Goal: Task Accomplishment & Management: Manage account settings

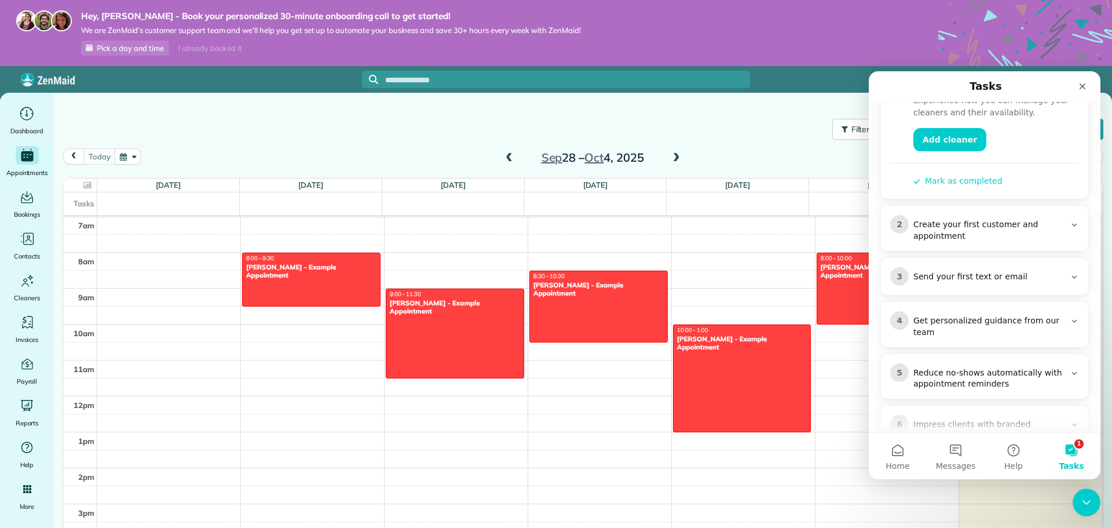
scroll to position [174, 0]
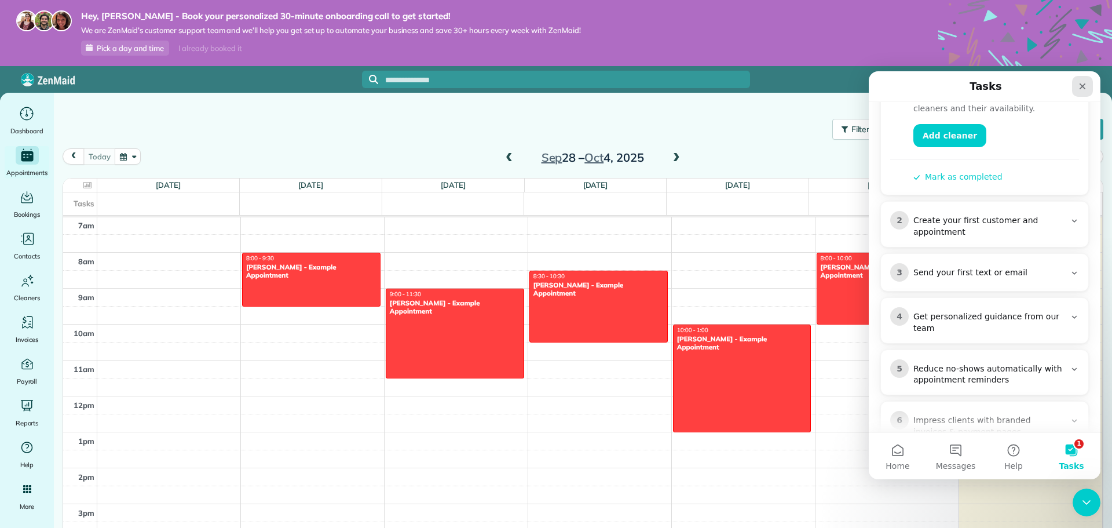
click at [1080, 86] on icon "Close" at bounding box center [1082, 86] width 9 height 9
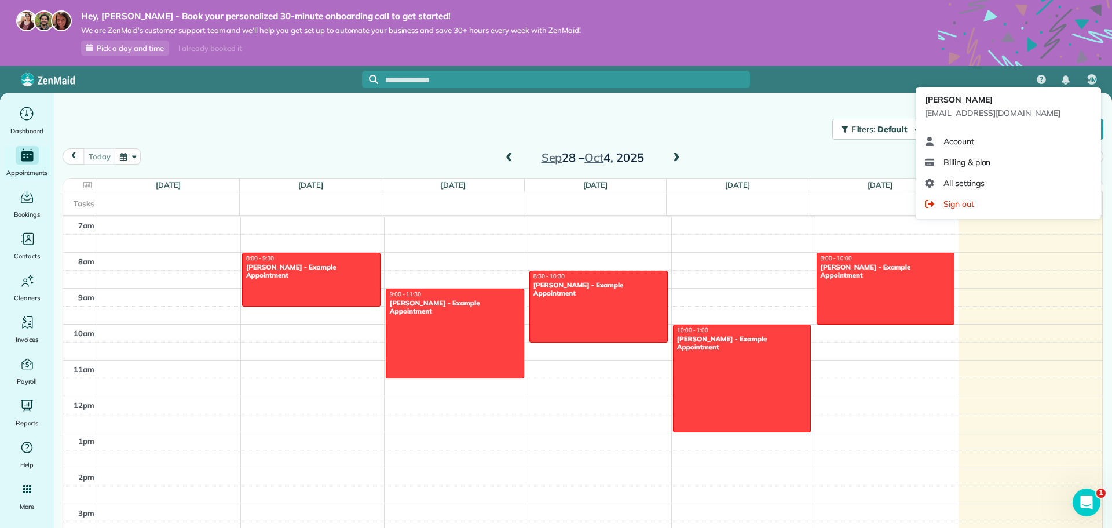
scroll to position [0, 0]
click at [967, 167] on span "Billing & plan" at bounding box center [966, 162] width 47 height 12
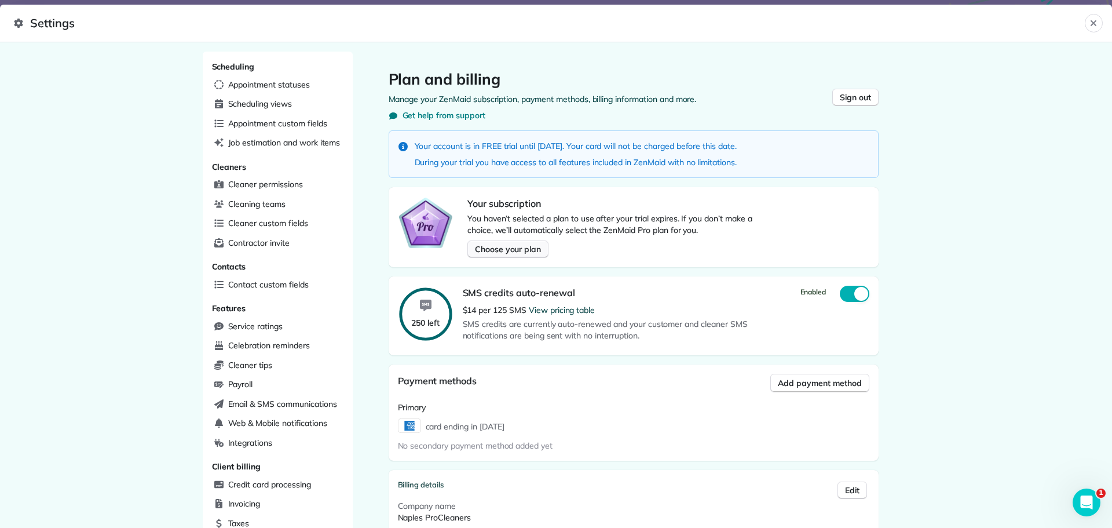
click at [481, 254] on span "Choose your plan" at bounding box center [508, 249] width 66 height 12
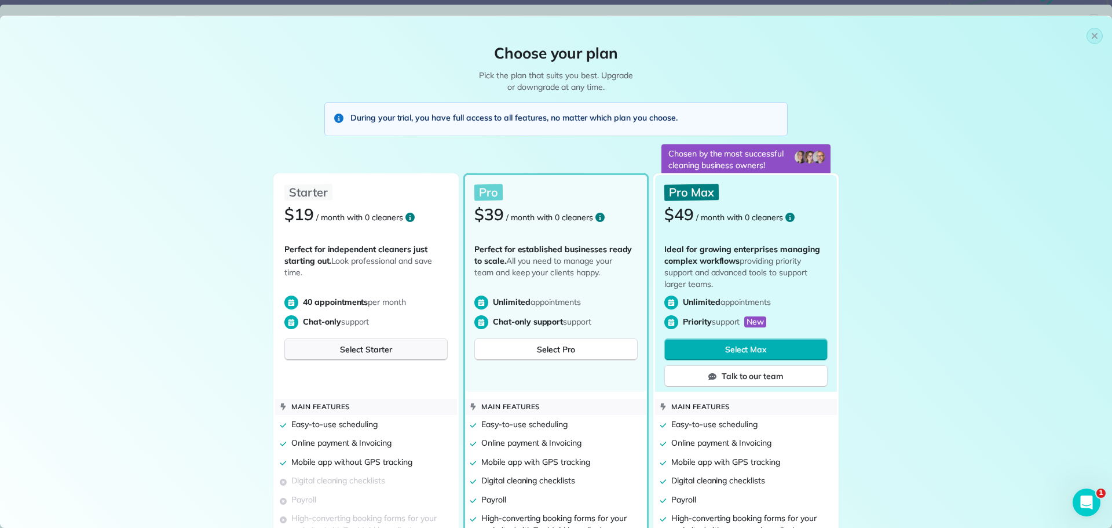
click at [340, 351] on span "Select Starter" at bounding box center [366, 349] width 52 height 12
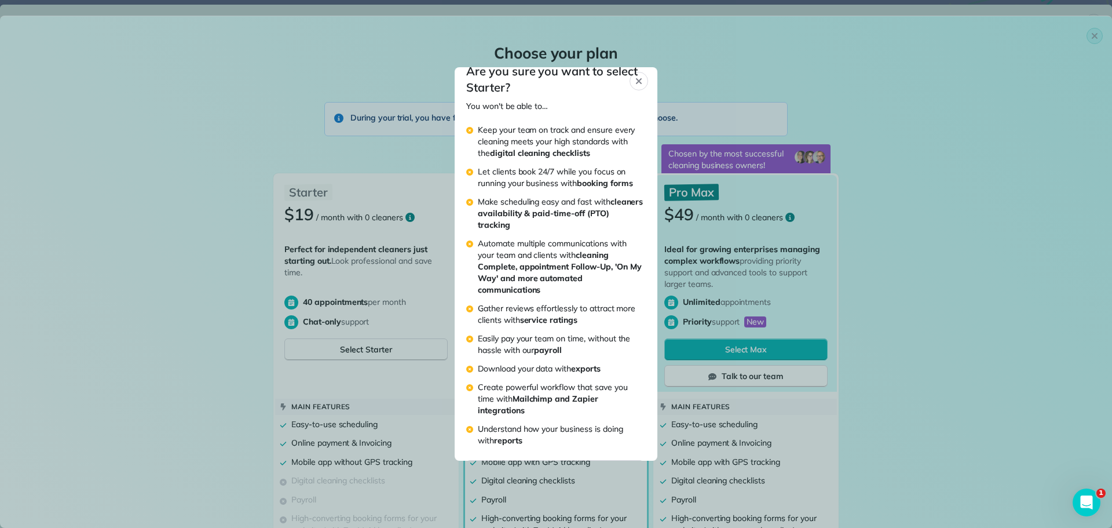
scroll to position [131, 0]
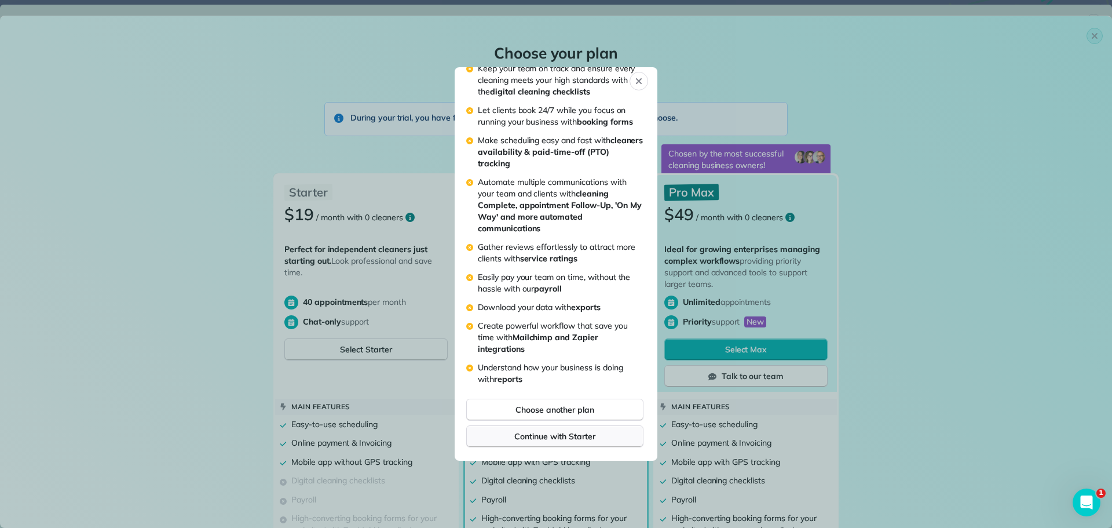
click at [561, 436] on span "Continue with Starter" at bounding box center [554, 436] width 80 height 12
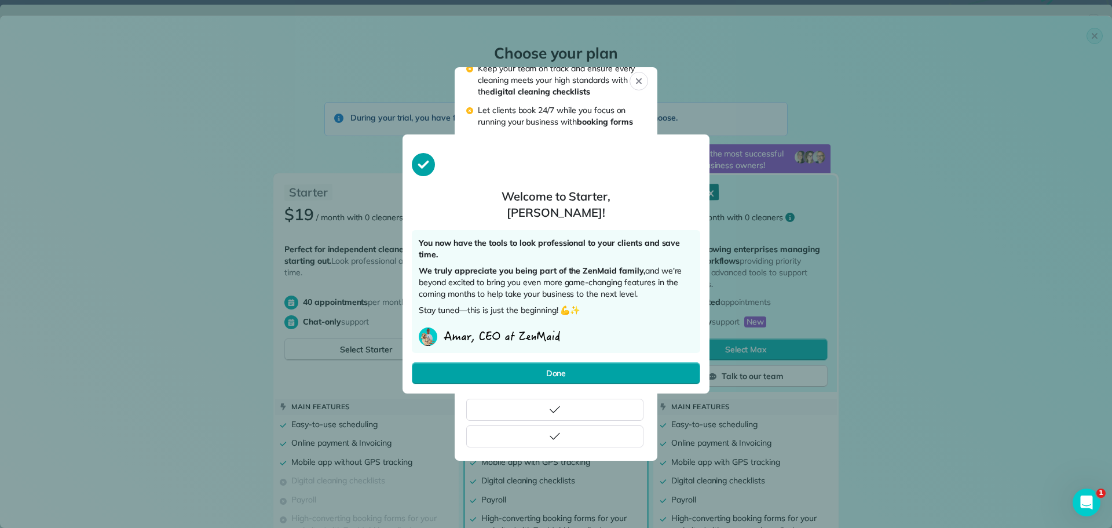
click at [546, 374] on span "Done" at bounding box center [556, 373] width 20 height 12
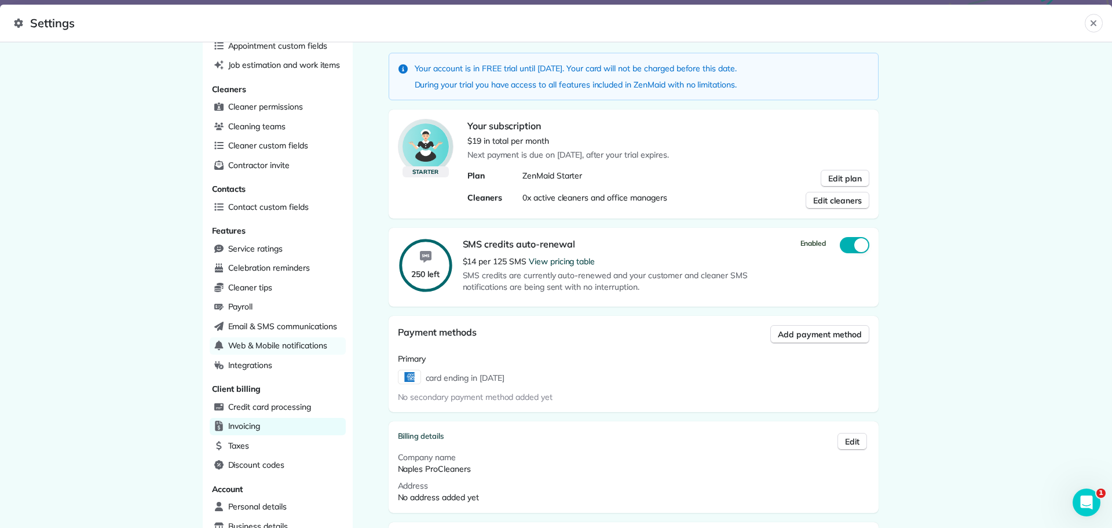
scroll to position [0, 0]
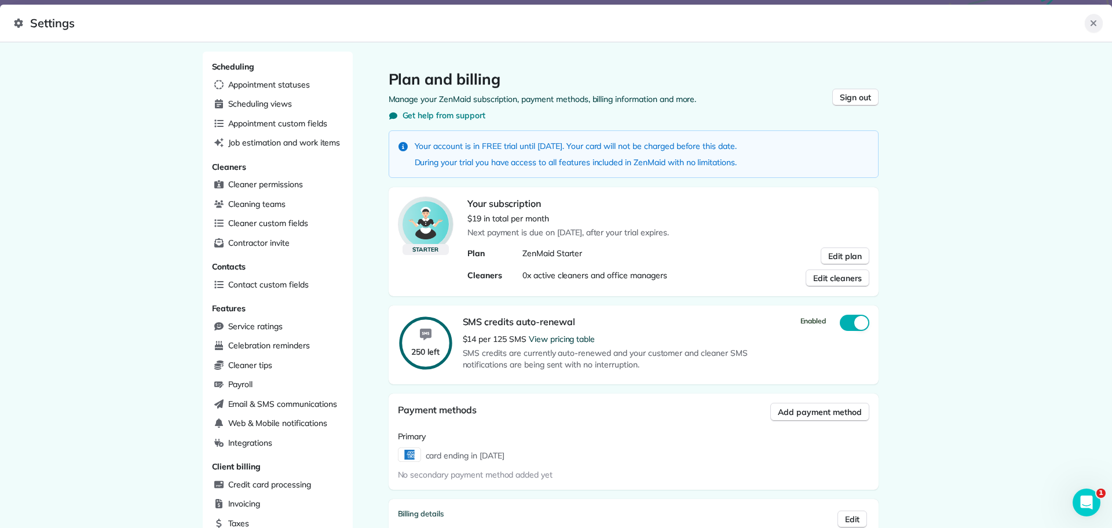
click at [1094, 26] on icon "Close" at bounding box center [1093, 23] width 9 height 9
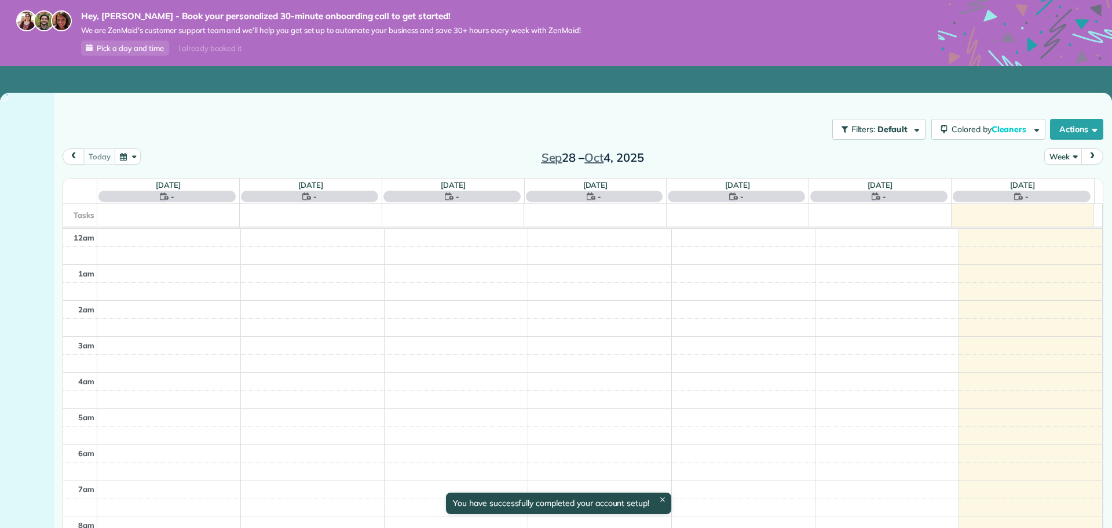
scroll to position [252, 0]
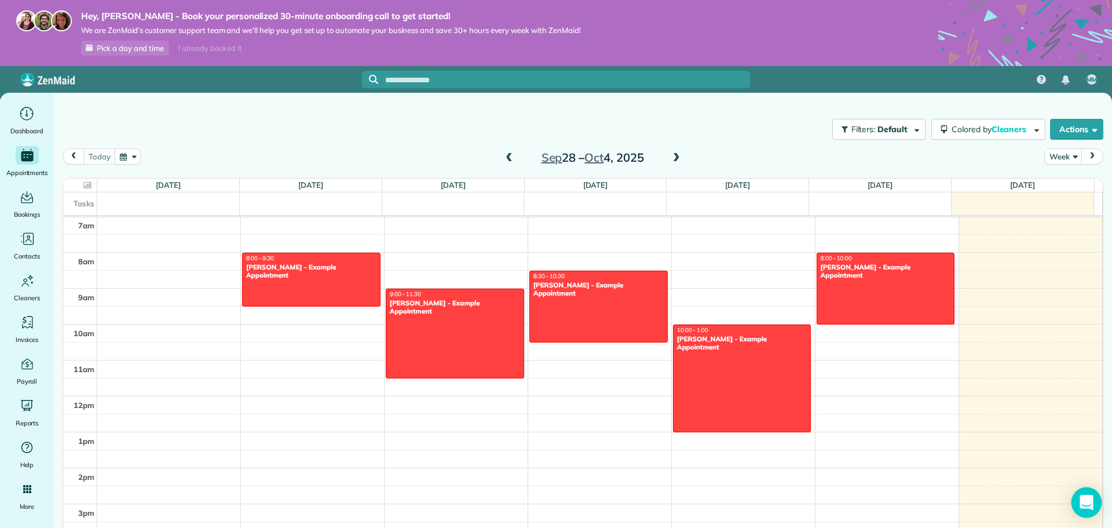
click at [1077, 510] on div "Open Intercom Messenger" at bounding box center [1086, 502] width 31 height 31
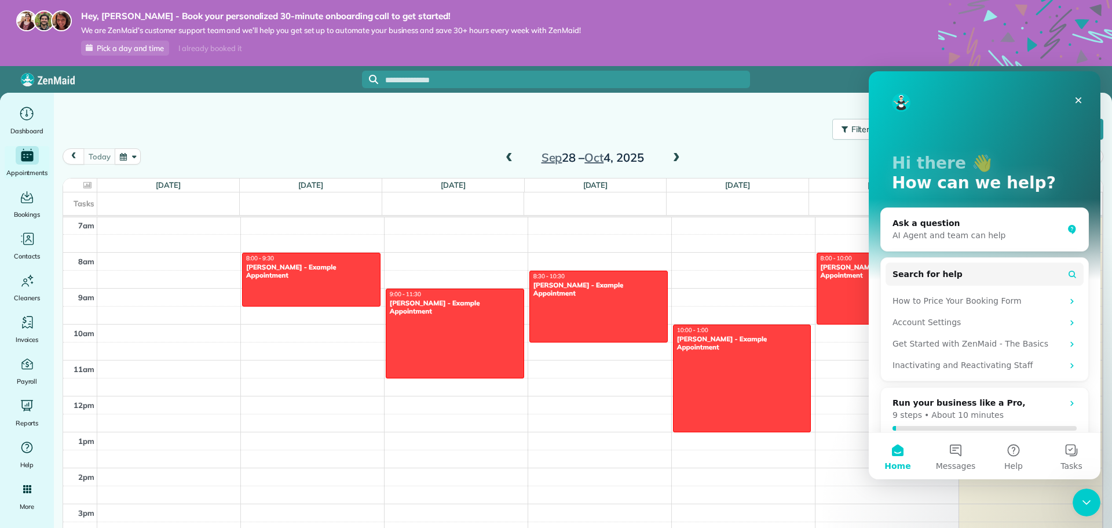
scroll to position [0, 0]
click at [1077, 455] on button "Tasks" at bounding box center [1071, 456] width 58 height 46
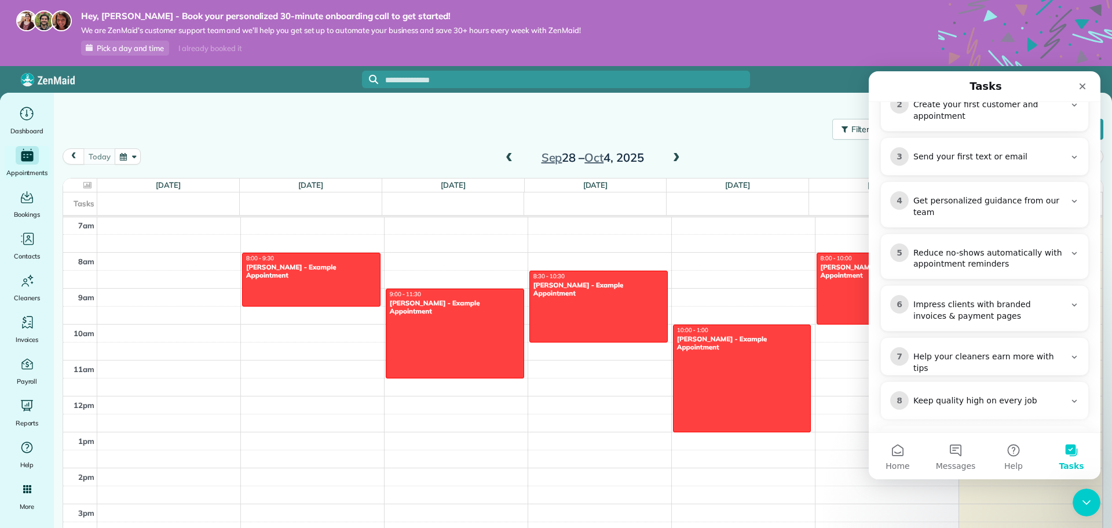
scroll to position [325, 0]
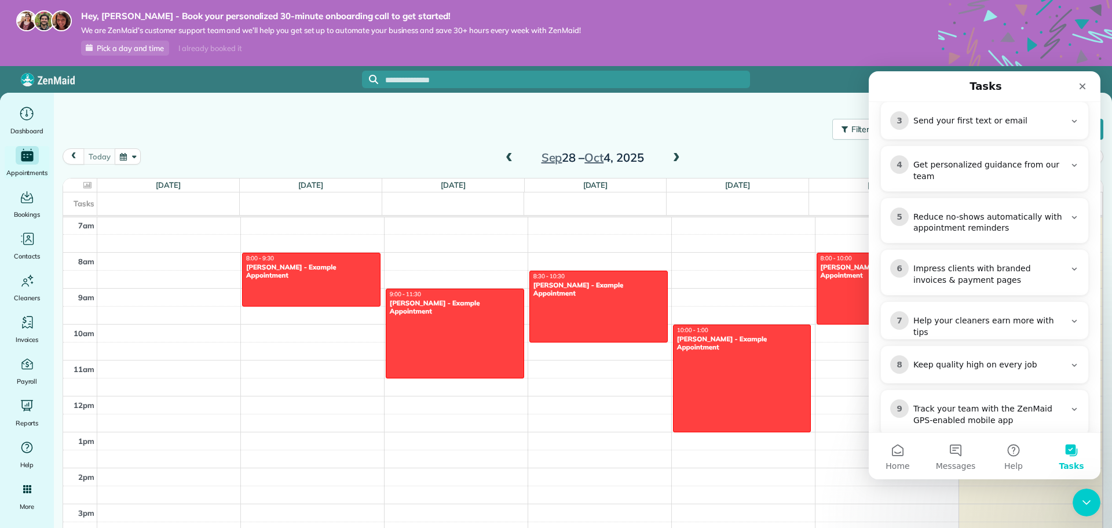
click at [59, 224] on div "Filters: Default Colored by Cleaners Color by Cleaner Color by Team Color by St…" at bounding box center [583, 315] width 1058 height 444
click at [79, 240] on span "Booking forms" at bounding box center [103, 240] width 54 height 12
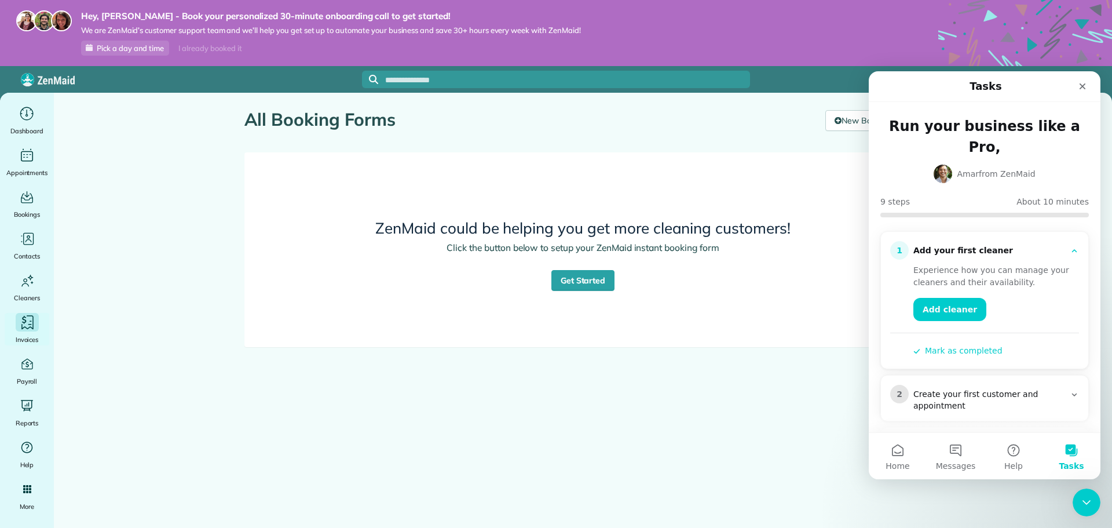
click at [26, 324] on icon "Main" at bounding box center [27, 322] width 17 height 17
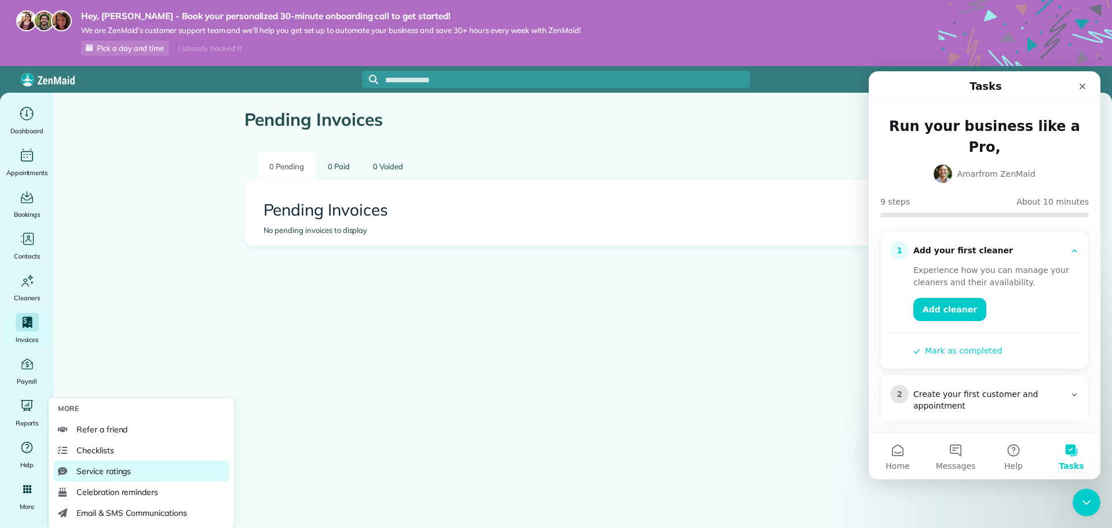
click at [116, 472] on span "Service ratings" at bounding box center [103, 471] width 54 height 12
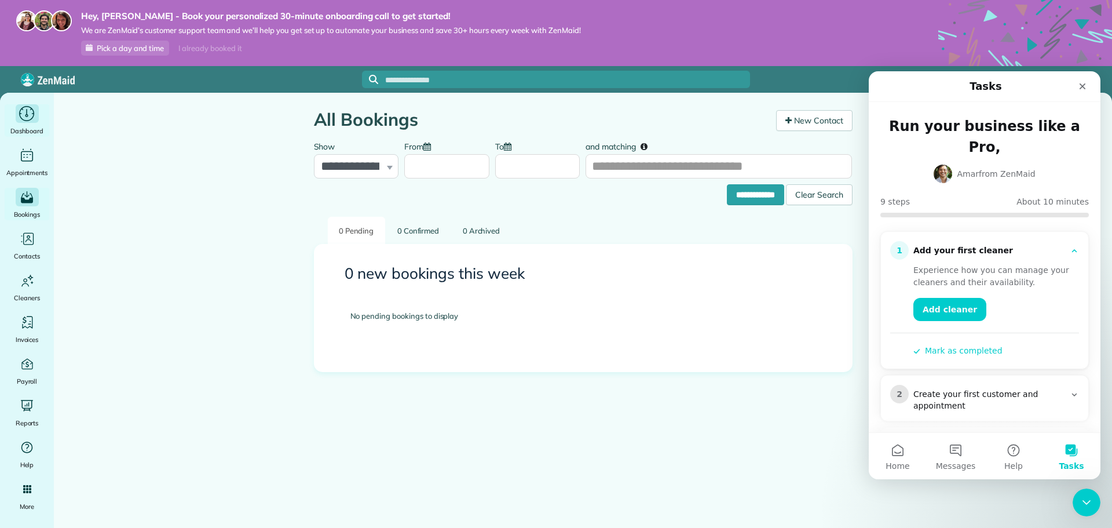
click at [22, 112] on icon "Main" at bounding box center [27, 113] width 18 height 17
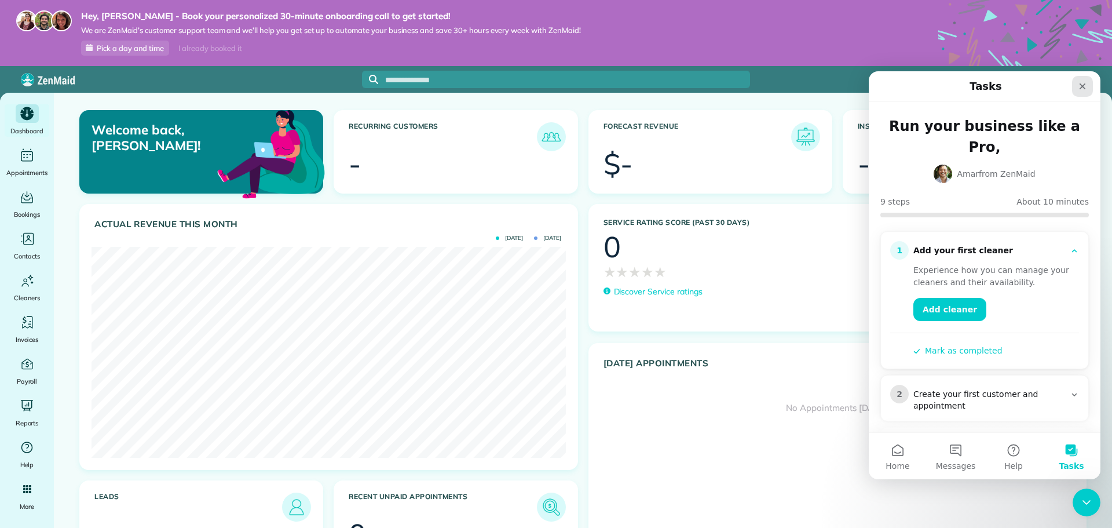
click at [1081, 87] on icon "Close" at bounding box center [1082, 86] width 6 height 6
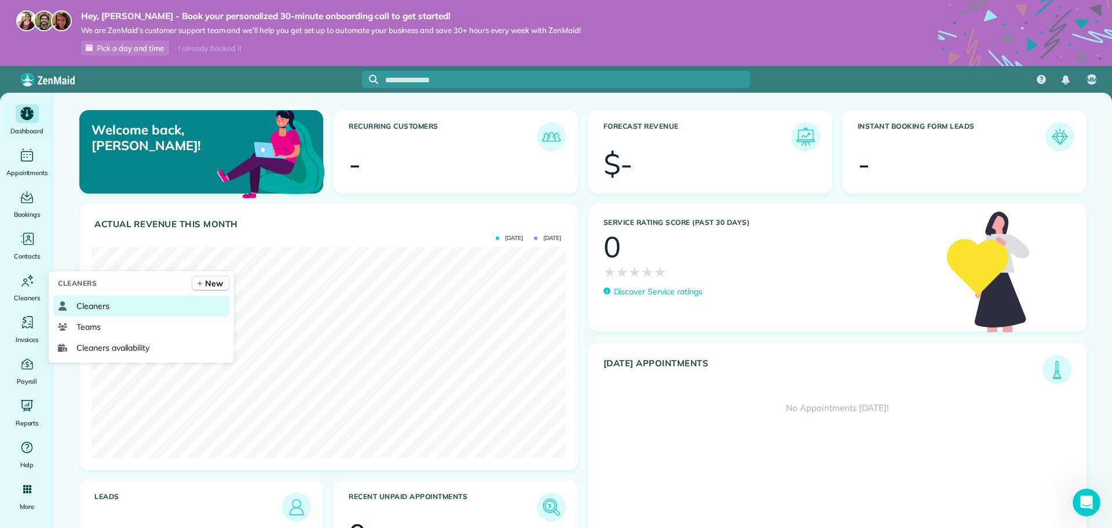
click at [90, 305] on span "Cleaners" at bounding box center [92, 306] width 33 height 12
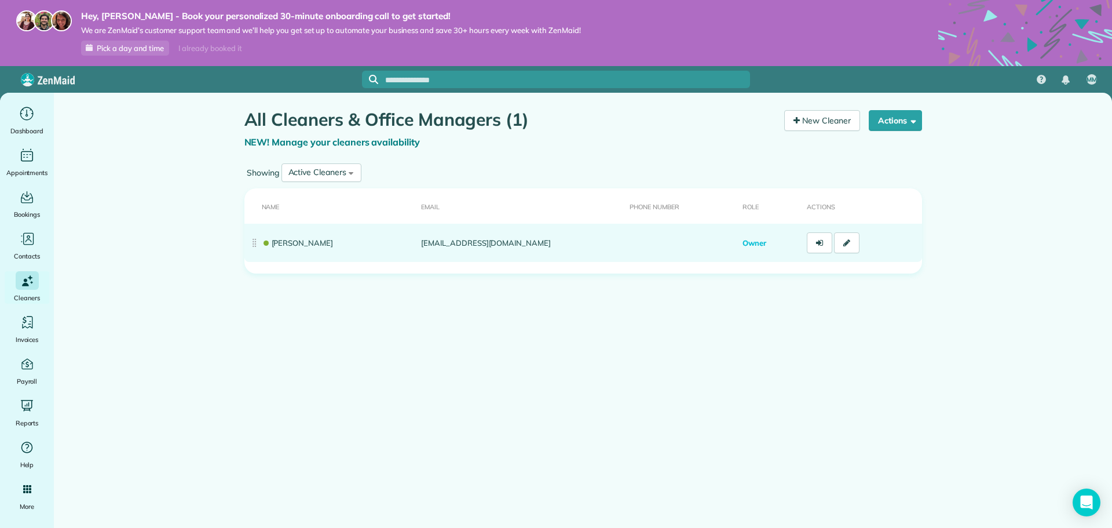
click at [296, 242] on link "[PERSON_NAME]" at bounding box center [298, 242] width 72 height 9
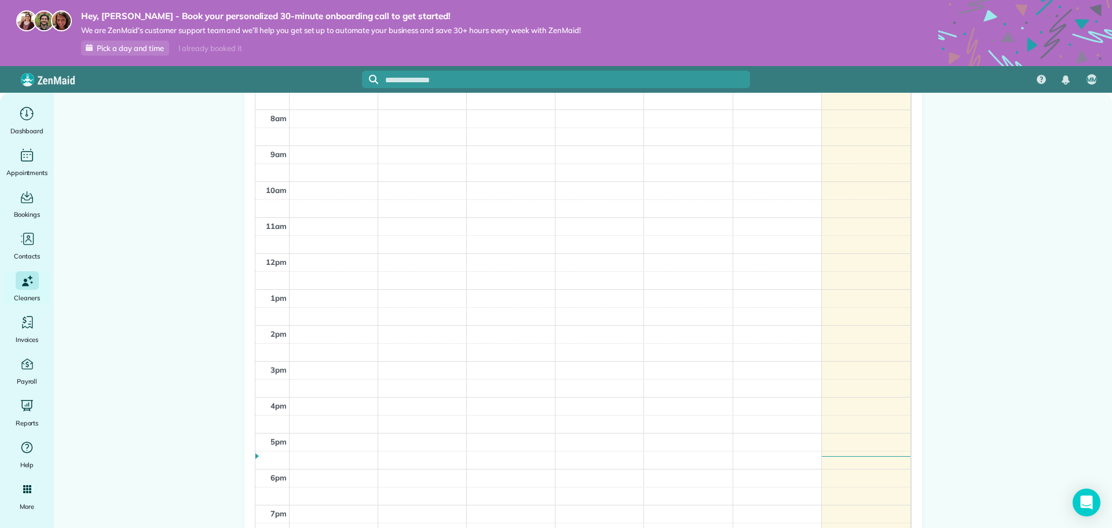
scroll to position [680, 0]
click at [27, 123] on div "Main" at bounding box center [27, 113] width 23 height 19
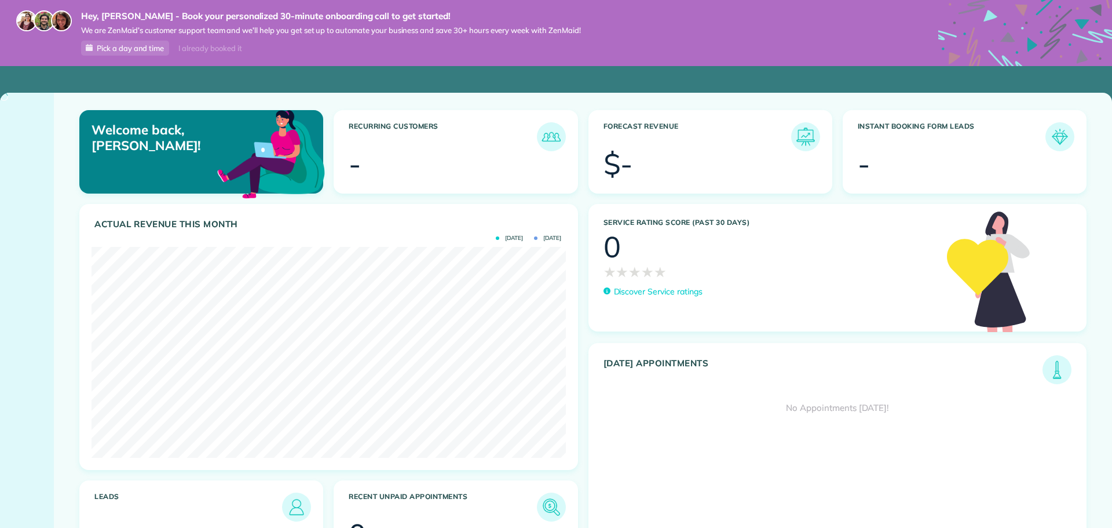
scroll to position [211, 474]
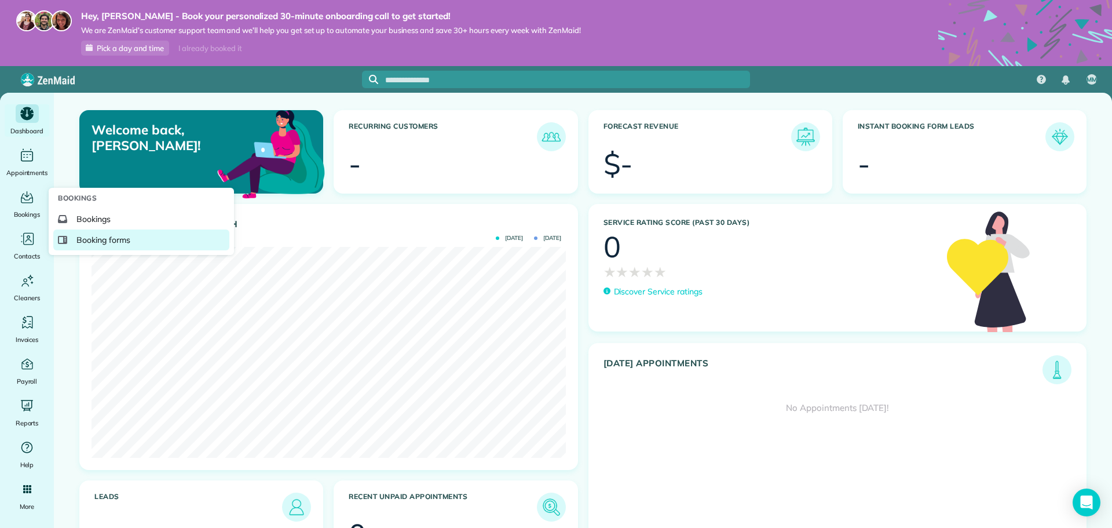
click at [95, 241] on span "Booking forms" at bounding box center [103, 240] width 54 height 12
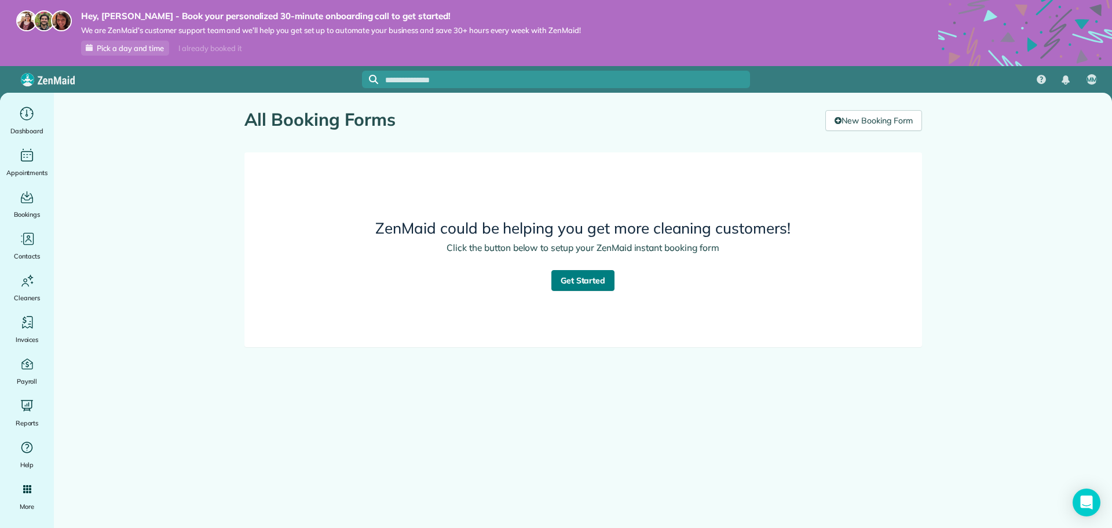
click at [569, 287] on link "Get Started" at bounding box center [583, 280] width 64 height 21
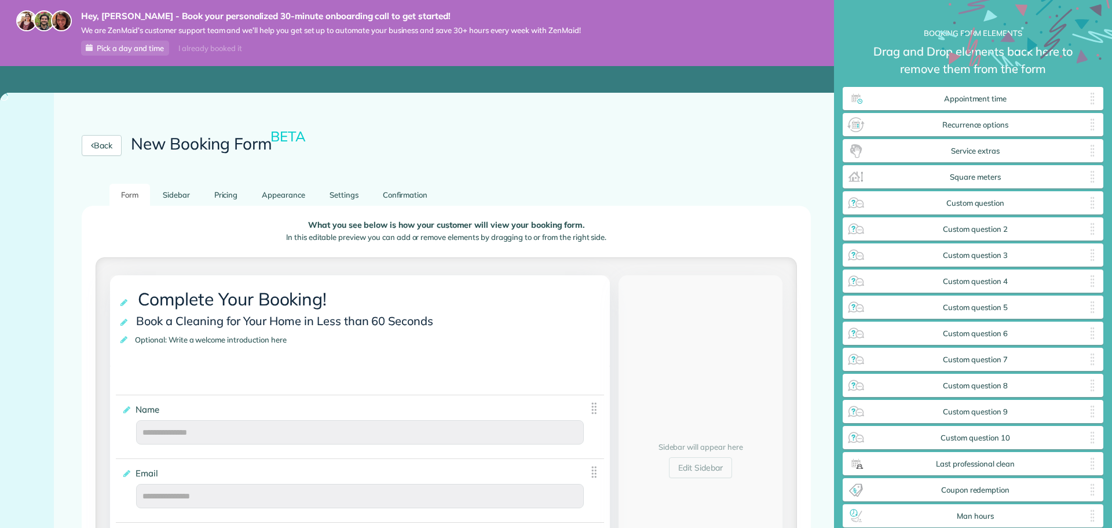
scroll to position [556, 261]
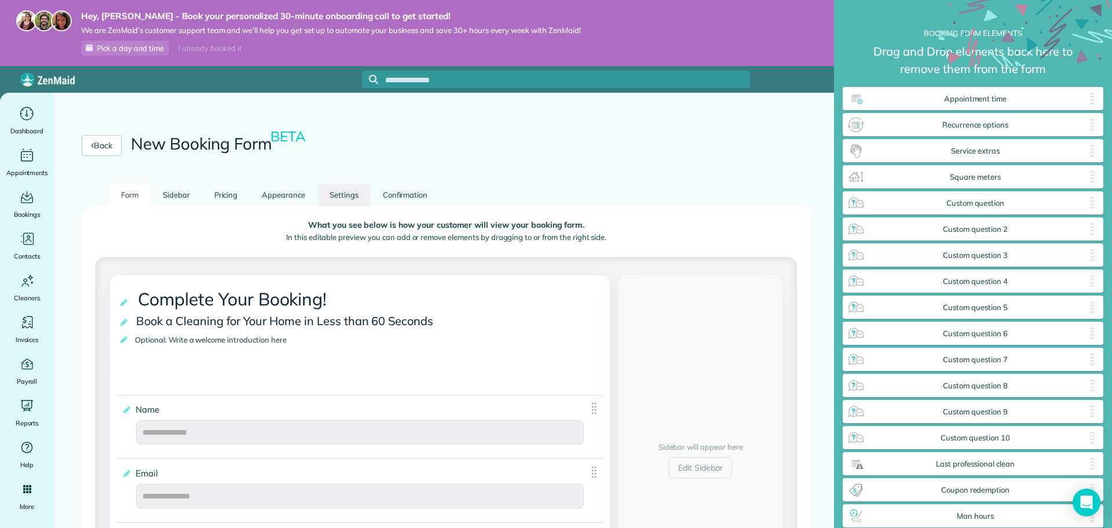
click at [335, 201] on link "Settings" at bounding box center [344, 195] width 52 height 23
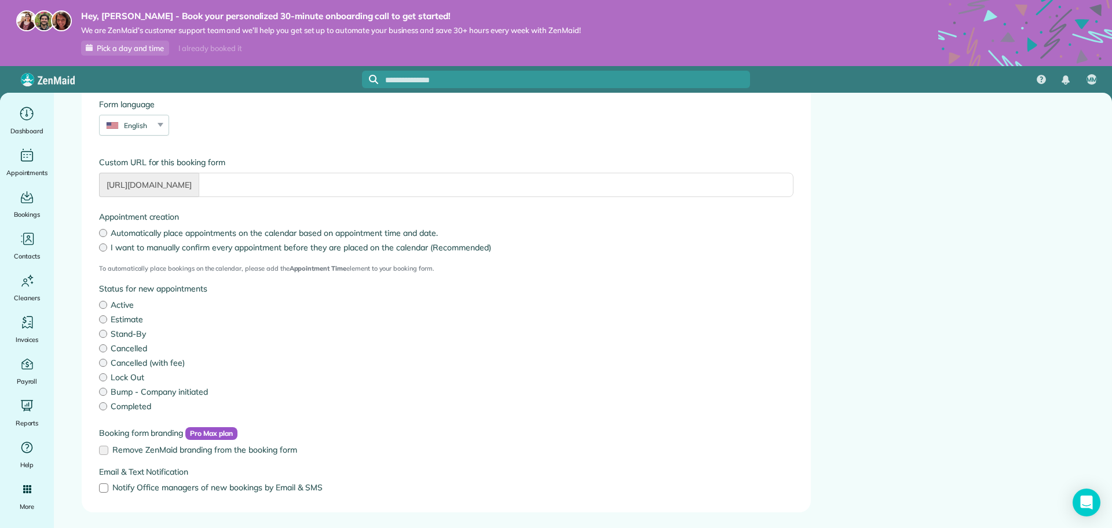
scroll to position [152, 0]
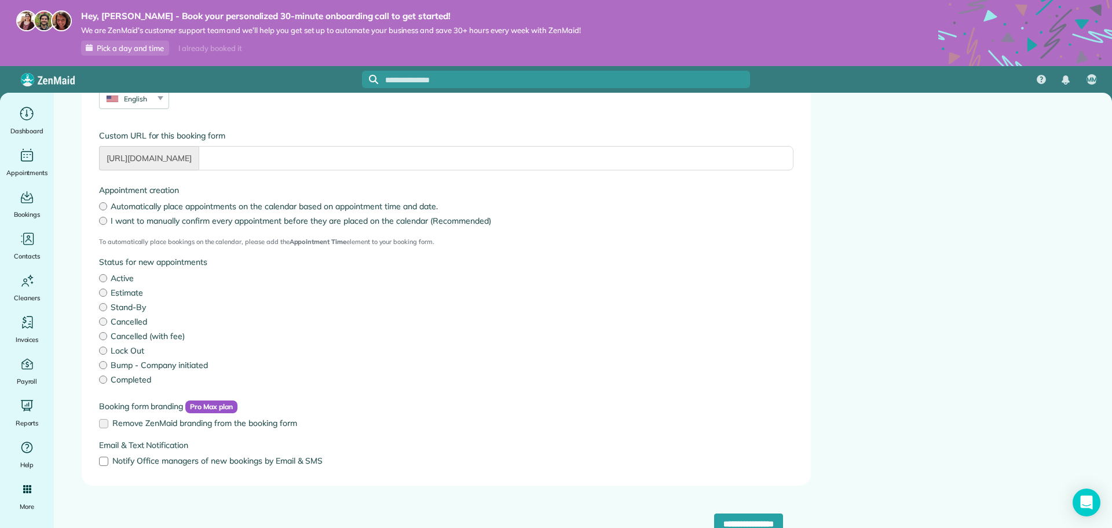
click at [129, 291] on label "Estimate" at bounding box center [446, 293] width 694 height 12
click at [723, 520] on input "**********" at bounding box center [748, 523] width 69 height 21
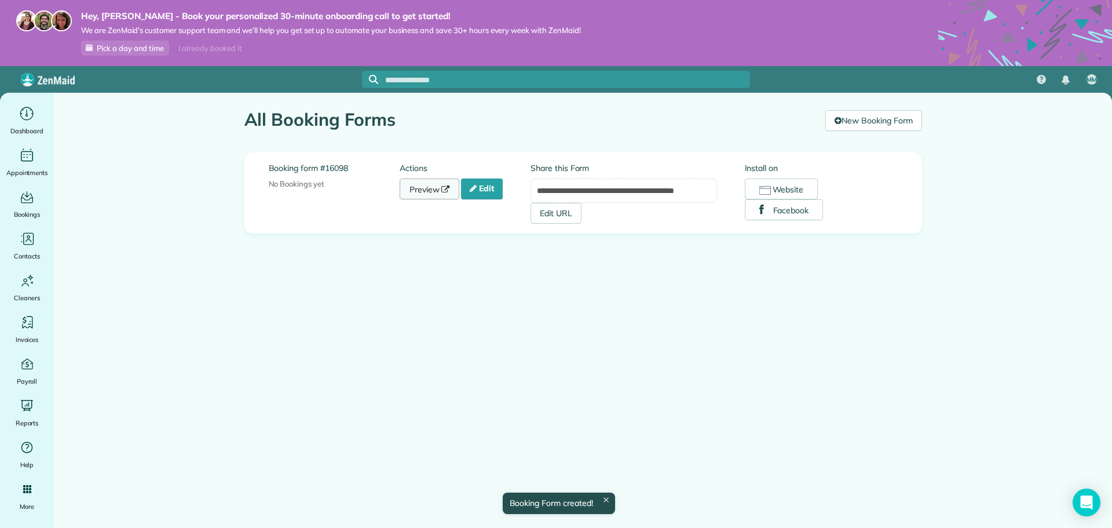
click at [424, 189] on link "Preview" at bounding box center [430, 188] width 60 height 21
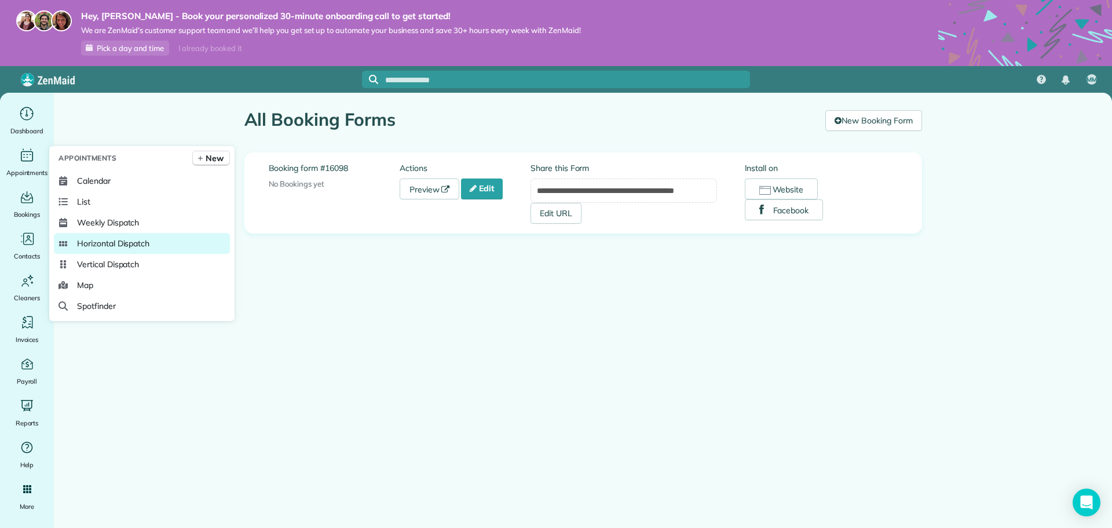
click at [74, 240] on link "Horizontal Dispatch" at bounding box center [142, 243] width 176 height 21
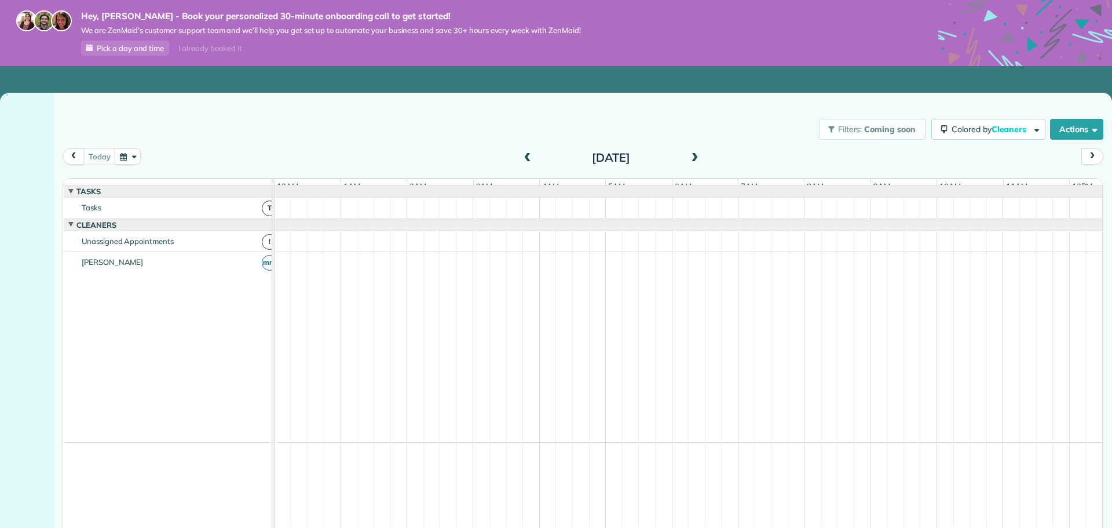
scroll to position [0, 398]
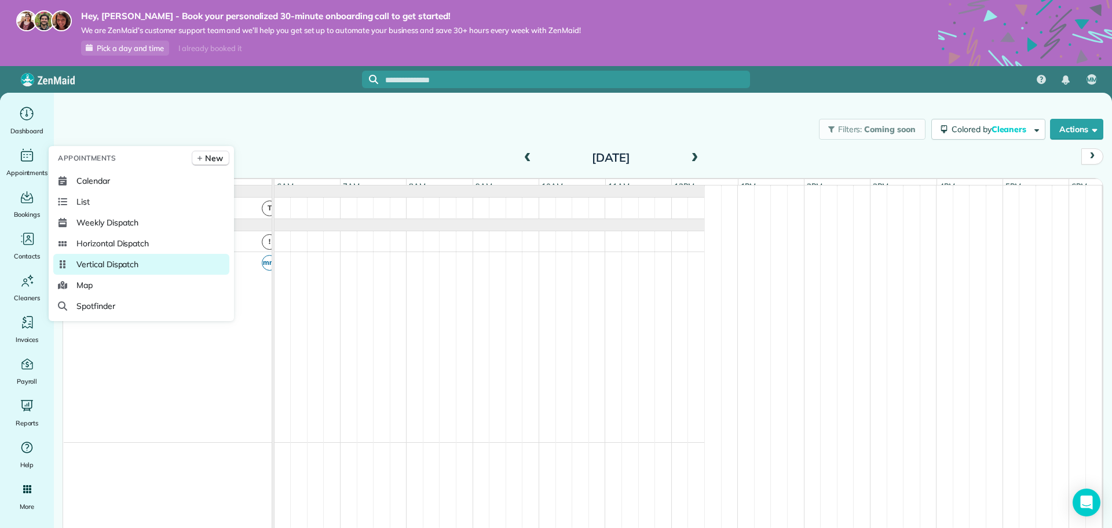
click at [90, 264] on span "Vertical Dispatch" at bounding box center [107, 264] width 62 height 12
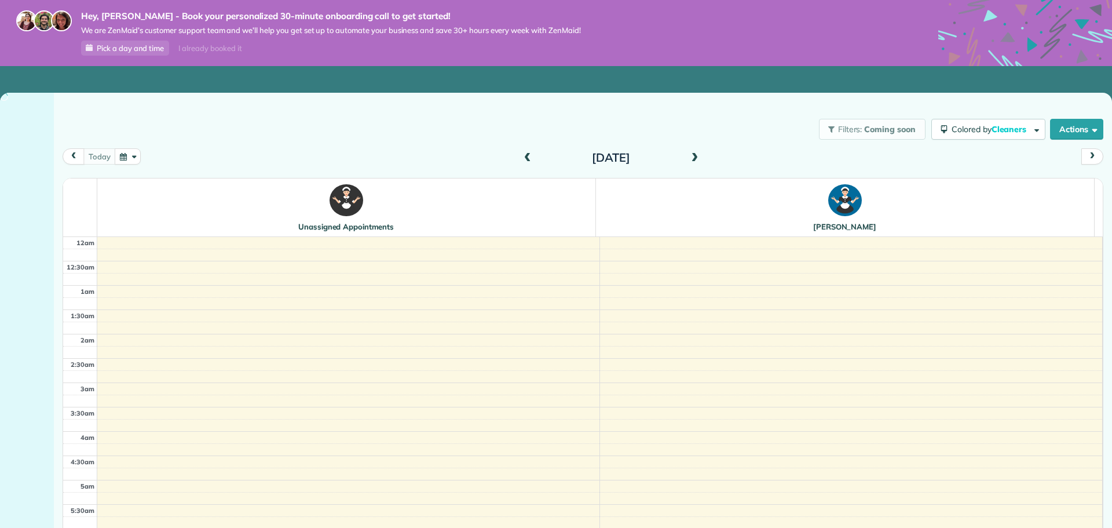
scroll to position [292, 0]
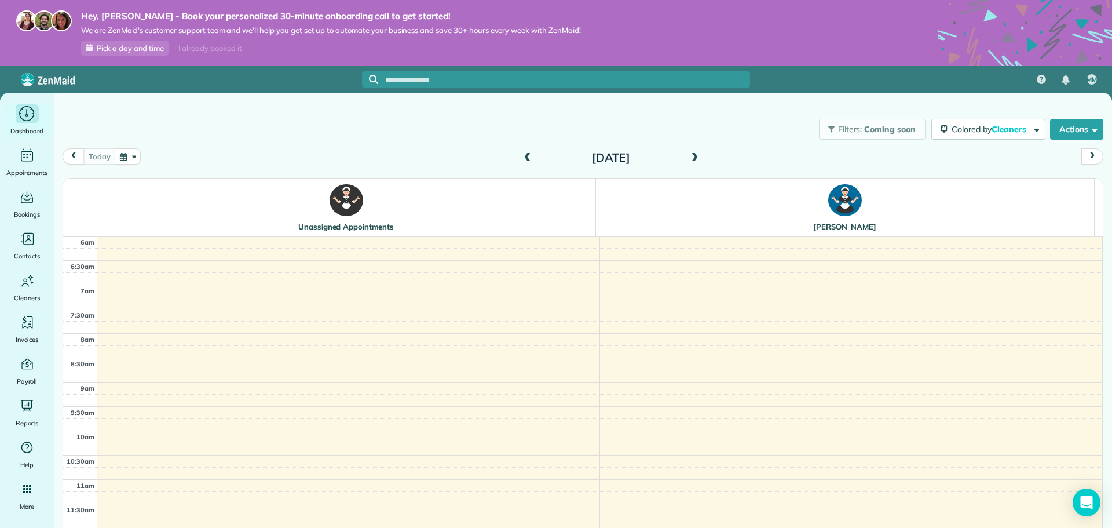
click at [35, 118] on icon "Main" at bounding box center [27, 113] width 18 height 17
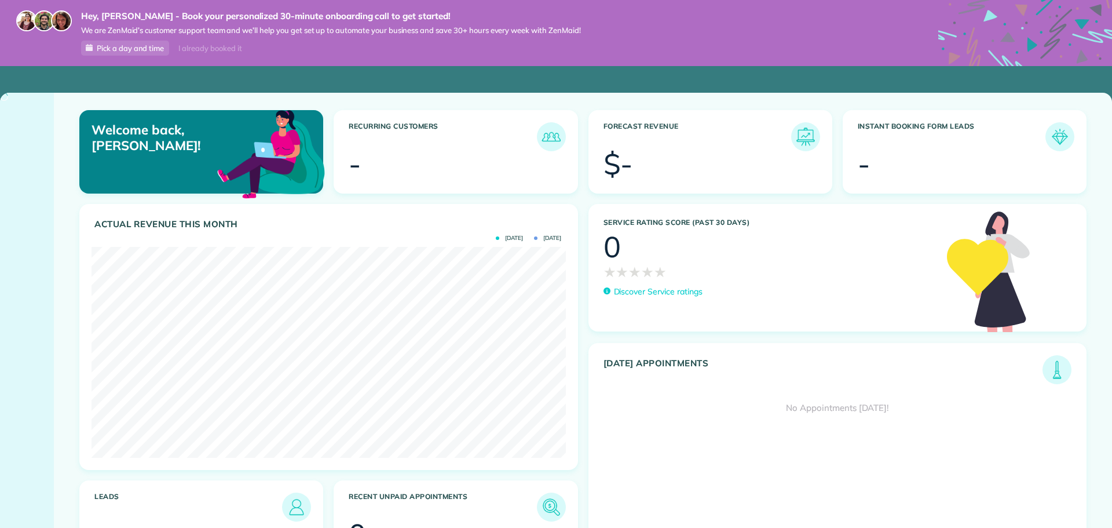
scroll to position [211, 474]
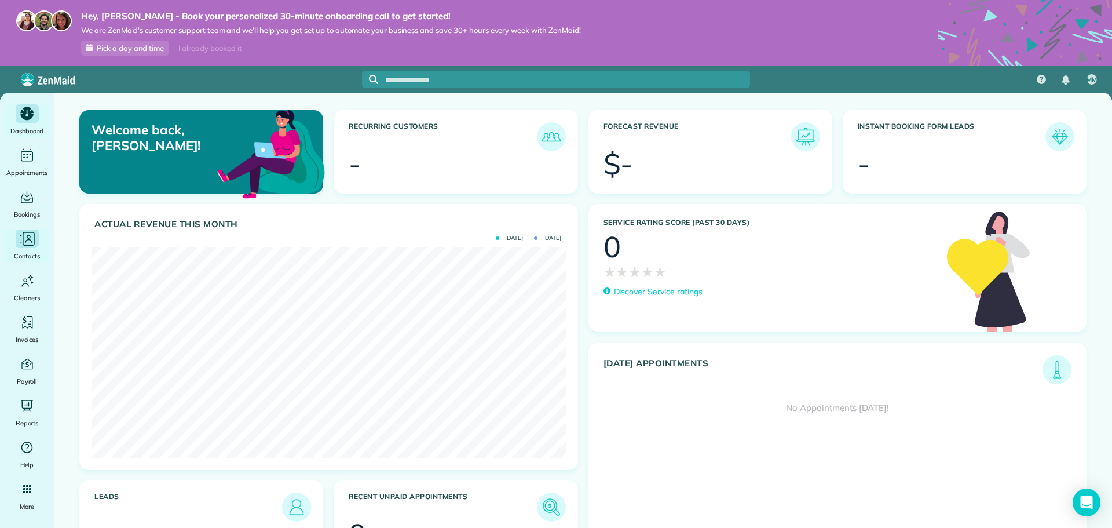
click at [26, 248] on div "Main" at bounding box center [27, 238] width 23 height 19
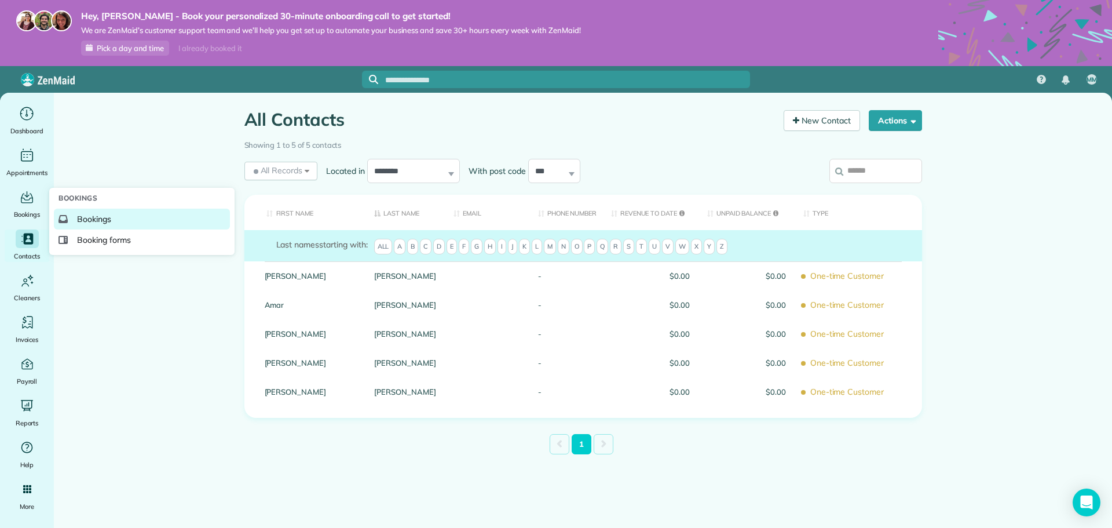
click at [87, 224] on span "Bookings" at bounding box center [94, 219] width 34 height 12
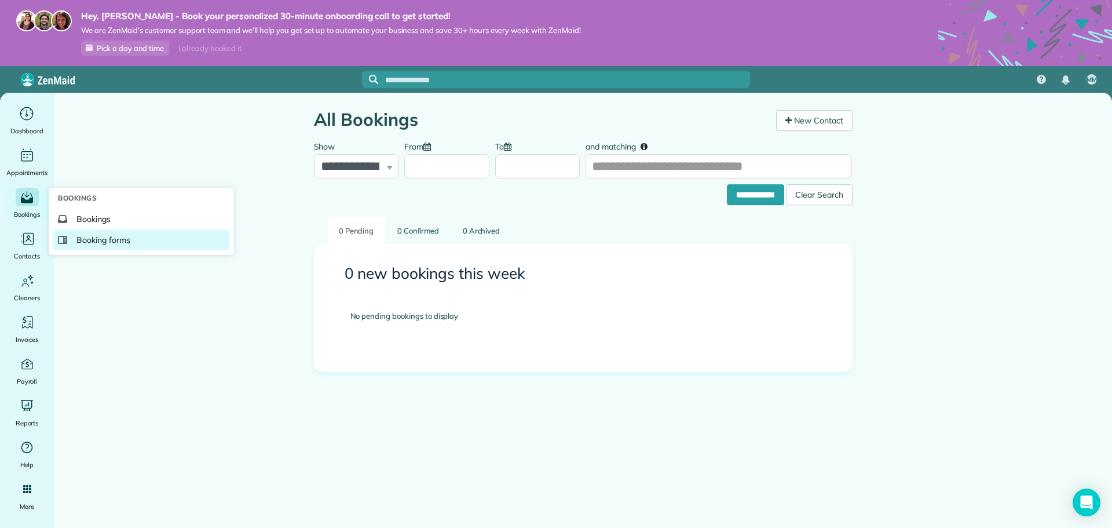
click at [75, 238] on link "Booking forms" at bounding box center [141, 239] width 176 height 21
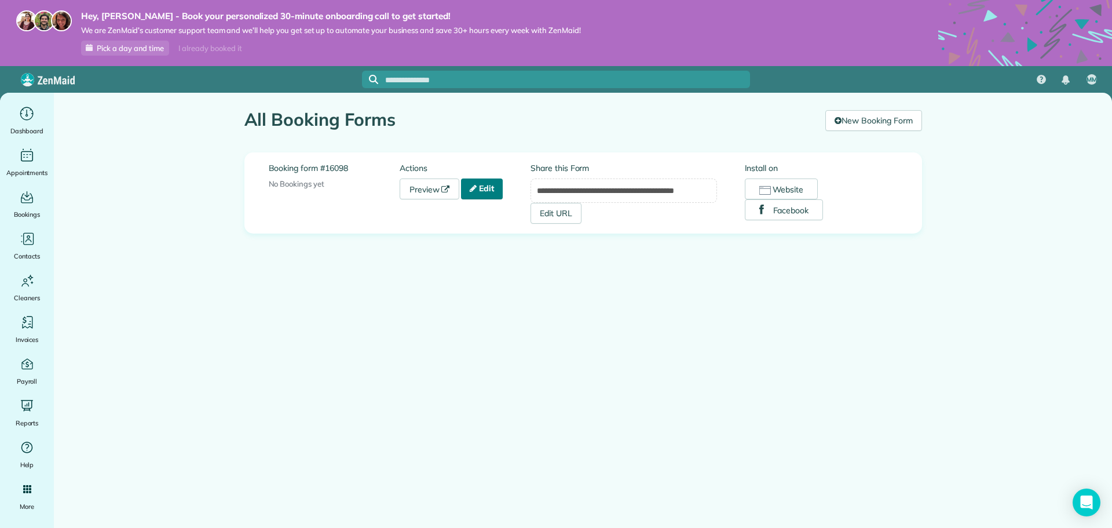
click at [490, 193] on link "Edit" at bounding box center [482, 188] width 42 height 21
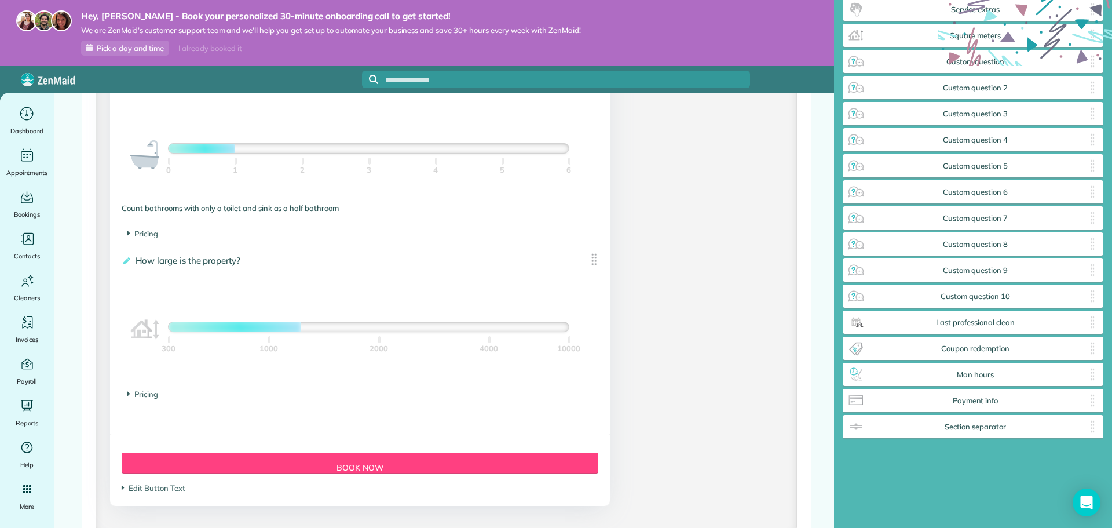
scroll to position [1035, 0]
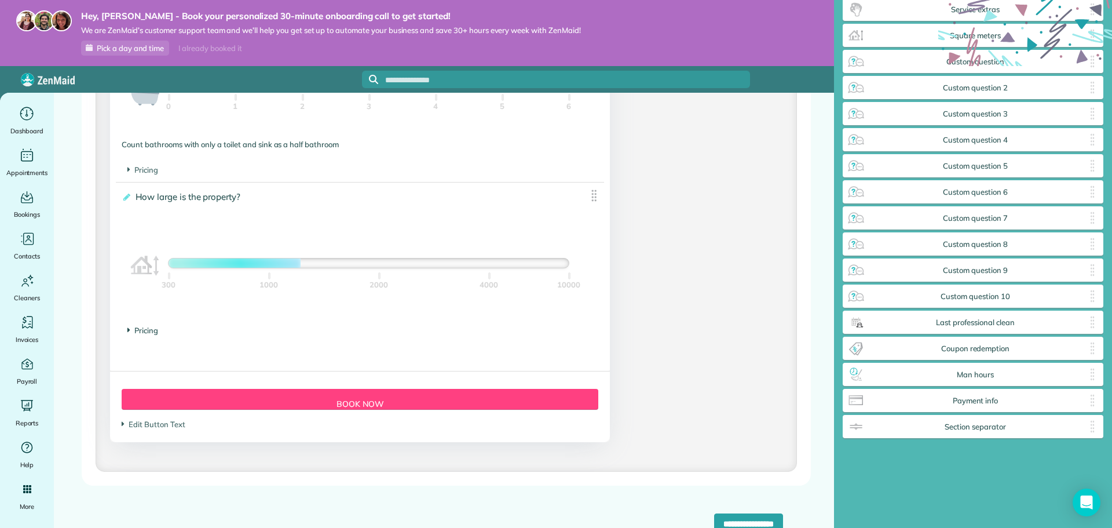
click at [131, 330] on span "Pricing" at bounding box center [142, 329] width 31 height 9
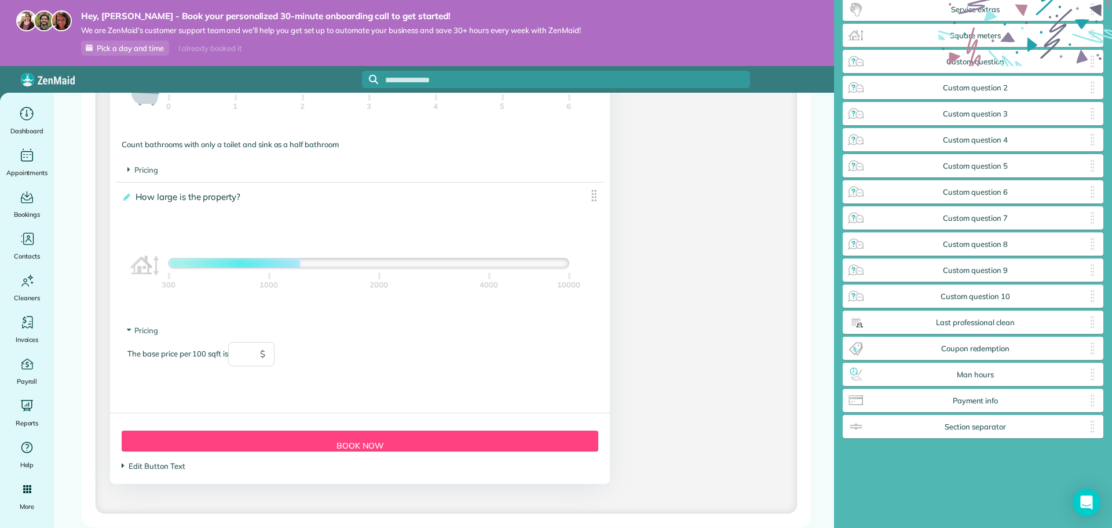
click at [133, 466] on span "Edit Button Text" at bounding box center [153, 465] width 63 height 9
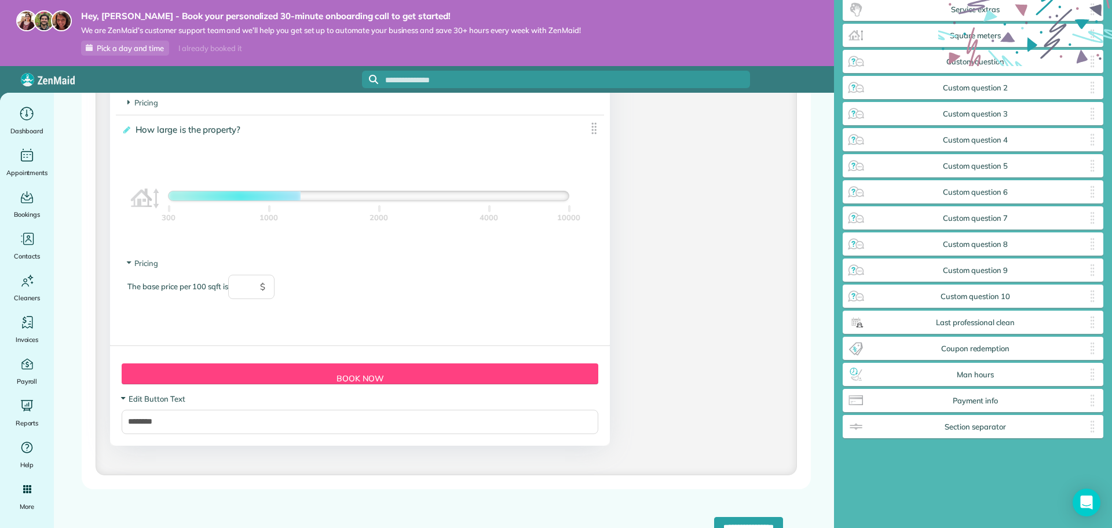
scroll to position [1106, 0]
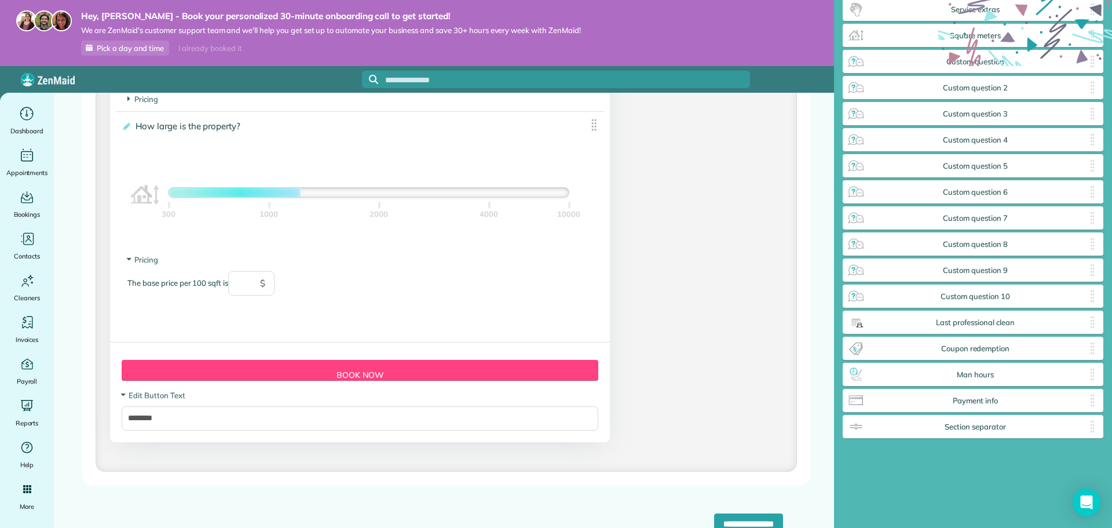
click at [158, 279] on div "The base price per 100 sqft is $" at bounding box center [359, 289] width 465 height 36
click at [152, 260] on span "Pricing" at bounding box center [142, 259] width 31 height 9
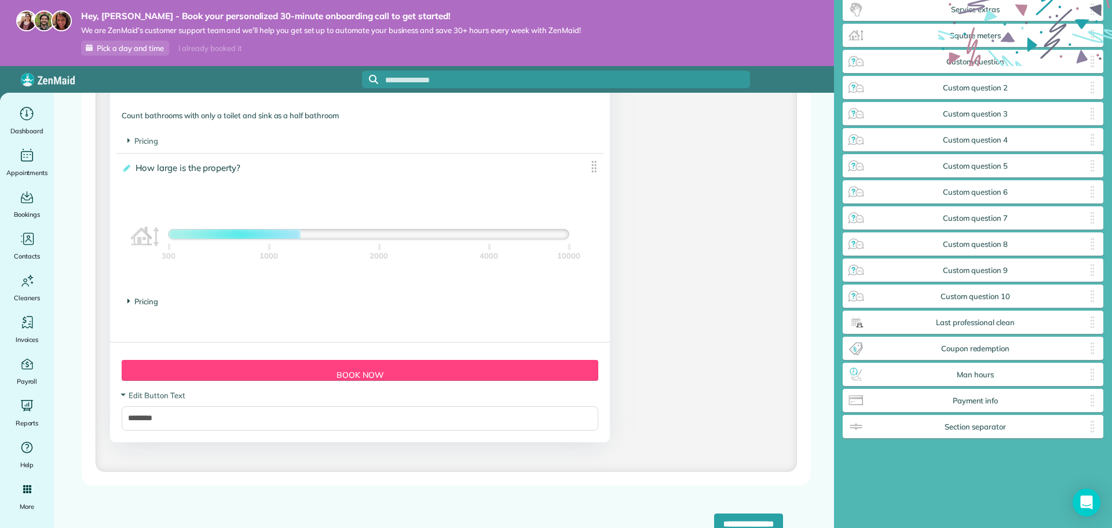
scroll to position [1064, 0]
click at [149, 303] on span "Pricing" at bounding box center [142, 300] width 31 height 9
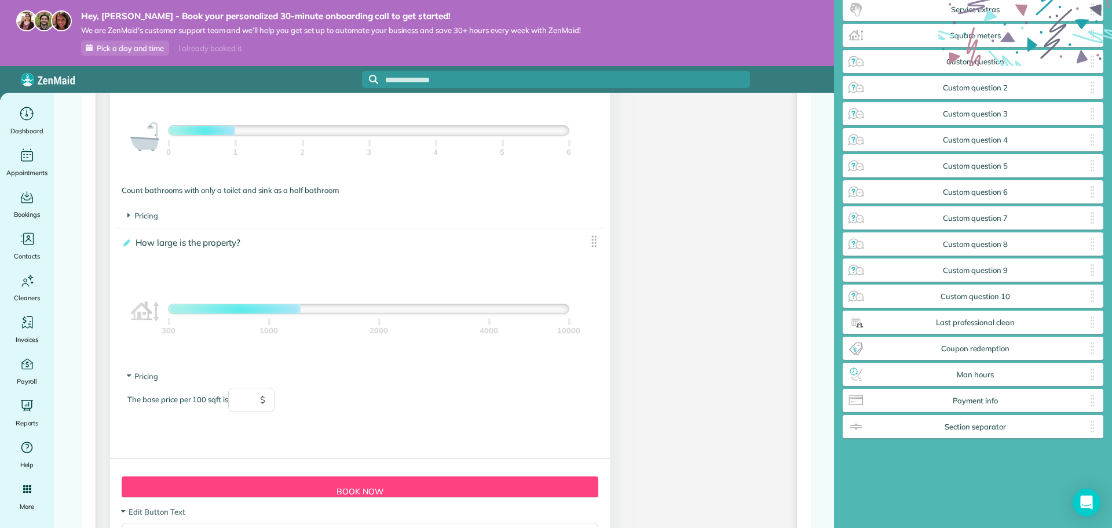
scroll to position [990, 0]
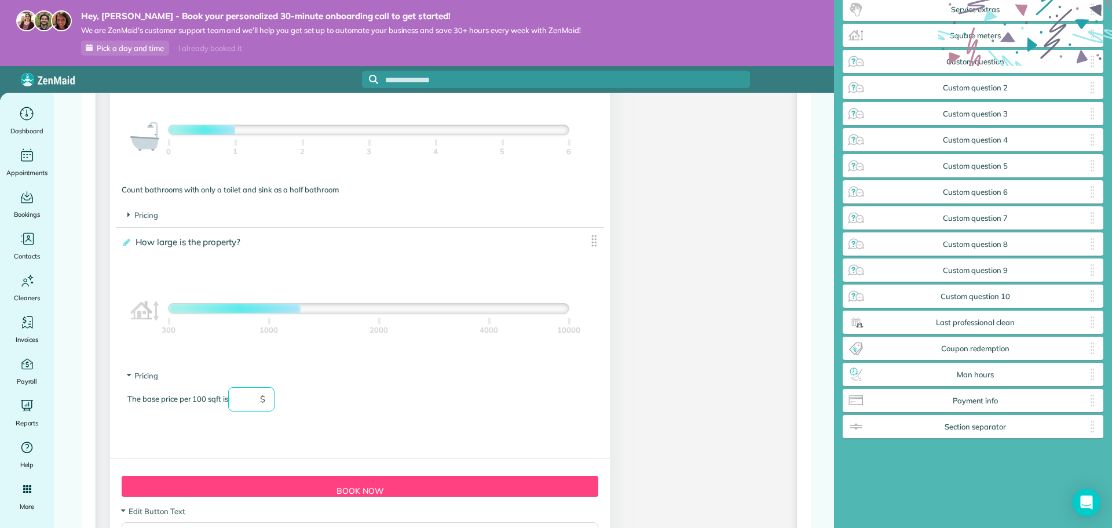
click at [247, 399] on input "text" at bounding box center [251, 399] width 46 height 24
click at [328, 391] on div "The base price per 100 sqft is ** $" at bounding box center [359, 405] width 465 height 36
type input "**"
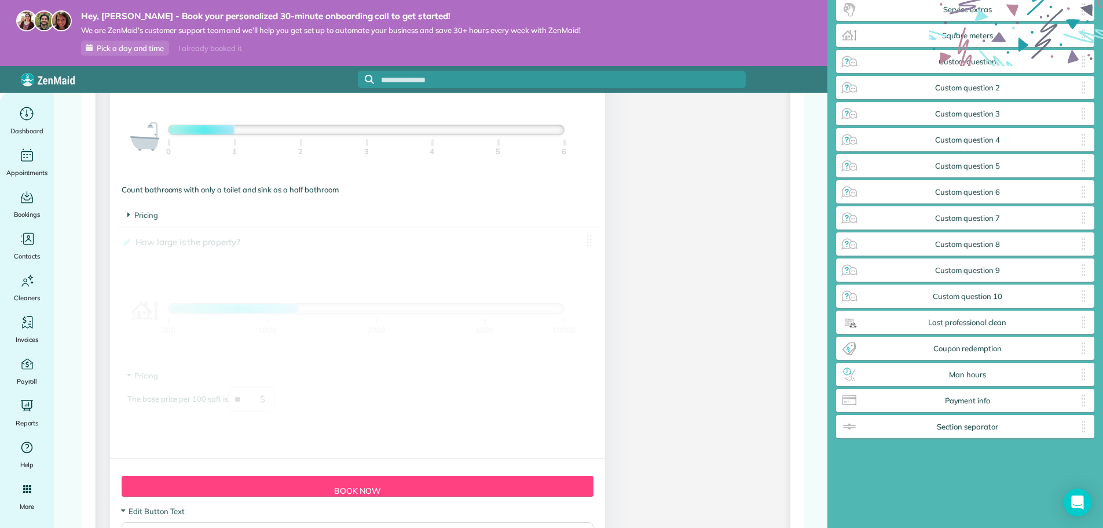
drag, startPoint x: 305, startPoint y: 415, endPoint x: 254, endPoint y: 424, distance: 52.4
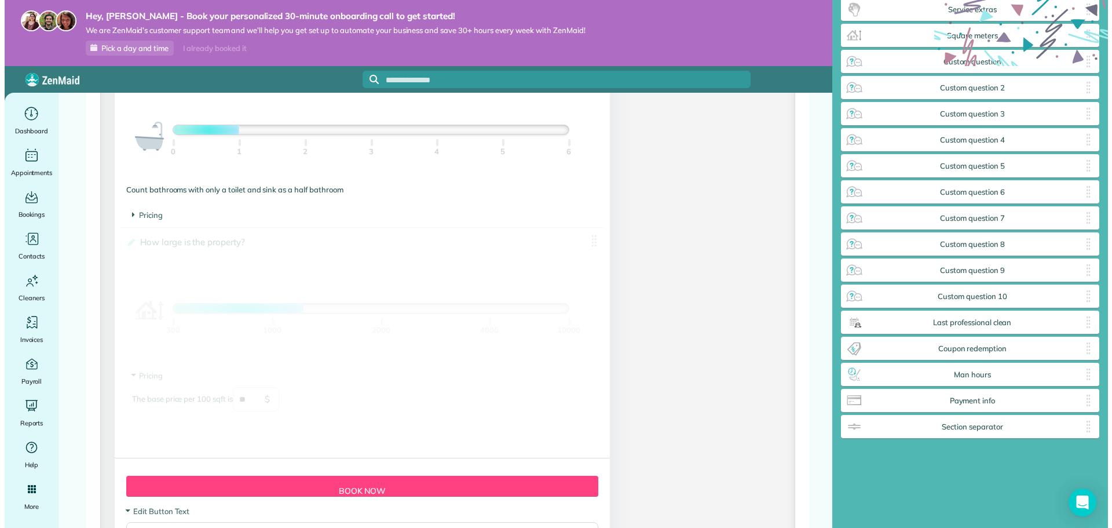
scroll to position [556, 261]
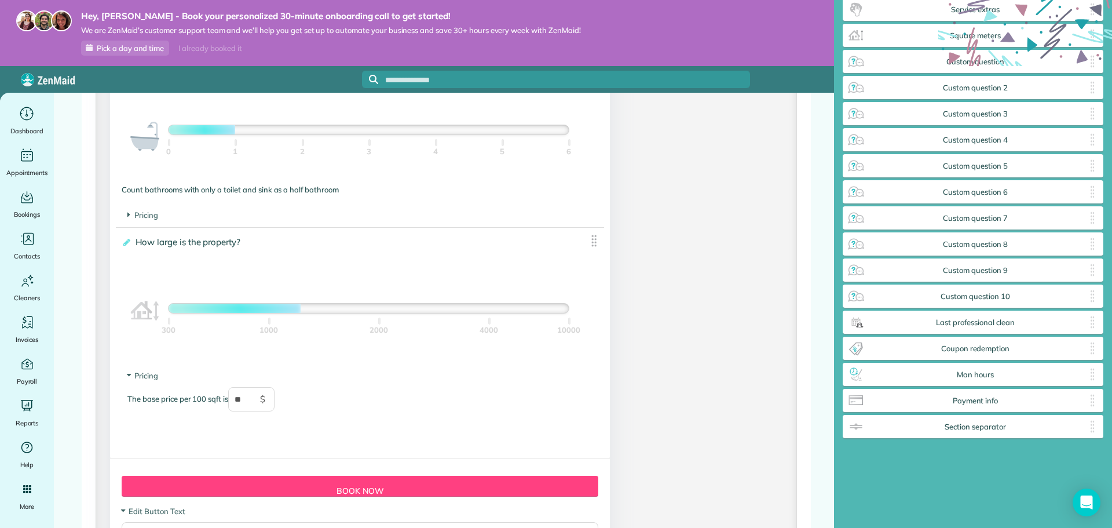
click at [205, 428] on footer "Pricing The base price per 100 sqft is ** $" at bounding box center [360, 396] width 488 height 65
click at [324, 306] on div at bounding box center [369, 307] width 400 height 9
click at [395, 310] on div at bounding box center [369, 307] width 400 height 9
click at [482, 311] on div at bounding box center [369, 307] width 400 height 9
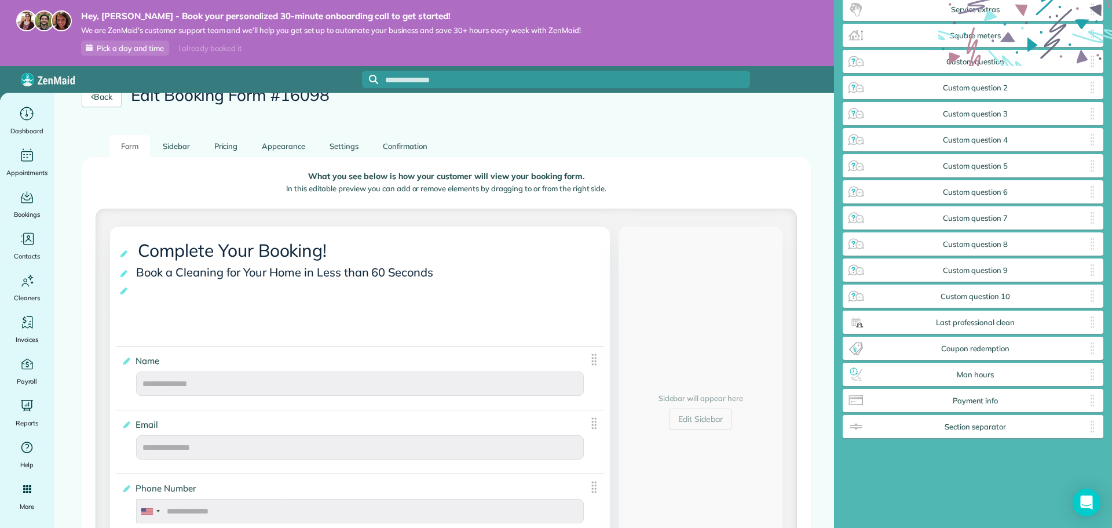
scroll to position [0, 0]
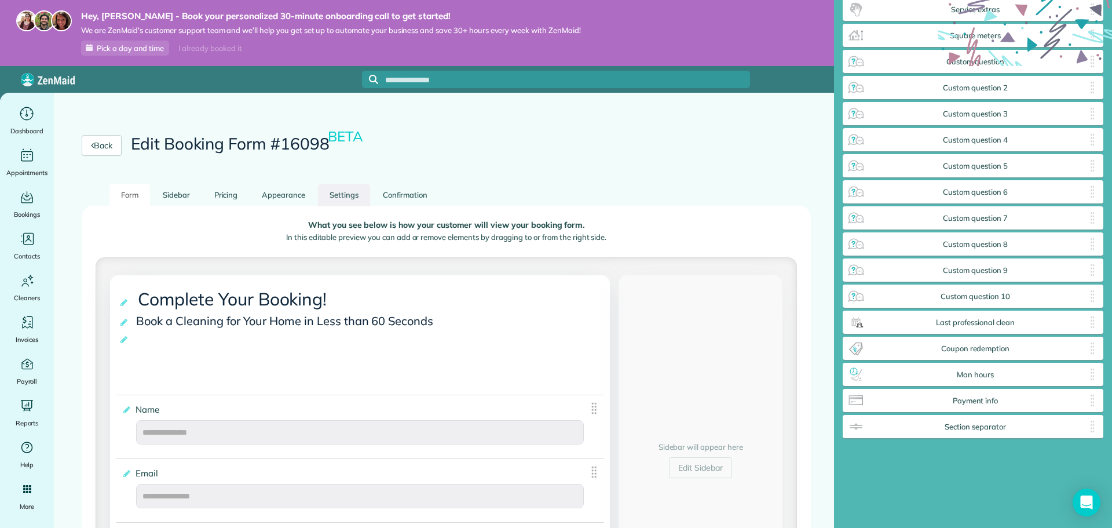
click at [336, 193] on link "Settings" at bounding box center [344, 195] width 52 height 23
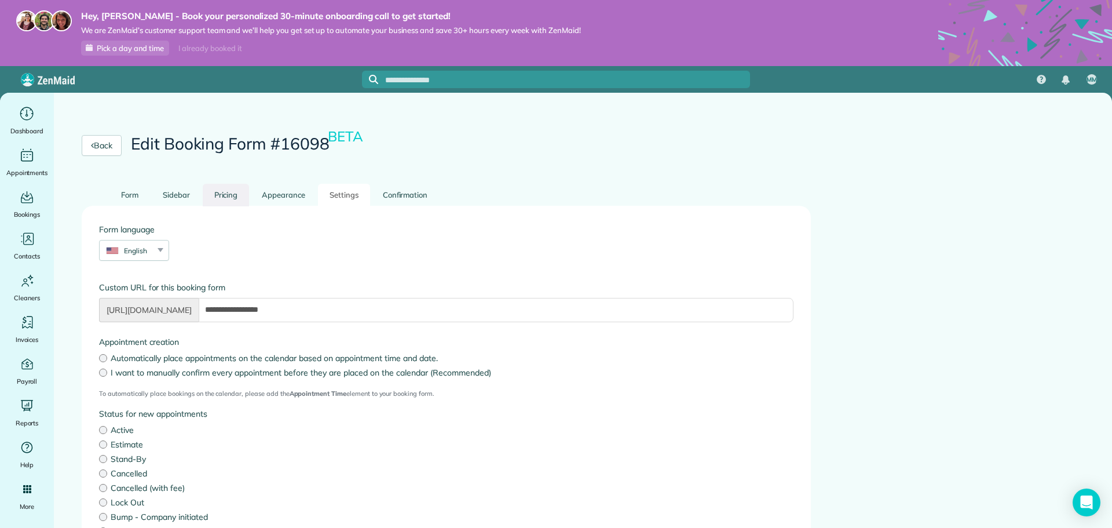
click at [218, 199] on link "Pricing" at bounding box center [226, 195] width 47 height 23
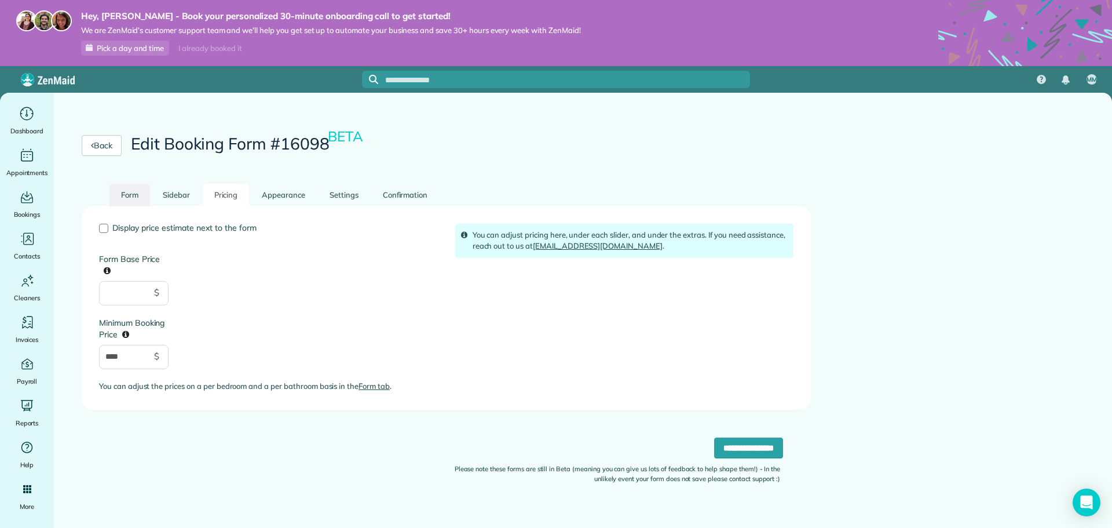
click at [141, 195] on link "Form" at bounding box center [129, 195] width 41 height 23
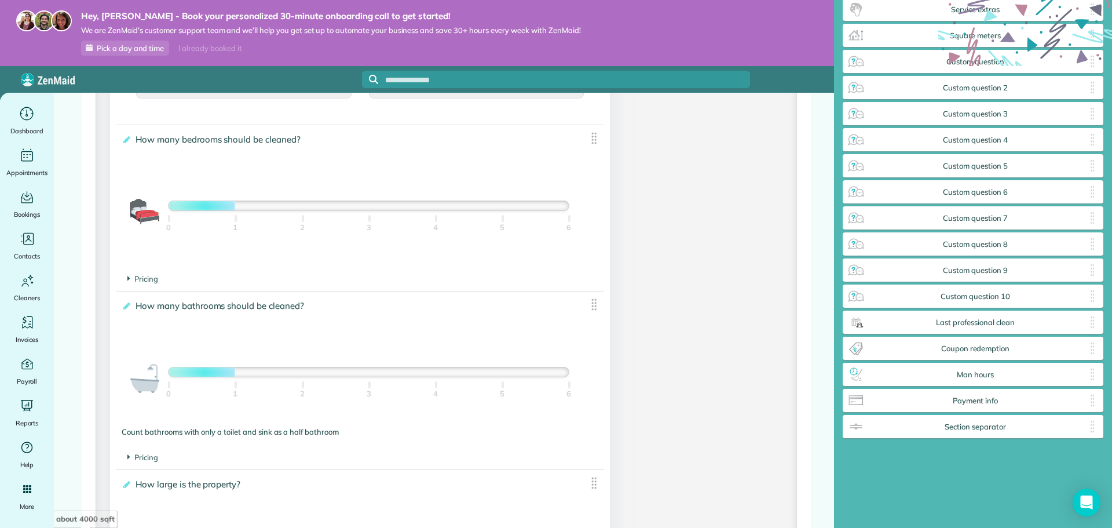
scroll to position [753, 0]
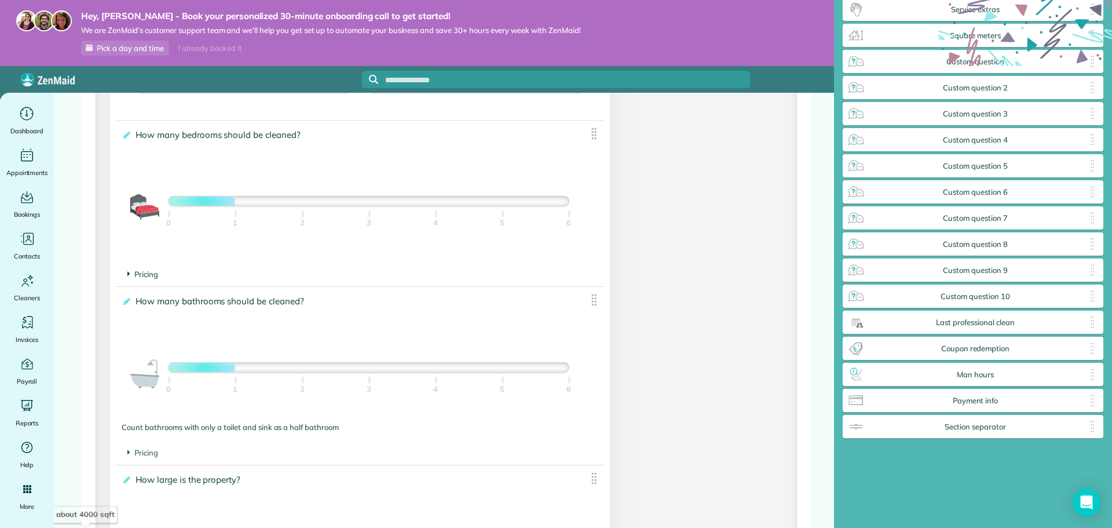
click at [132, 272] on span "Pricing" at bounding box center [142, 273] width 31 height 9
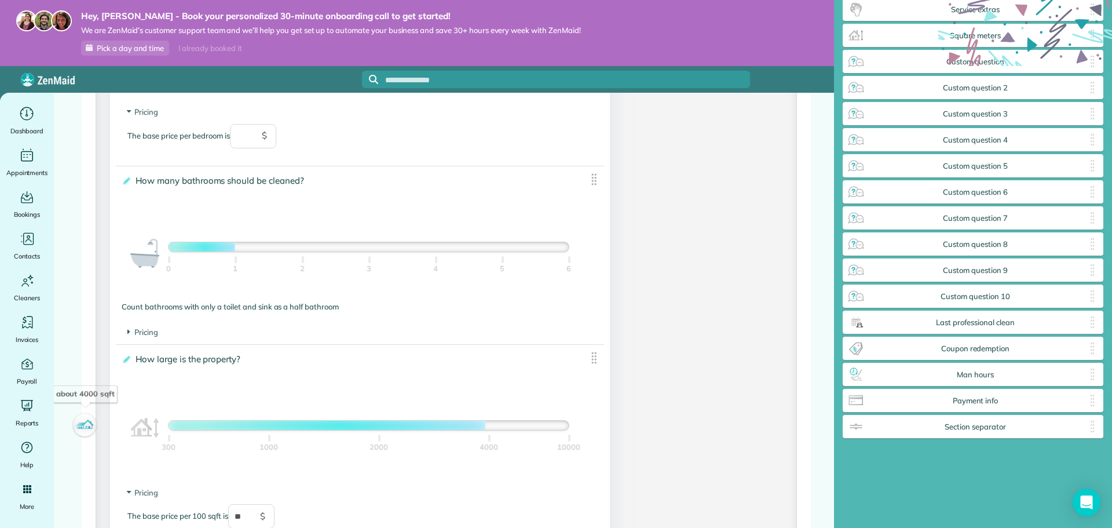
scroll to position [926, 0]
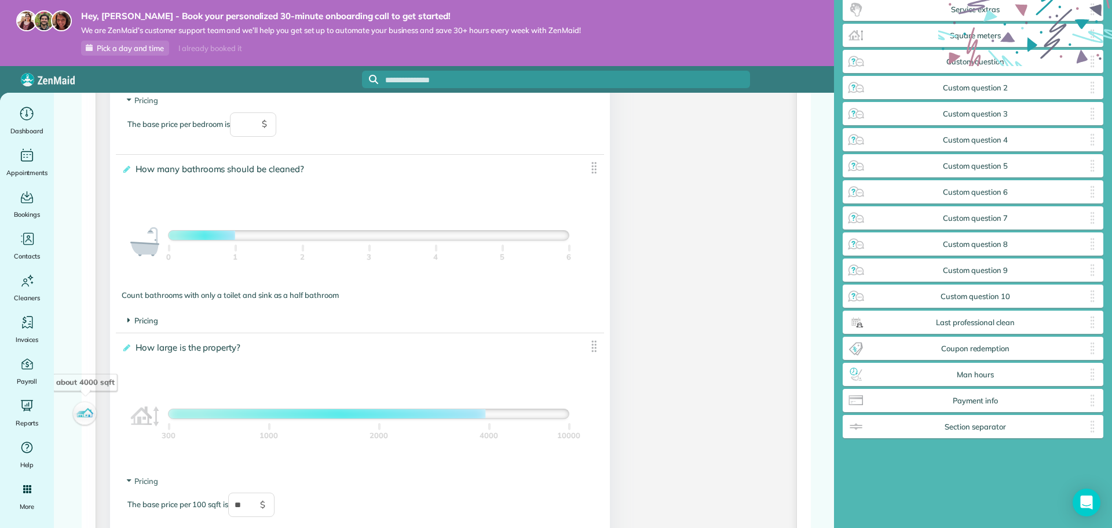
click at [133, 318] on span "Pricing" at bounding box center [142, 320] width 31 height 9
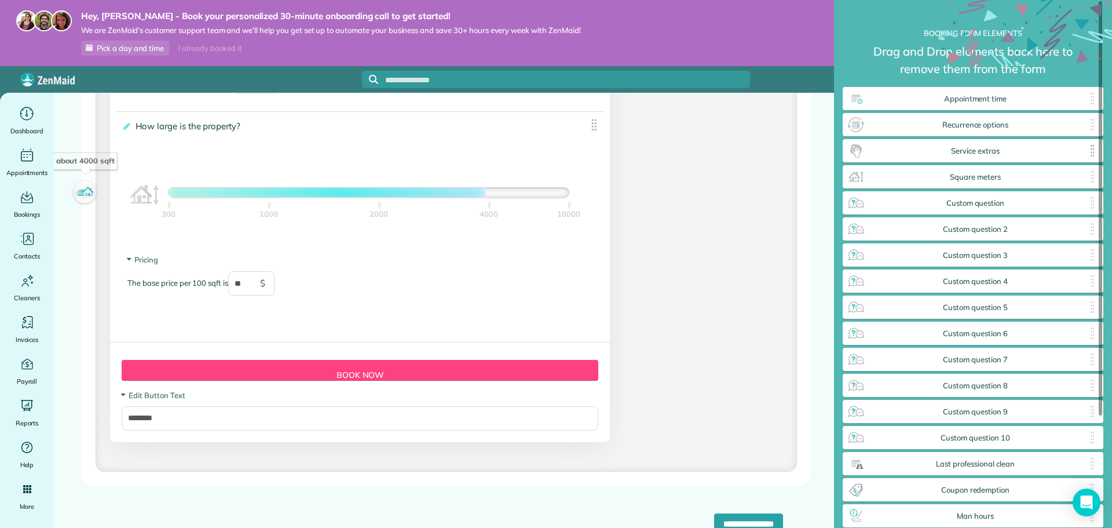
scroll to position [556, 259]
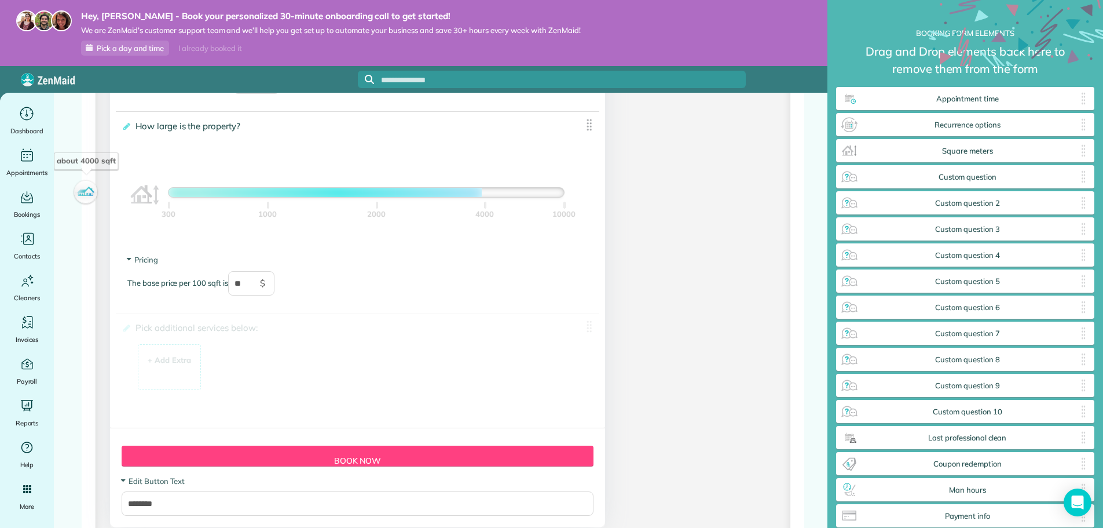
drag, startPoint x: 928, startPoint y: 155, endPoint x: 222, endPoint y: 368, distance: 736.8
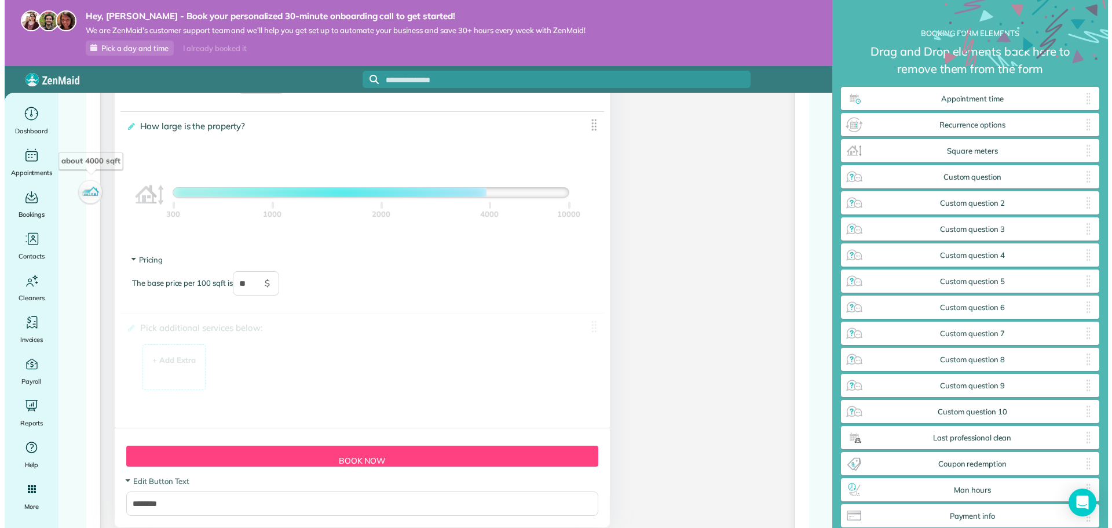
scroll to position [556, 261]
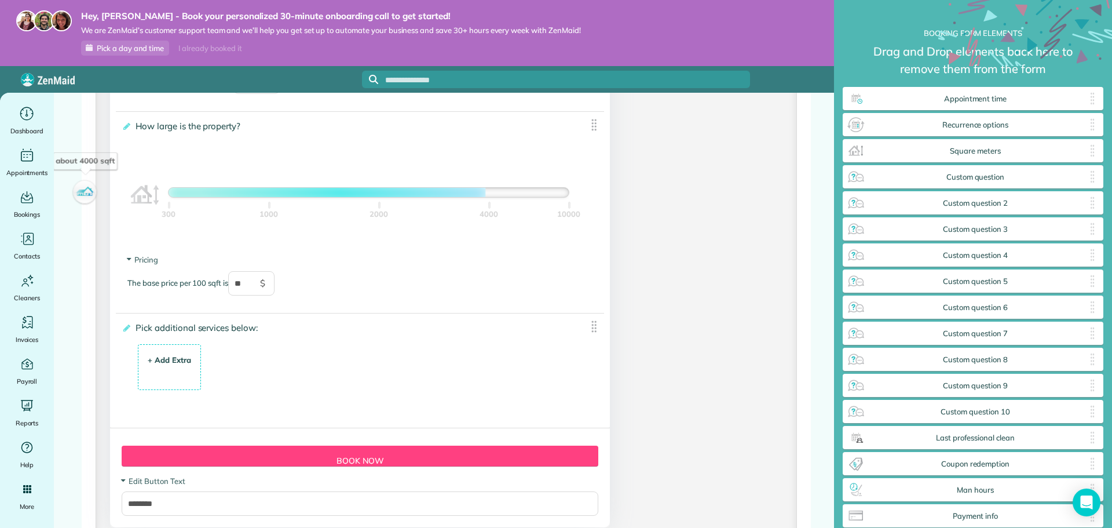
click at [154, 359] on div "+ Add Extra" at bounding box center [169, 360] width 43 height 12
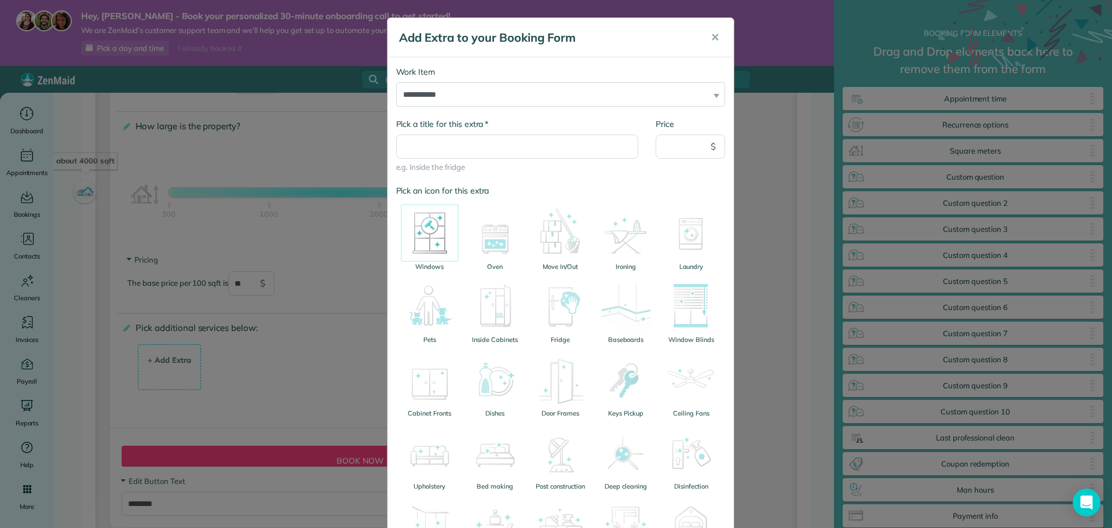
click at [439, 248] on img at bounding box center [430, 233] width 58 height 58
click at [655, 98] on select "**********" at bounding box center [560, 94] width 329 height 24
click at [426, 237] on img at bounding box center [430, 233] width 58 height 58
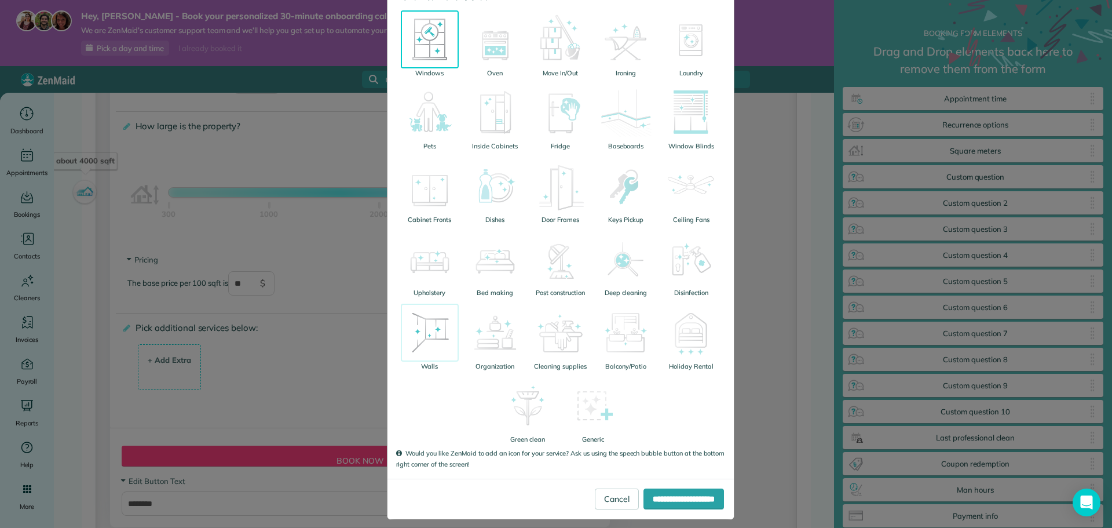
scroll to position [203, 0]
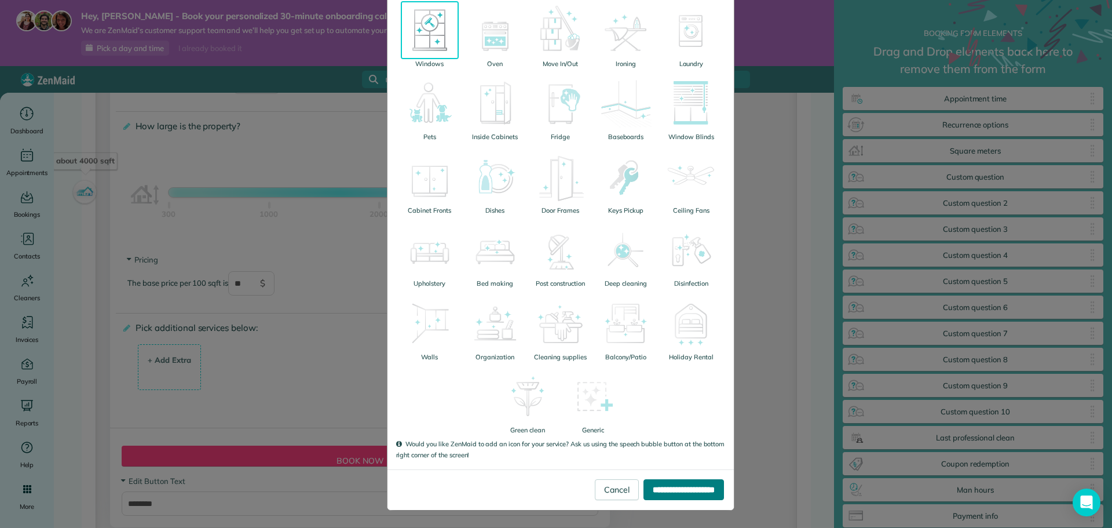
click at [658, 487] on input "**********" at bounding box center [683, 489] width 80 height 21
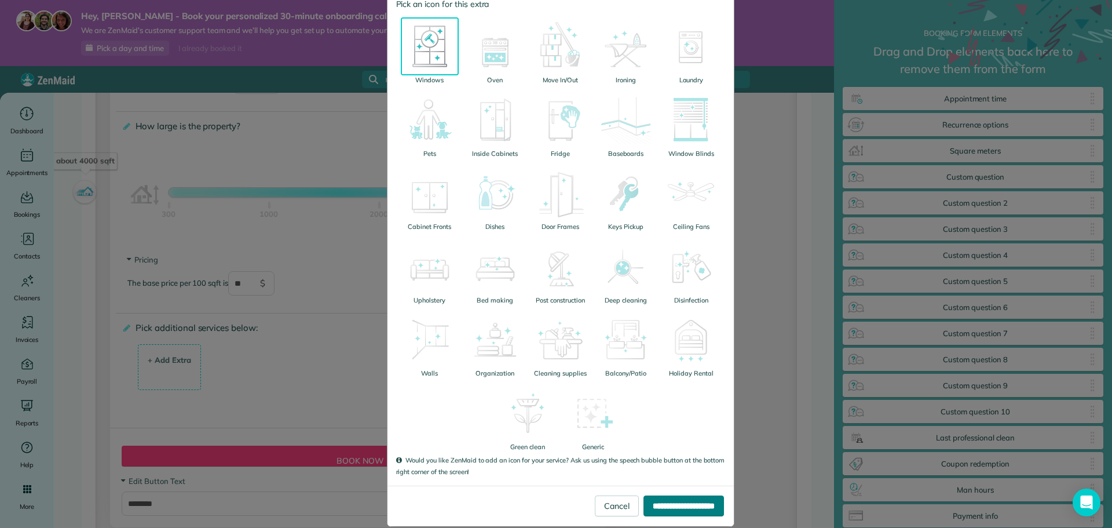
scroll to position [0, 0]
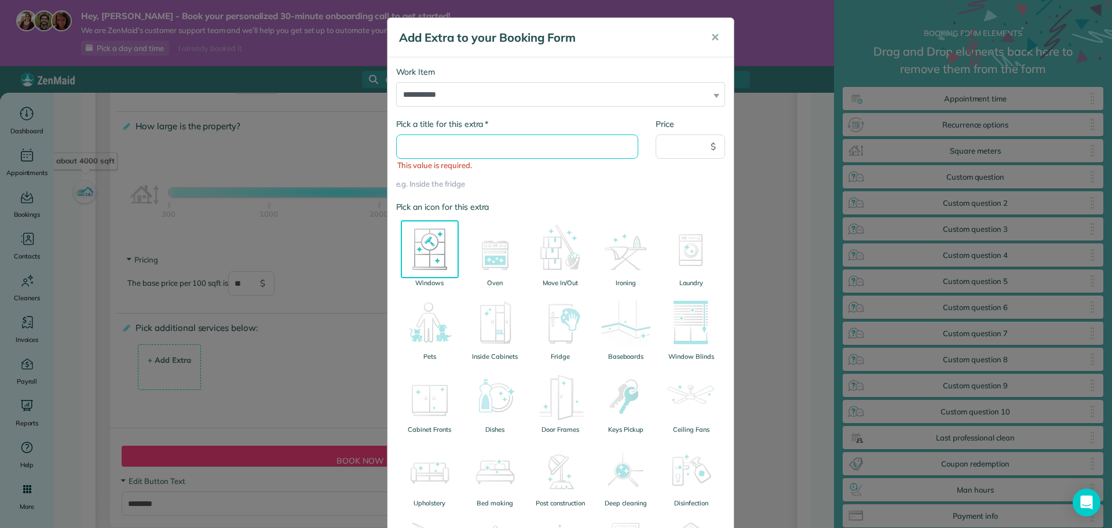
click at [479, 152] on input "* Pick a title for this extra" at bounding box center [517, 146] width 243 height 24
click at [554, 160] on li "This value is required." at bounding box center [517, 166] width 240 height 12
click at [542, 145] on input "* Pick a title for this extra" at bounding box center [517, 146] width 243 height 24
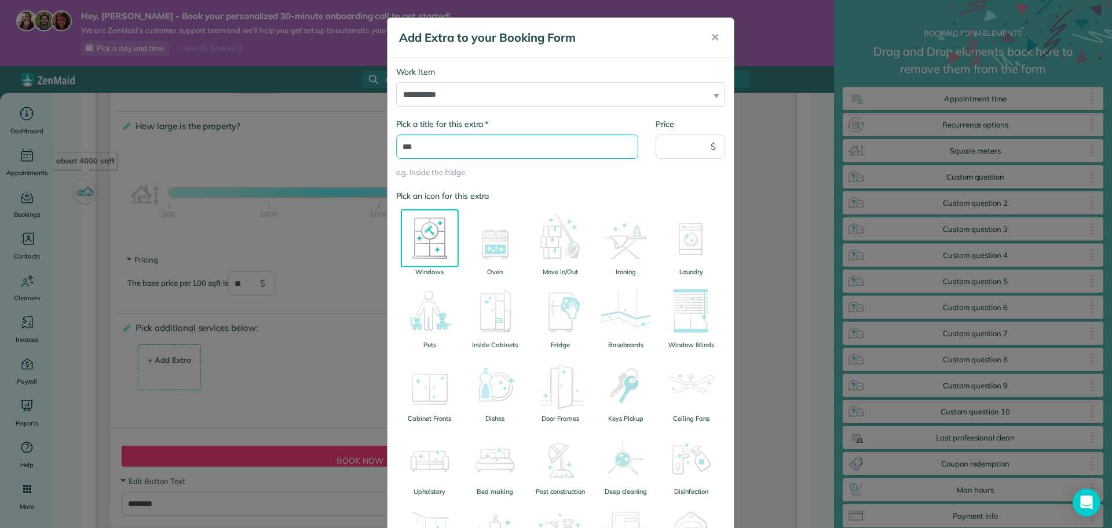
type input "***"
click at [663, 155] on input "Price" at bounding box center [689, 146] width 69 height 24
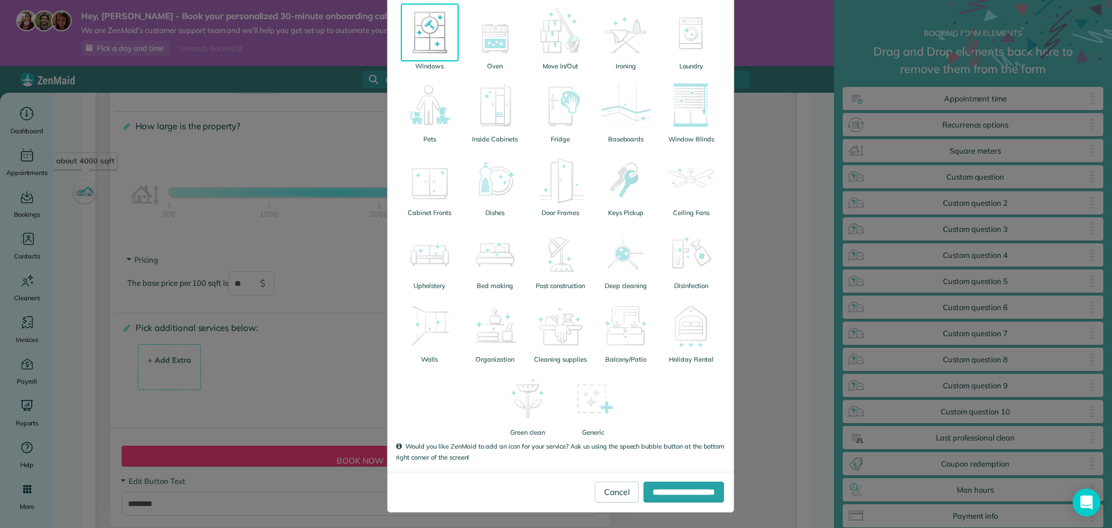
scroll to position [208, 0]
type input "**"
click at [661, 494] on input "**********" at bounding box center [683, 489] width 80 height 21
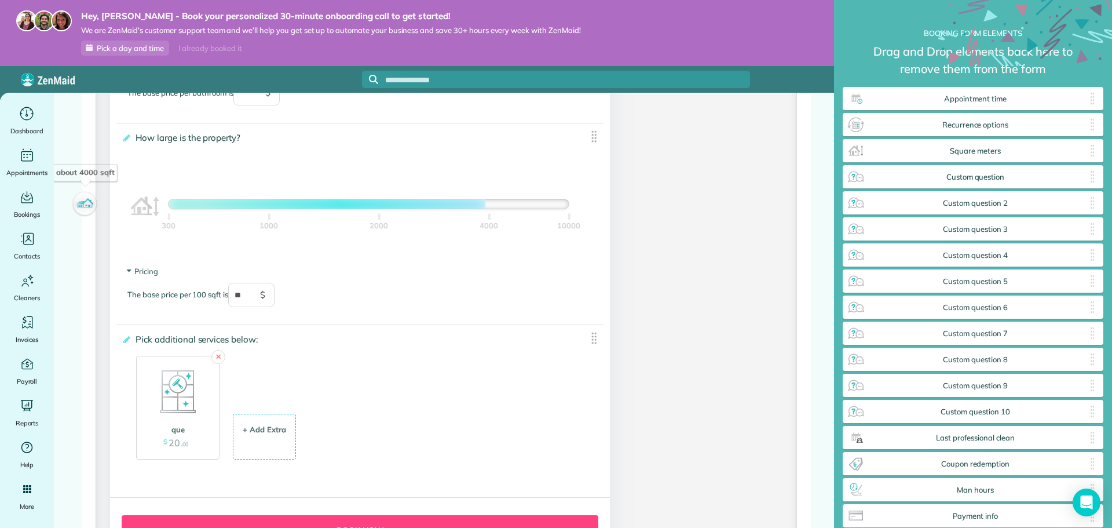
scroll to position [1159, 0]
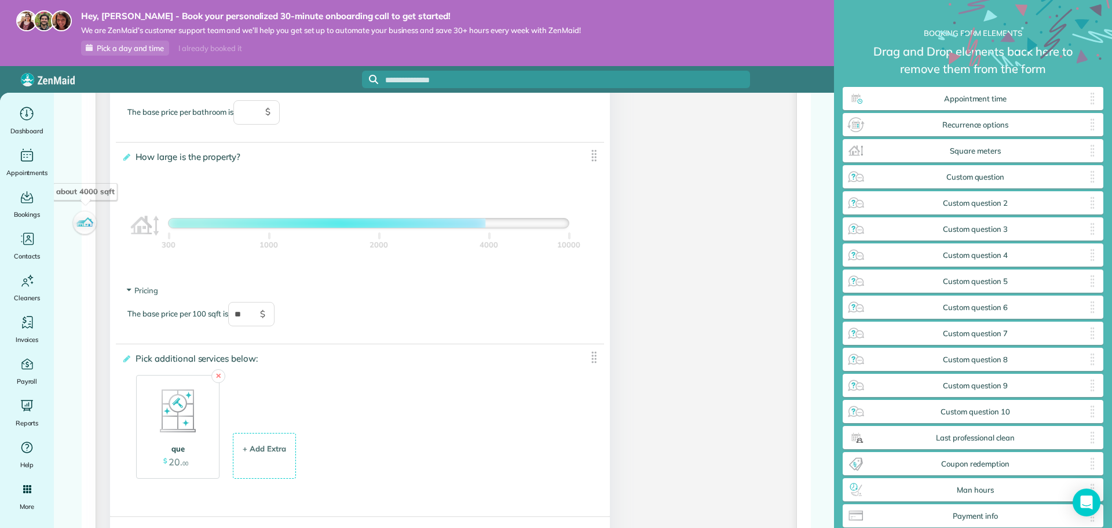
click at [199, 409] on img at bounding box center [178, 411] width 58 height 58
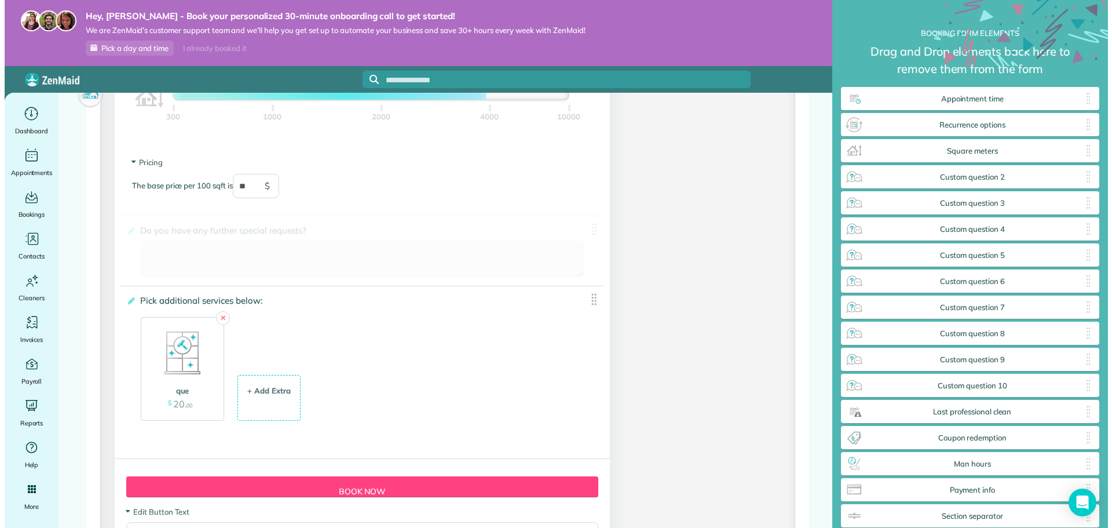
scroll to position [1217, 0]
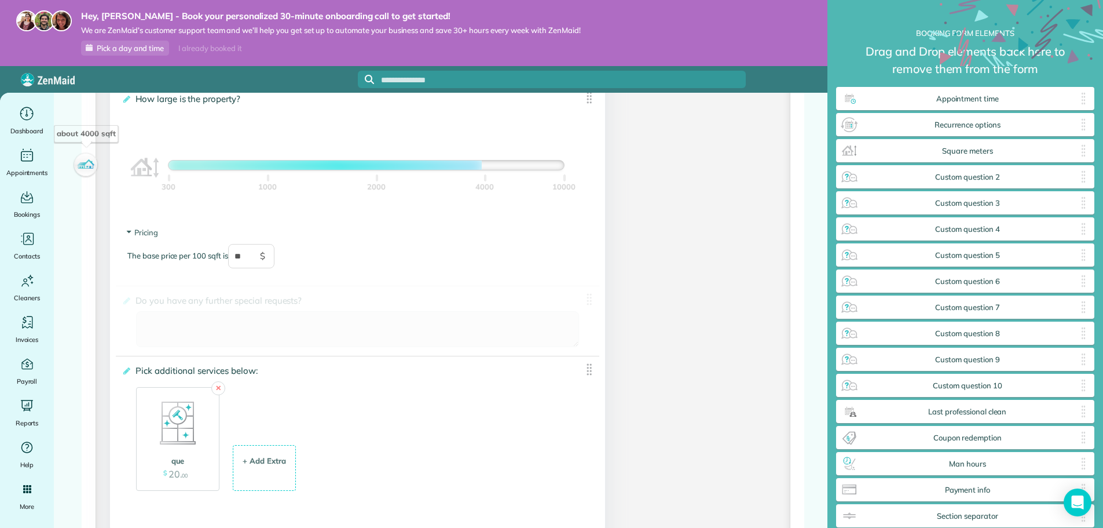
drag, startPoint x: 898, startPoint y: 181, endPoint x: 272, endPoint y: 215, distance: 626.9
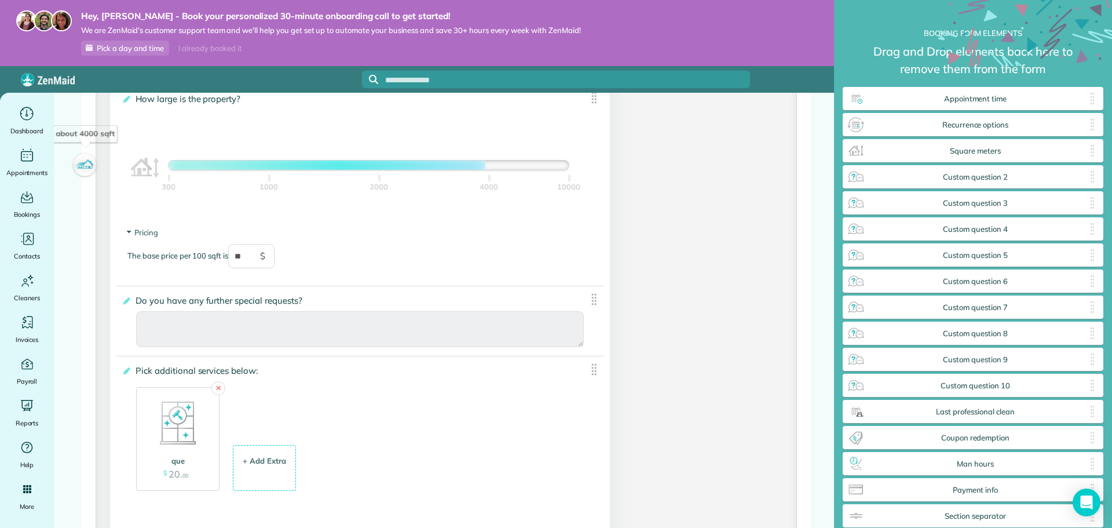
click at [191, 307] on span "Do you have any further special requests?" at bounding box center [221, 300] width 177 height 17
click at [0, 0] on input "**********" at bounding box center [0, 0] width 0 height 0
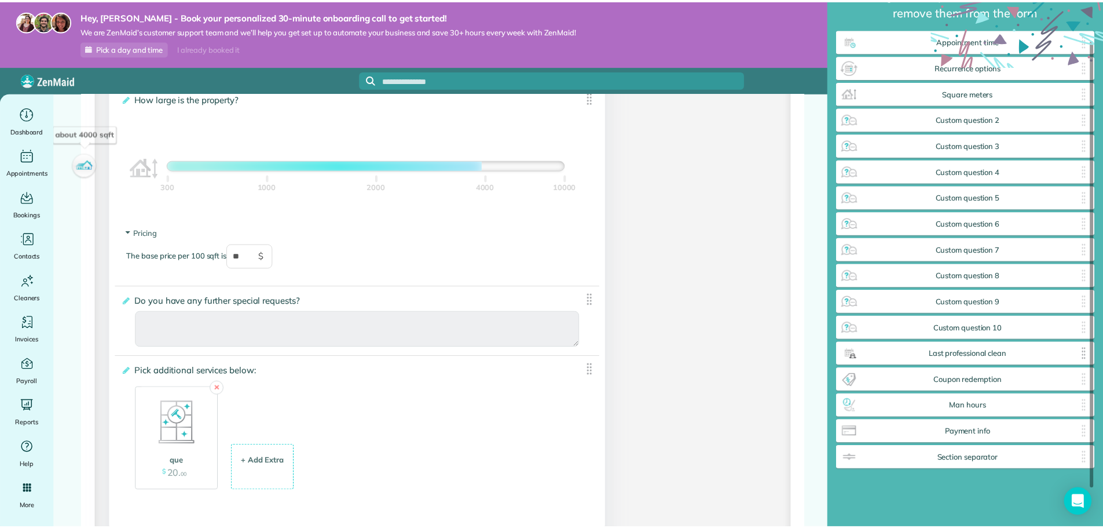
scroll to position [0, 0]
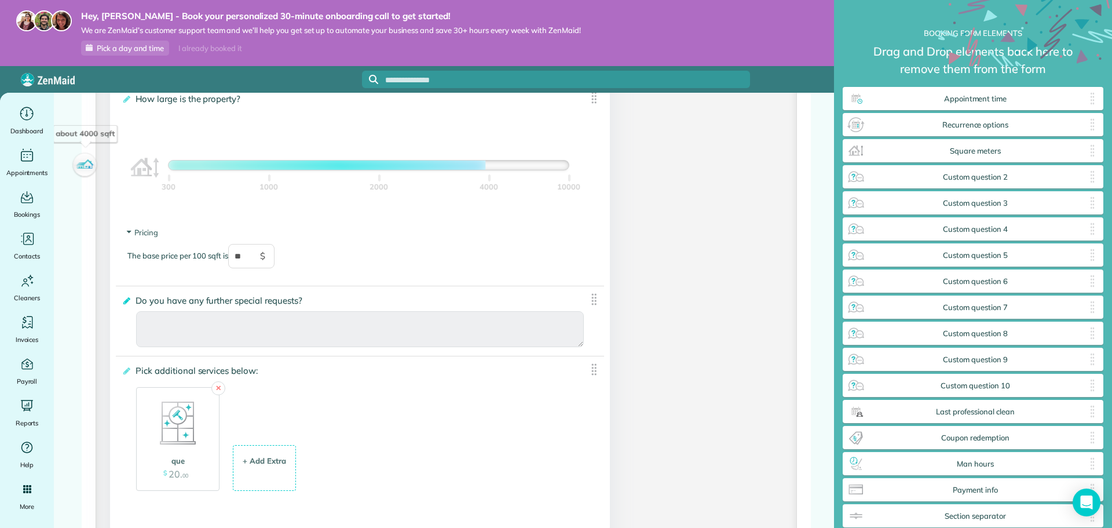
click at [129, 300] on icon at bounding box center [126, 300] width 9 height 8
click at [0, 0] on input "**********" at bounding box center [0, 0] width 0 height 0
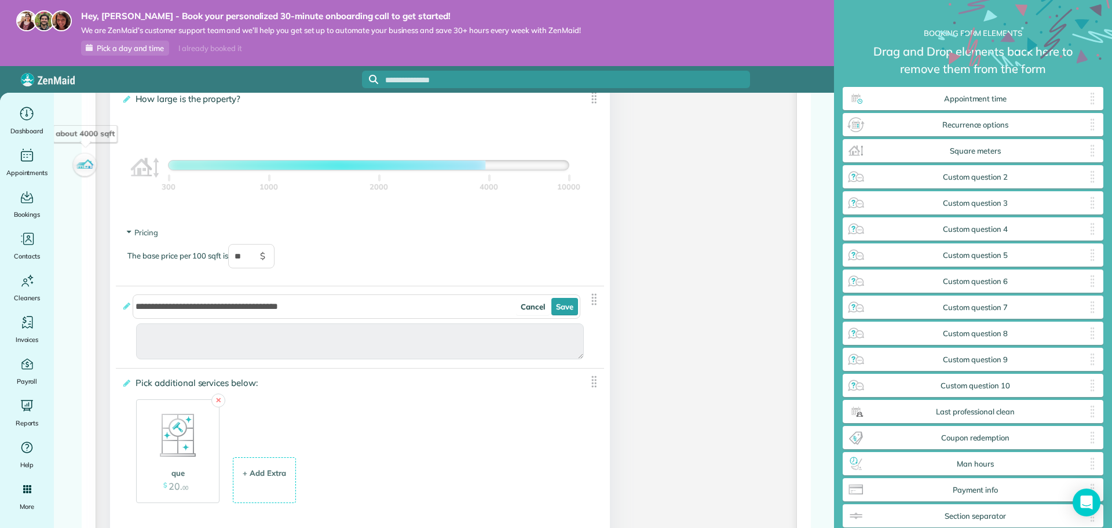
click at [596, 295] on img at bounding box center [594, 299] width 14 height 14
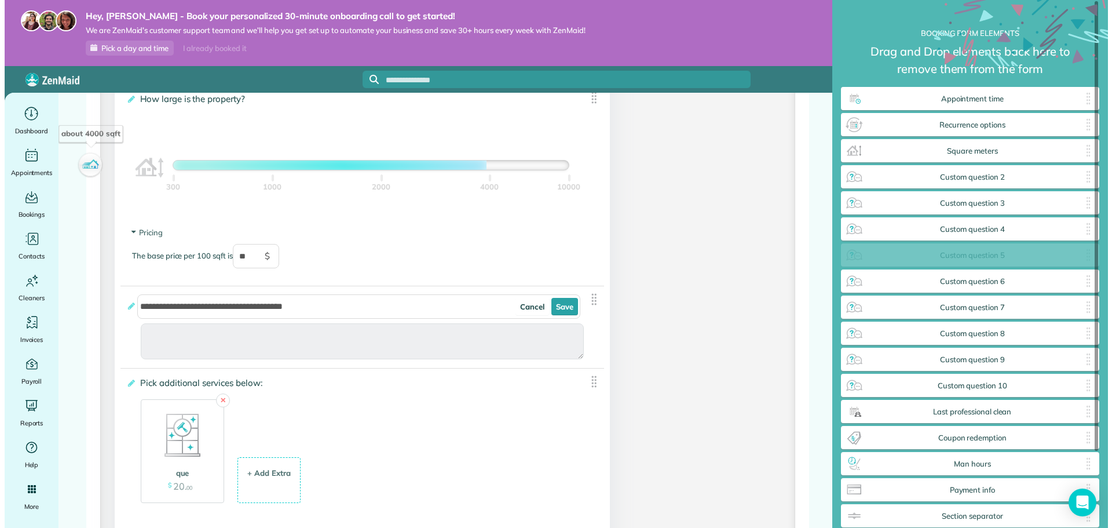
scroll to position [556, 259]
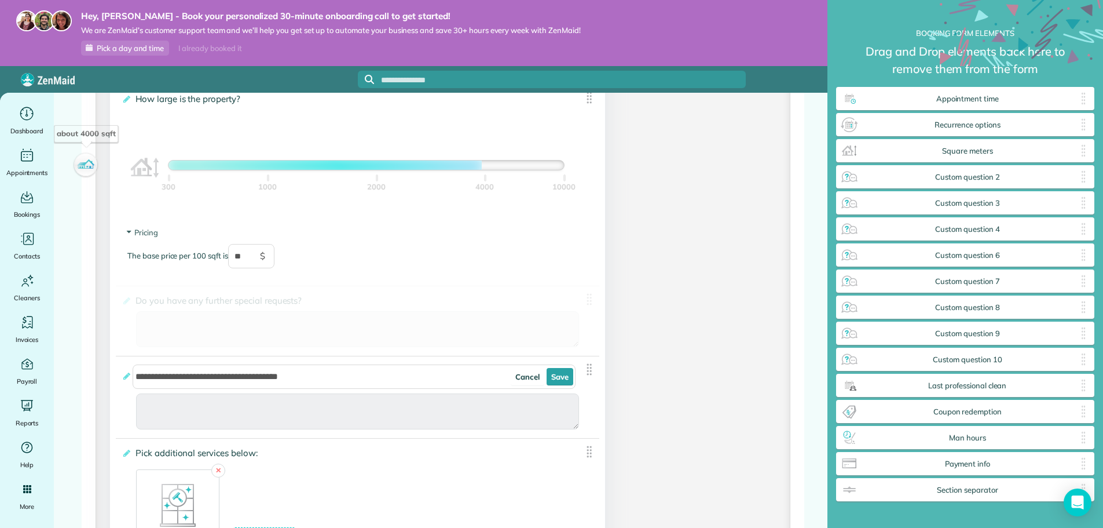
drag, startPoint x: 996, startPoint y: 258, endPoint x: 356, endPoint y: 353, distance: 647.4
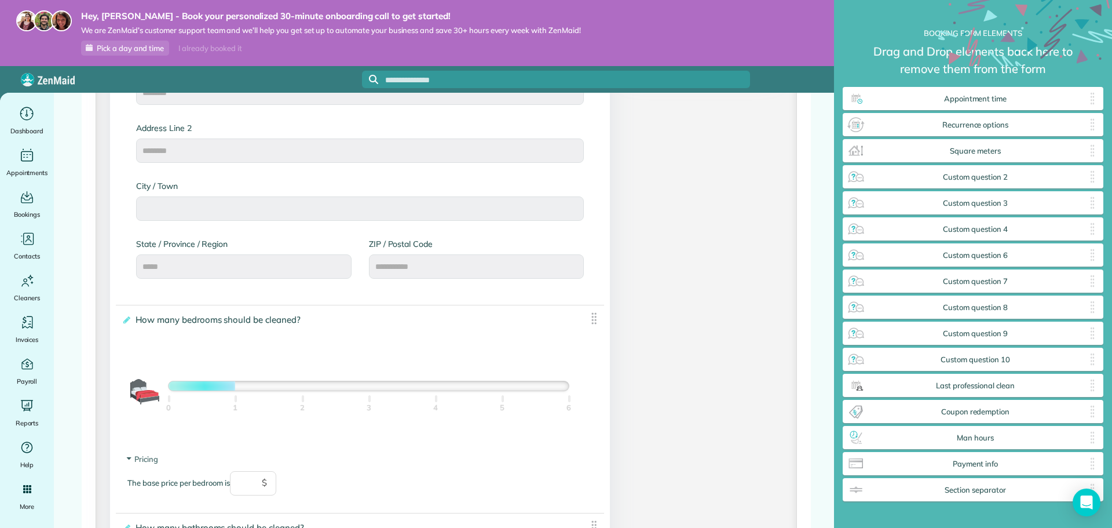
scroll to position [579, 0]
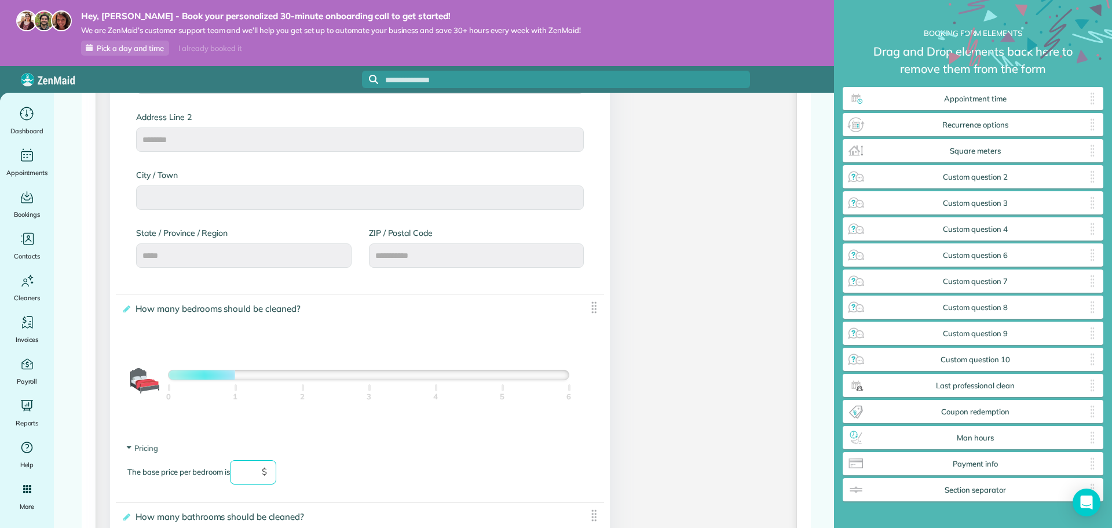
click at [247, 478] on input "text" at bounding box center [253, 472] width 46 height 24
type input "*"
click at [303, 471] on div "The base price per bedroom is ** $" at bounding box center [359, 478] width 465 height 36
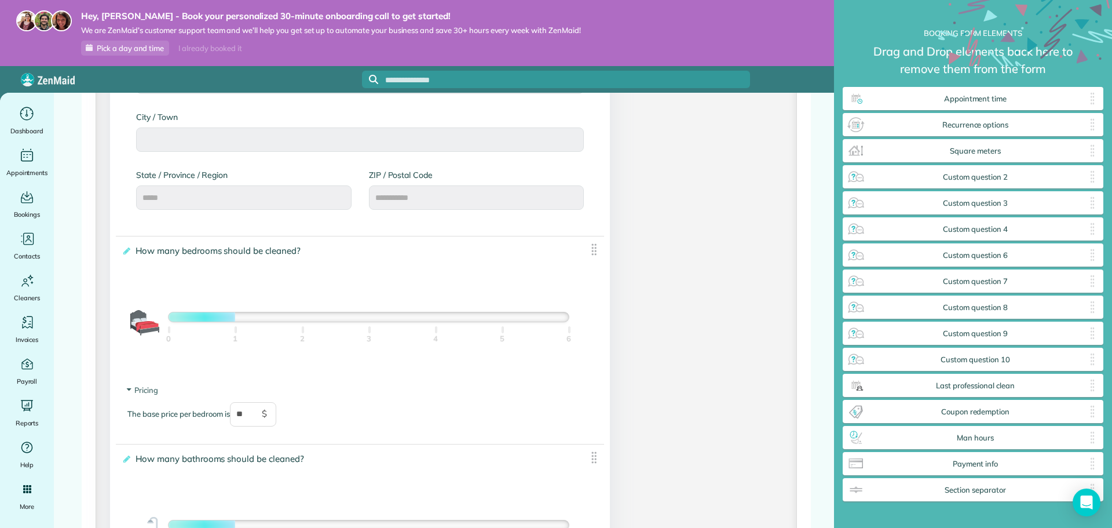
click at [301, 319] on div at bounding box center [369, 316] width 400 height 9
click at [242, 320] on div at bounding box center [235, 316] width 133 height 9
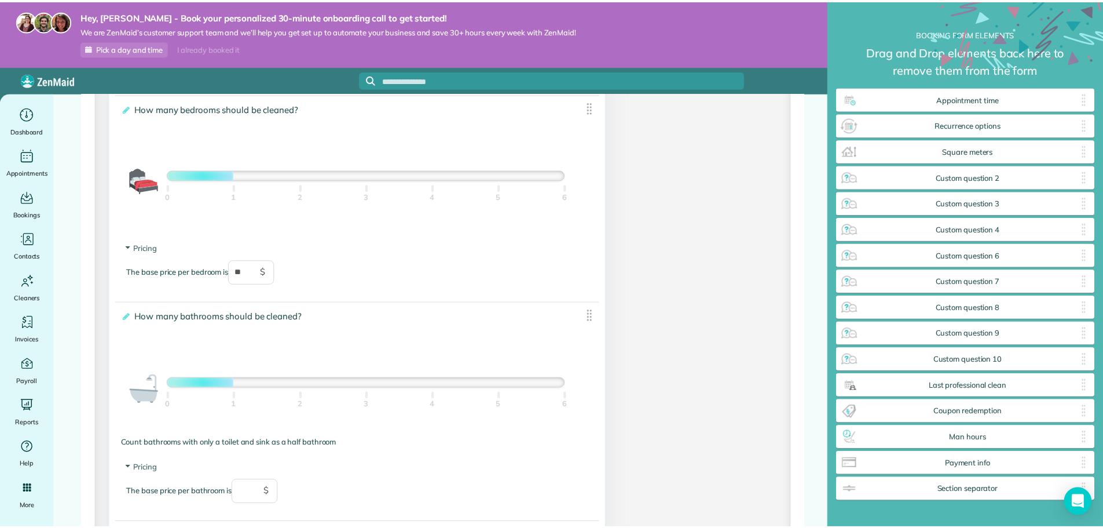
scroll to position [811, 0]
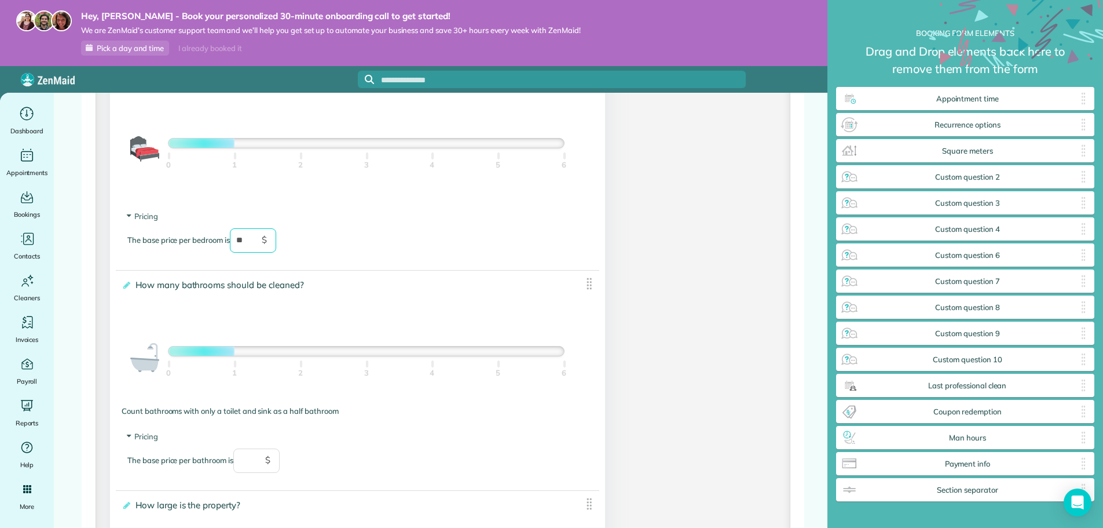
drag, startPoint x: 252, startPoint y: 244, endPoint x: 226, endPoint y: 244, distance: 26.1
click at [226, 244] on div "The base price per bedroom is ** $" at bounding box center [357, 246] width 460 height 36
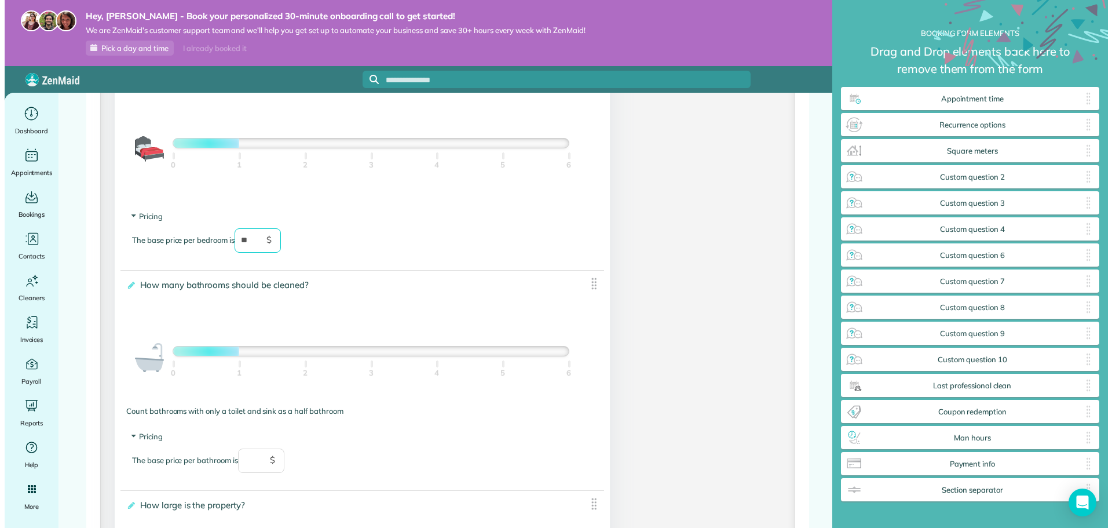
scroll to position [556, 261]
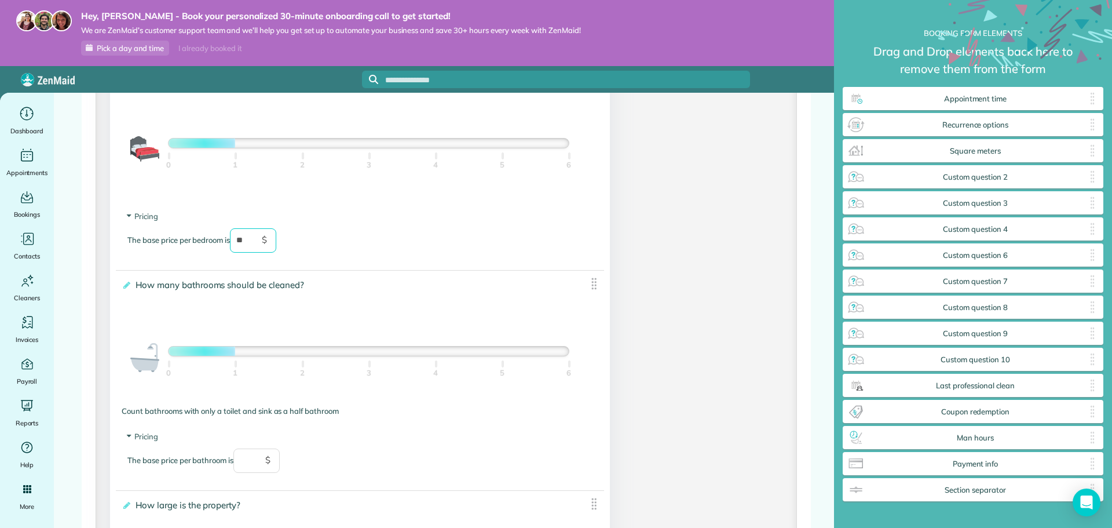
click at [175, 312] on div "**********" at bounding box center [360, 347] width 488 height 155
type input "**"
click at [246, 452] on input "text" at bounding box center [256, 460] width 46 height 24
click at [214, 442] on section "Pricing The base price per bathroom is ** $" at bounding box center [359, 457] width 465 height 53
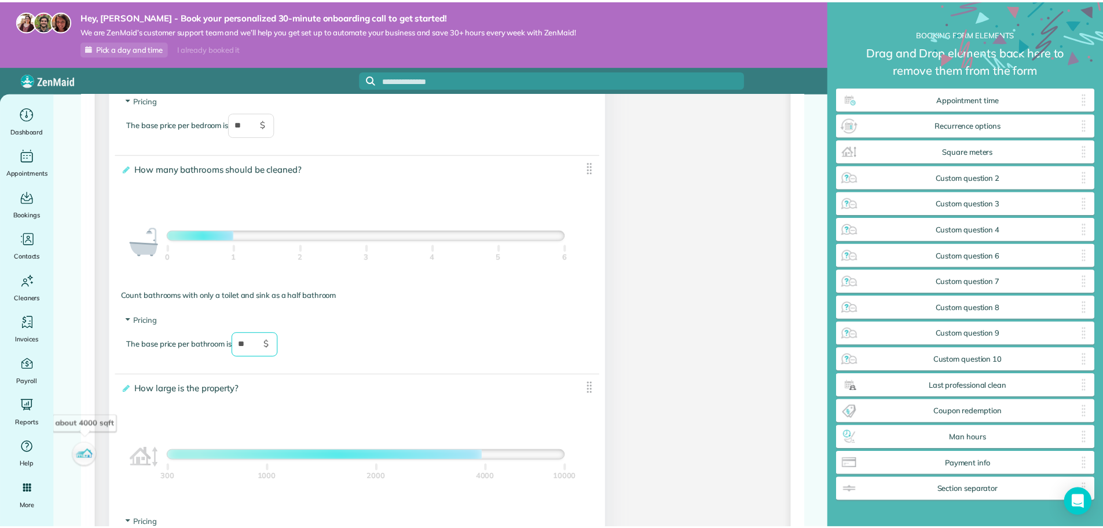
scroll to position [984, 0]
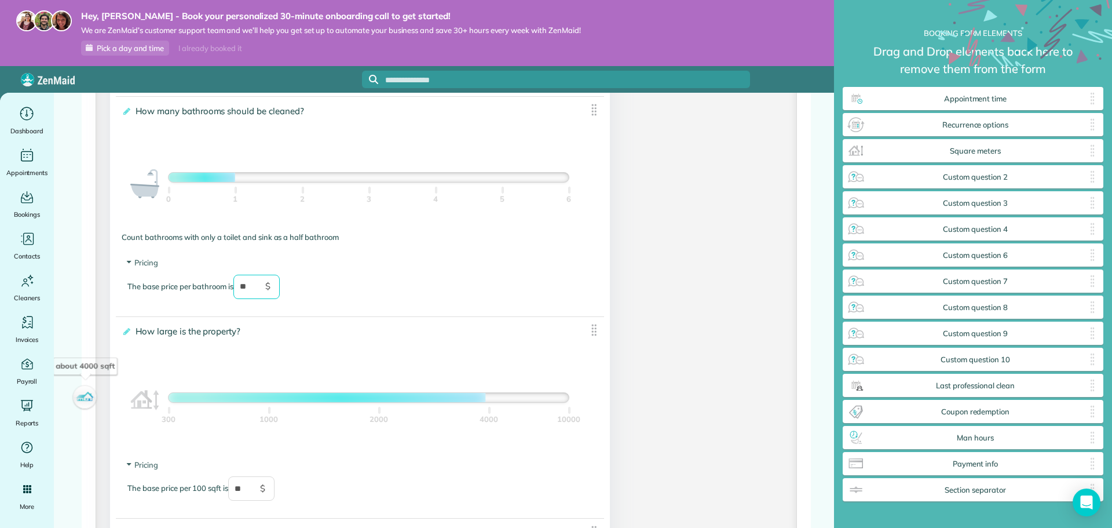
type input "**"
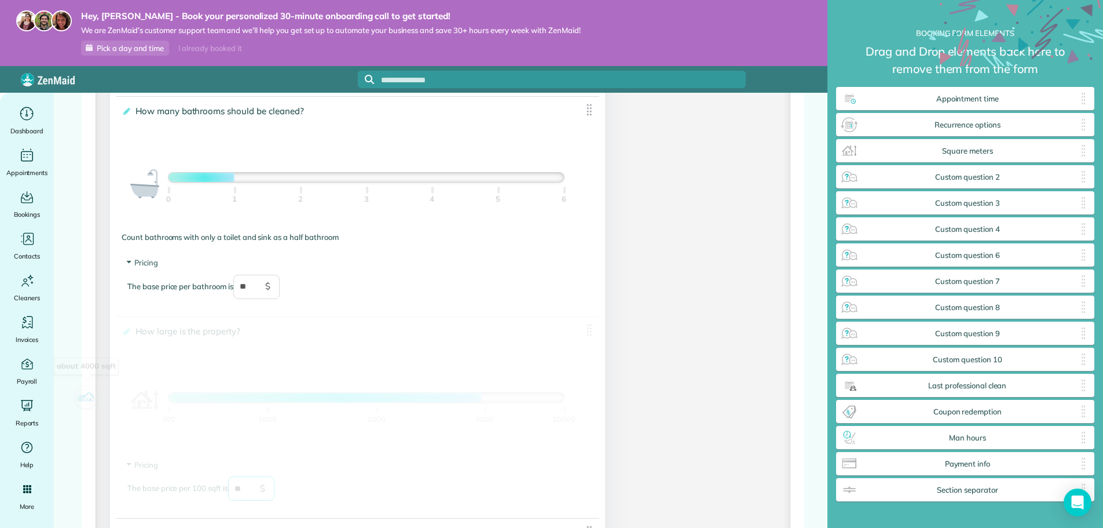
drag, startPoint x: 258, startPoint y: 490, endPoint x: 221, endPoint y: 488, distance: 37.1
click at [221, 488] on div "The base price per 100 sqft is ** $" at bounding box center [357, 494] width 460 height 36
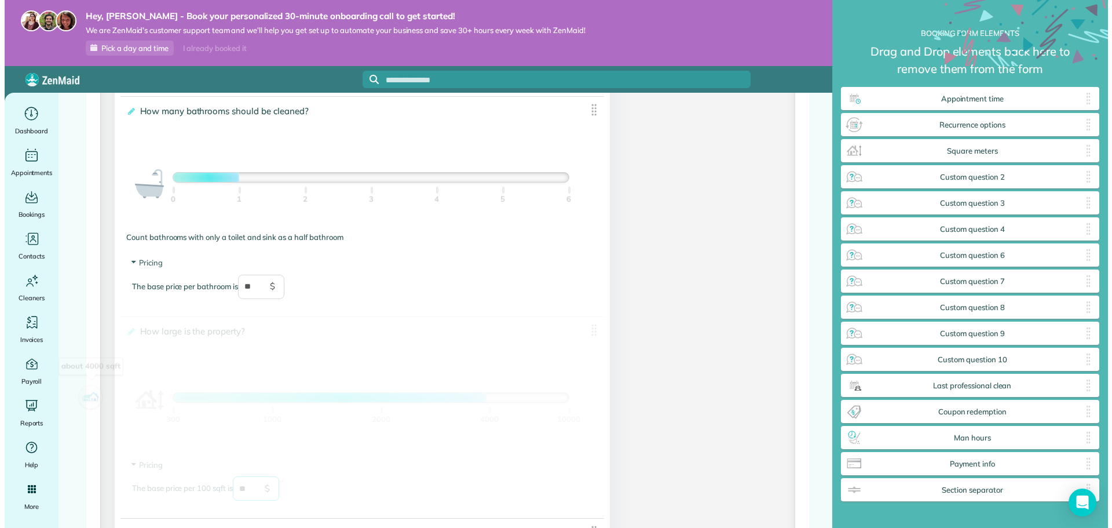
scroll to position [556, 261]
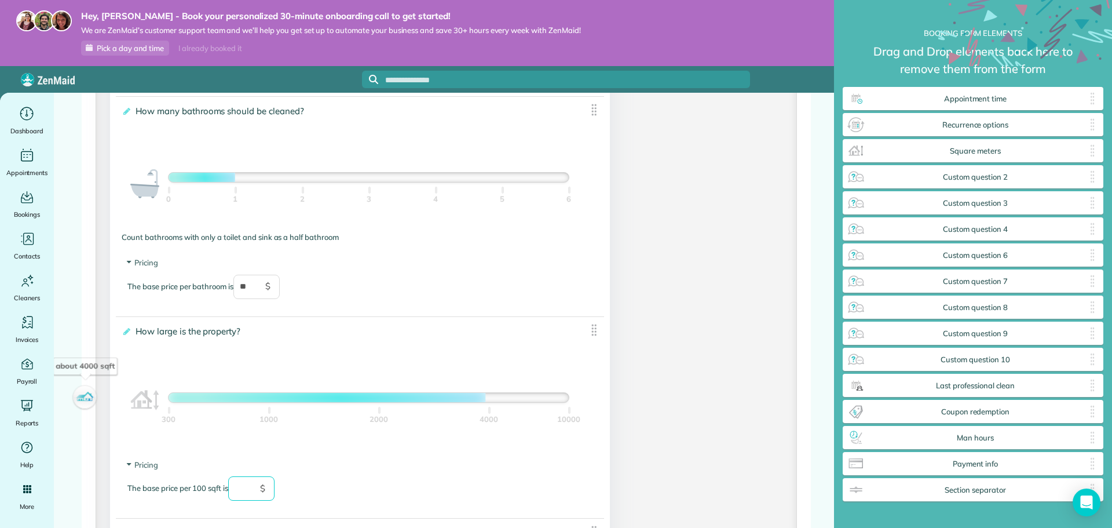
click at [249, 482] on input "text" at bounding box center [251, 488] width 46 height 24
click at [305, 486] on div "The base price per 100 sqft is ** $" at bounding box center [359, 494] width 465 height 36
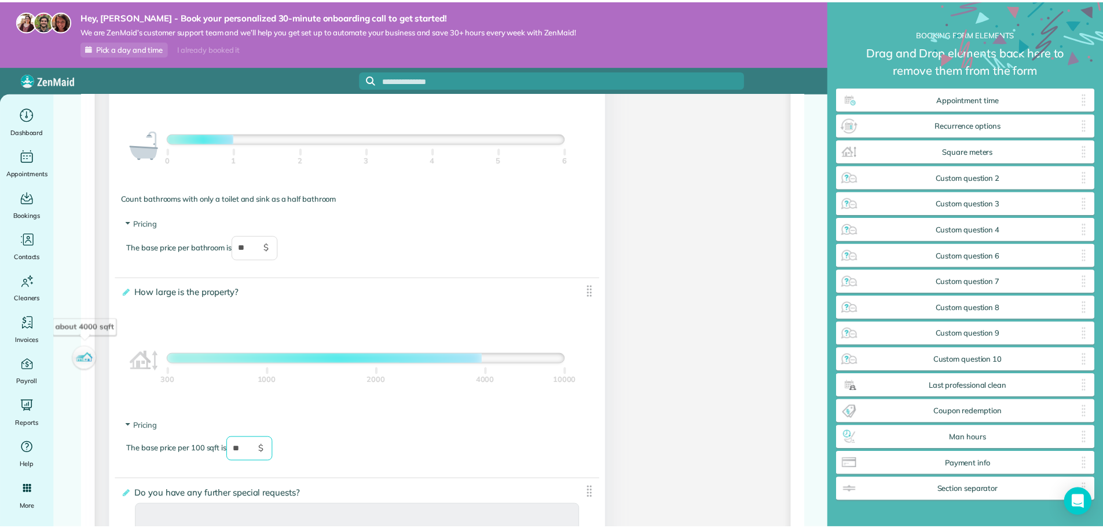
scroll to position [1158, 0]
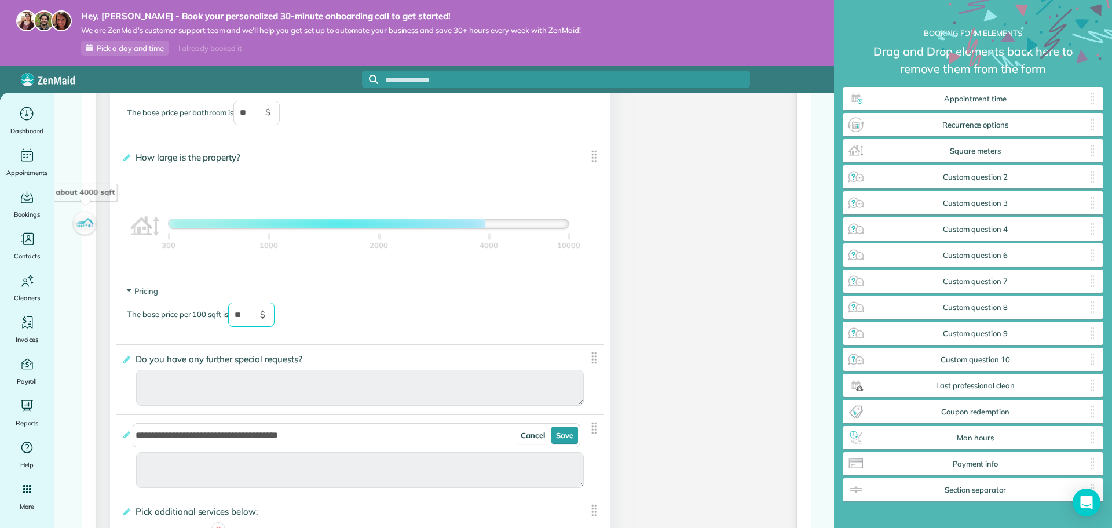
click at [591, 357] on img at bounding box center [594, 357] width 14 height 14
click at [126, 359] on icon at bounding box center [126, 359] width 9 height 8
type input "**"
click at [0, 0] on input "**********" at bounding box center [0, 0] width 0 height 0
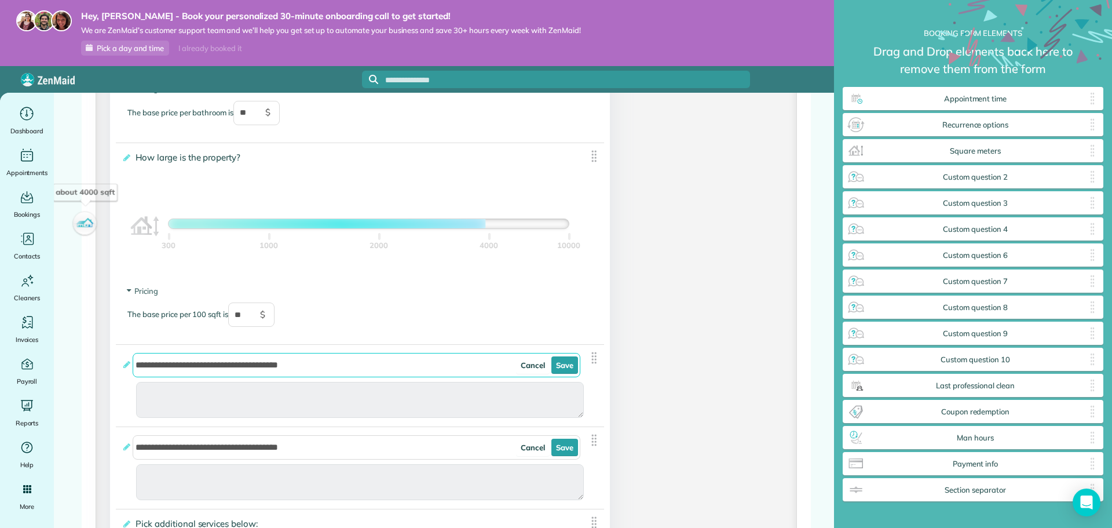
click at [386, 364] on input "**********" at bounding box center [357, 365] width 448 height 24
click at [582, 374] on div "**********" at bounding box center [360, 386] width 488 height 82
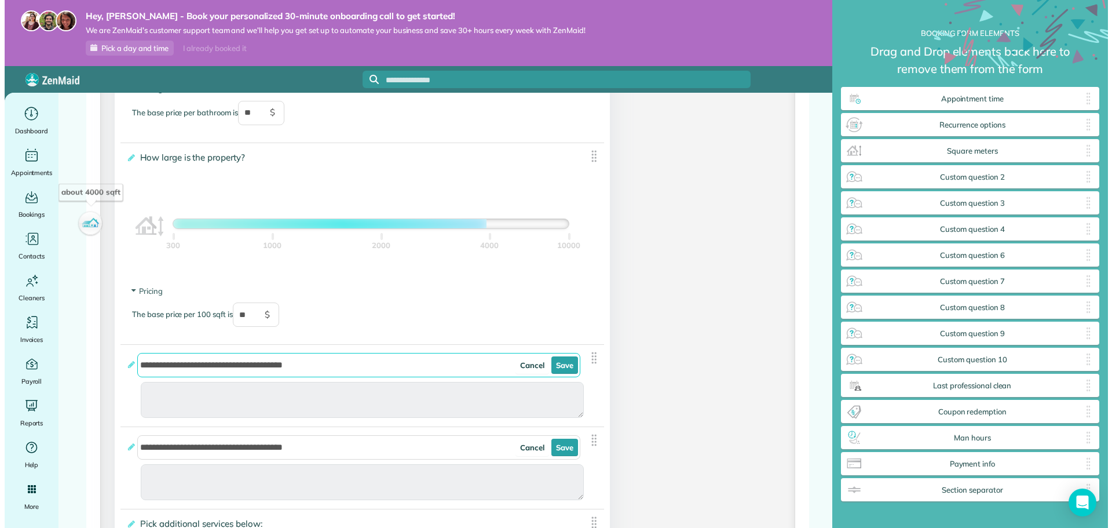
scroll to position [556, 259]
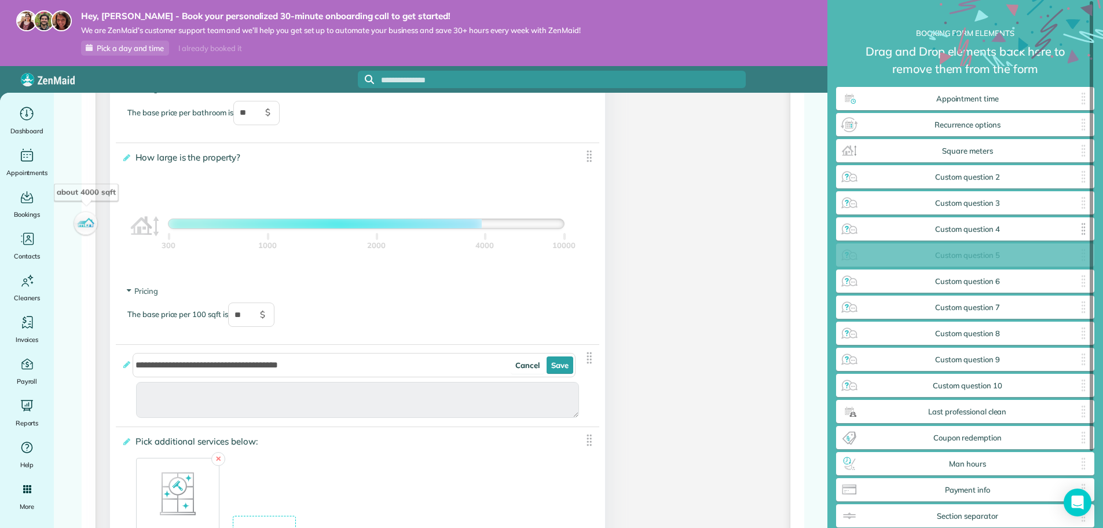
drag, startPoint x: 586, startPoint y: 361, endPoint x: 909, endPoint y: 234, distance: 346.6
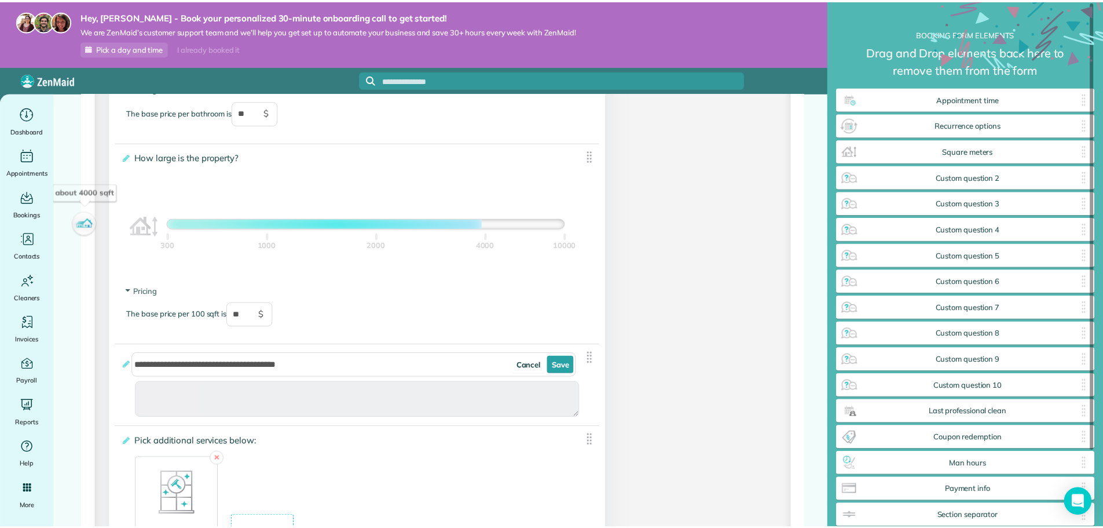
scroll to position [556, 261]
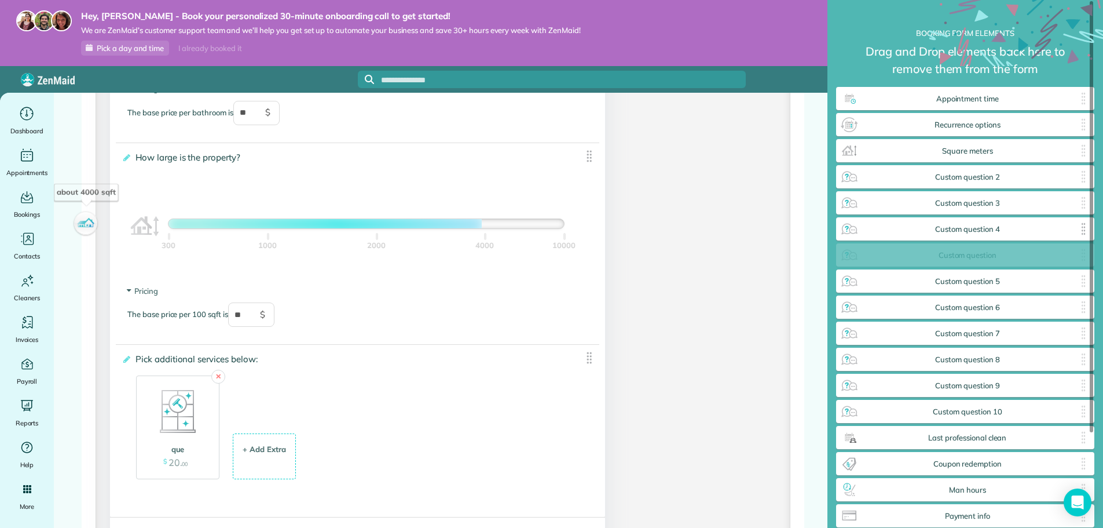
drag, startPoint x: 591, startPoint y: 356, endPoint x: 973, endPoint y: 234, distance: 401.8
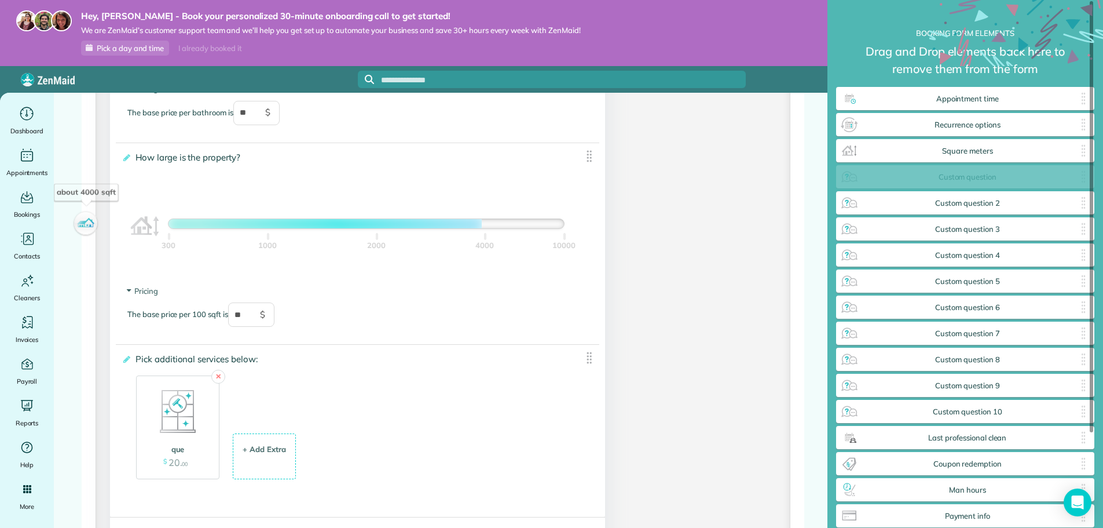
drag, startPoint x: 1083, startPoint y: 252, endPoint x: 1069, endPoint y: 171, distance: 82.7
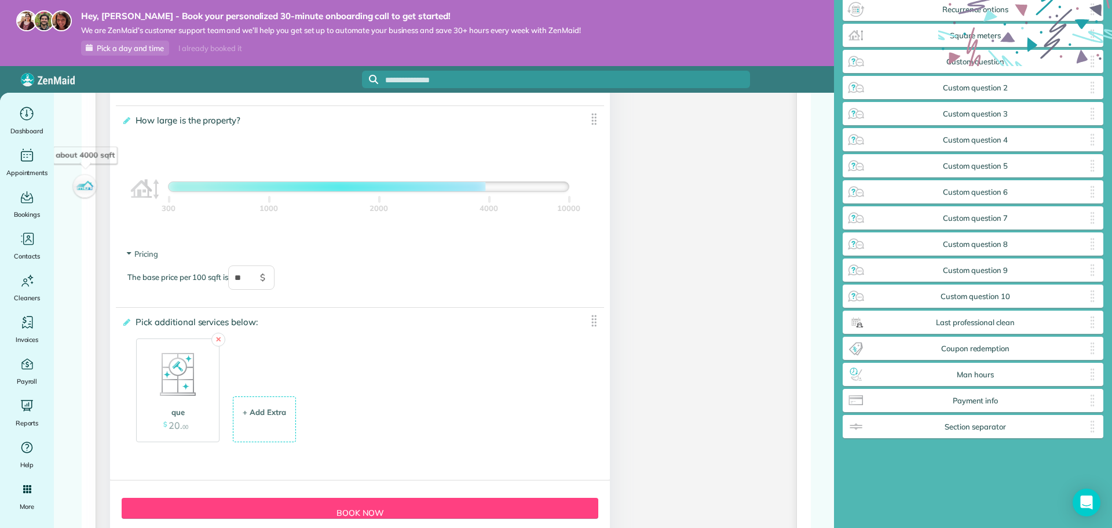
scroll to position [1274, 0]
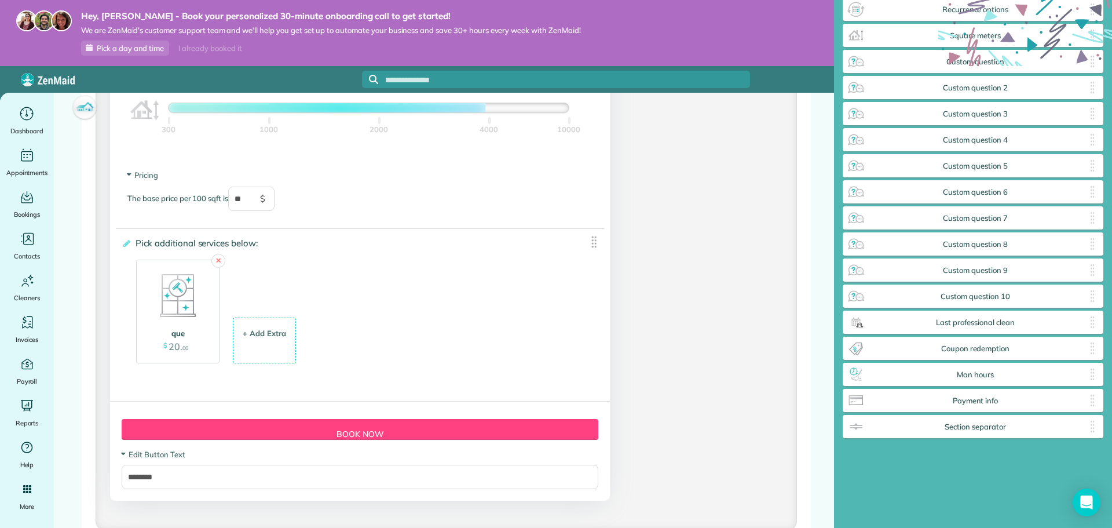
click at [160, 327] on div "que $ 20 . 00" at bounding box center [177, 341] width 71 height 32
click at [185, 332] on div "que" at bounding box center [178, 334] width 64 height 12
click at [128, 244] on icon at bounding box center [126, 243] width 9 height 8
click at [0, 0] on input "**********" at bounding box center [0, 0] width 0 height 0
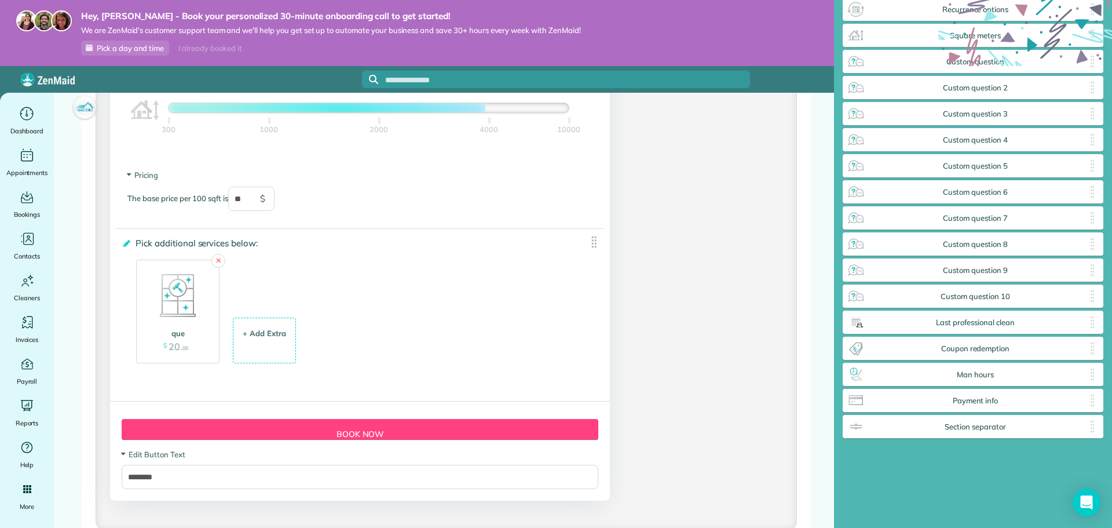
type input "**********"
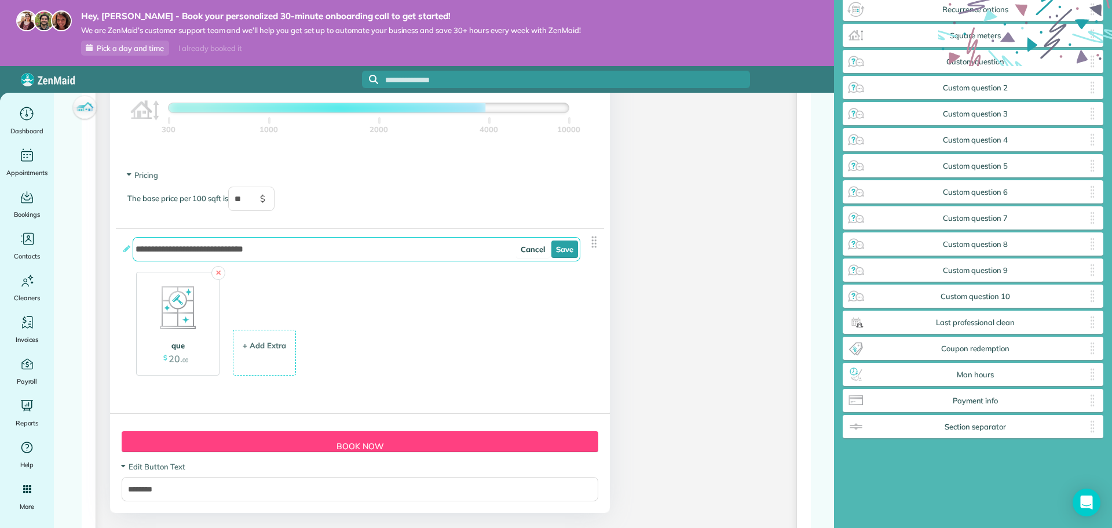
click at [164, 320] on img at bounding box center [178, 308] width 58 height 58
click at [221, 273] on link "✕" at bounding box center [218, 273] width 14 height 14
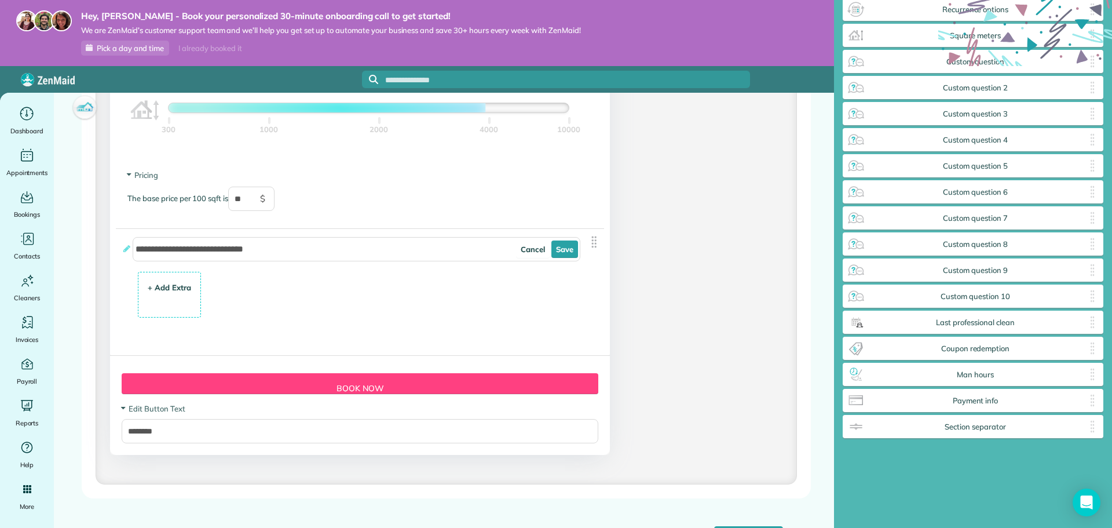
click at [185, 287] on div "+ Add Extra" at bounding box center [169, 288] width 43 height 12
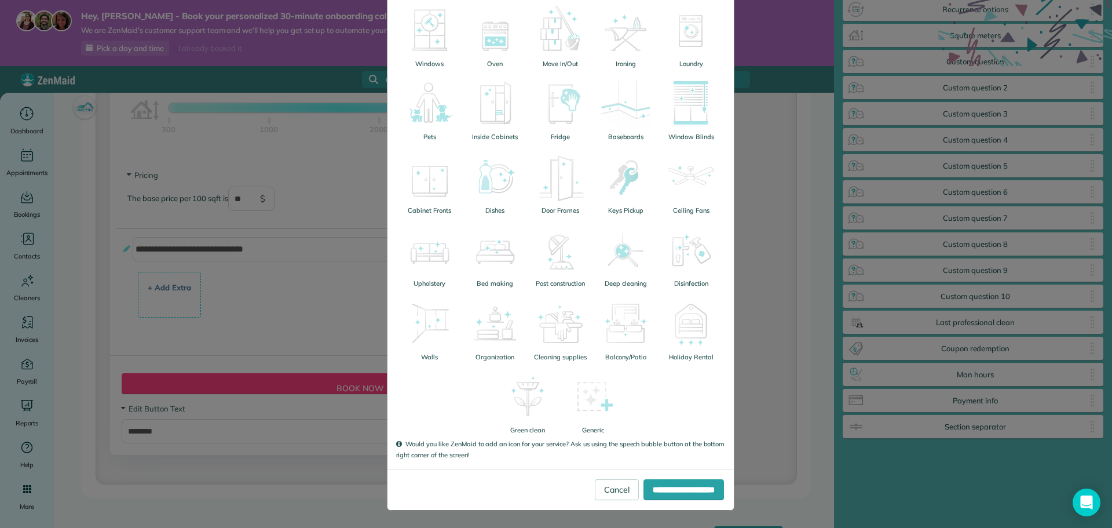
scroll to position [0, 0]
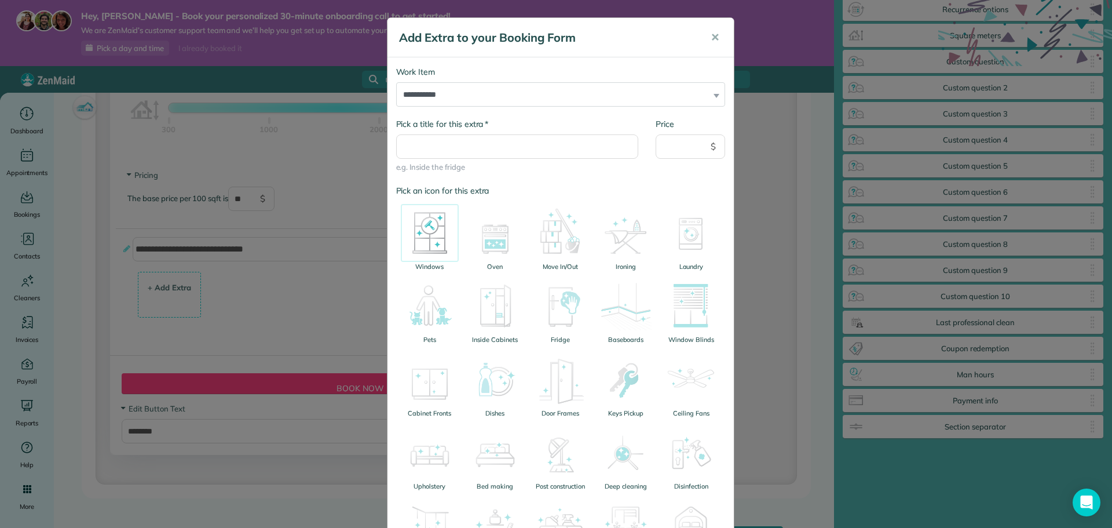
click at [423, 247] on img at bounding box center [430, 233] width 58 height 58
click at [433, 148] on input "* Pick a title for this extra" at bounding box center [517, 146] width 243 height 24
type input "**********"
click at [665, 148] on input "Price" at bounding box center [689, 146] width 69 height 24
type input "**"
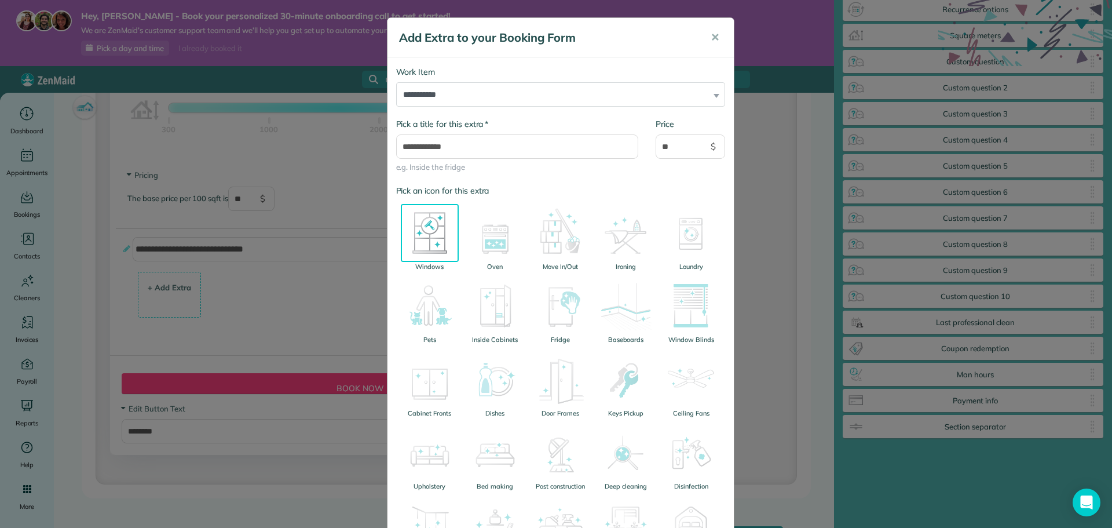
click at [631, 177] on div "**********" at bounding box center [517, 151] width 260 height 67
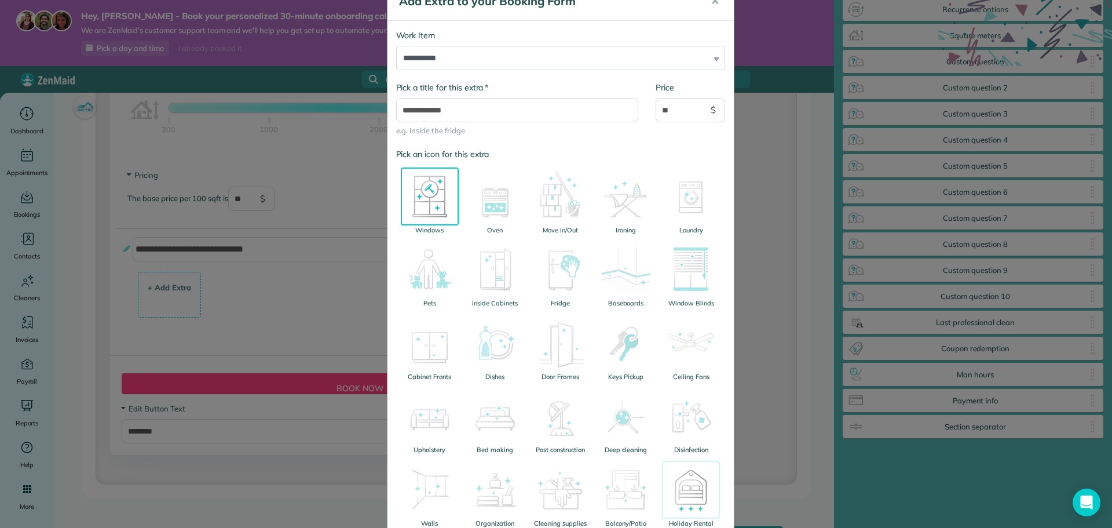
scroll to position [203, 0]
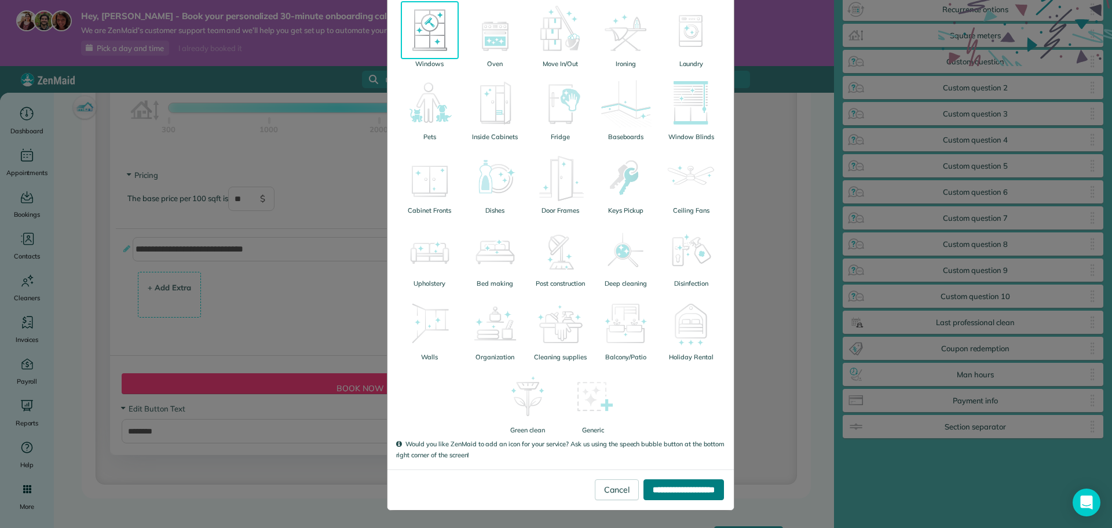
click at [643, 488] on input "**********" at bounding box center [683, 489] width 80 height 21
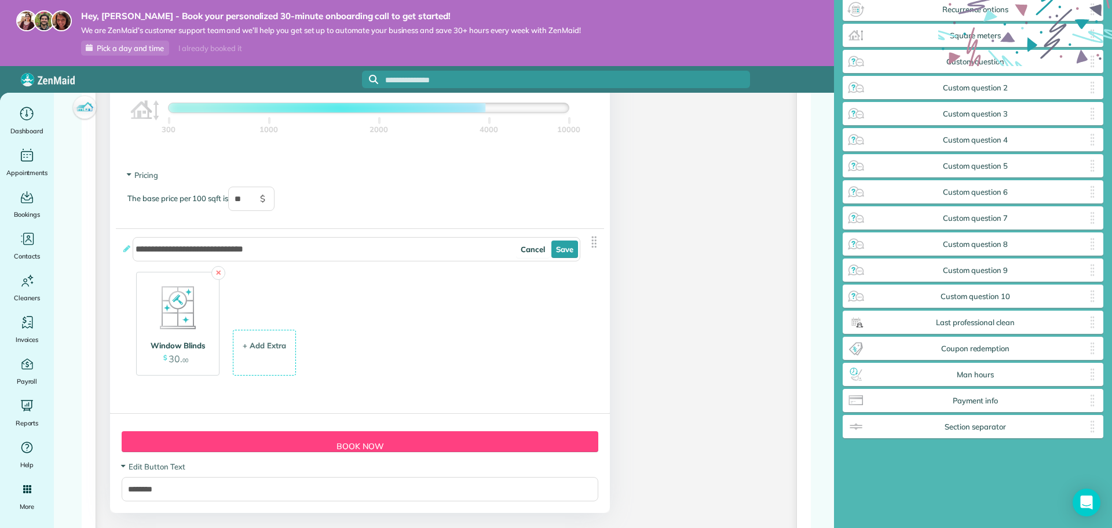
click at [171, 362] on span "30" at bounding box center [175, 359] width 12 height 12
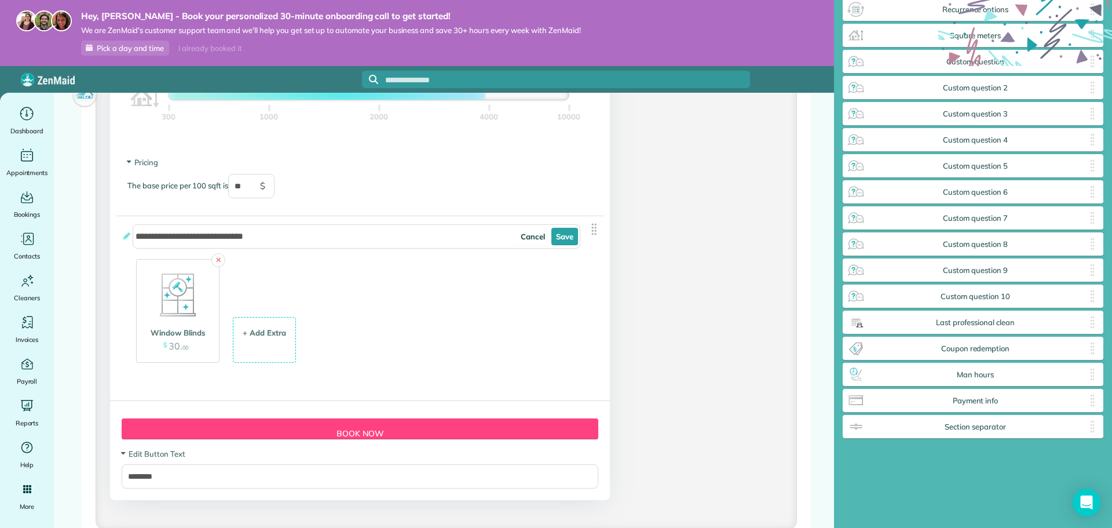
scroll to position [1345, 0]
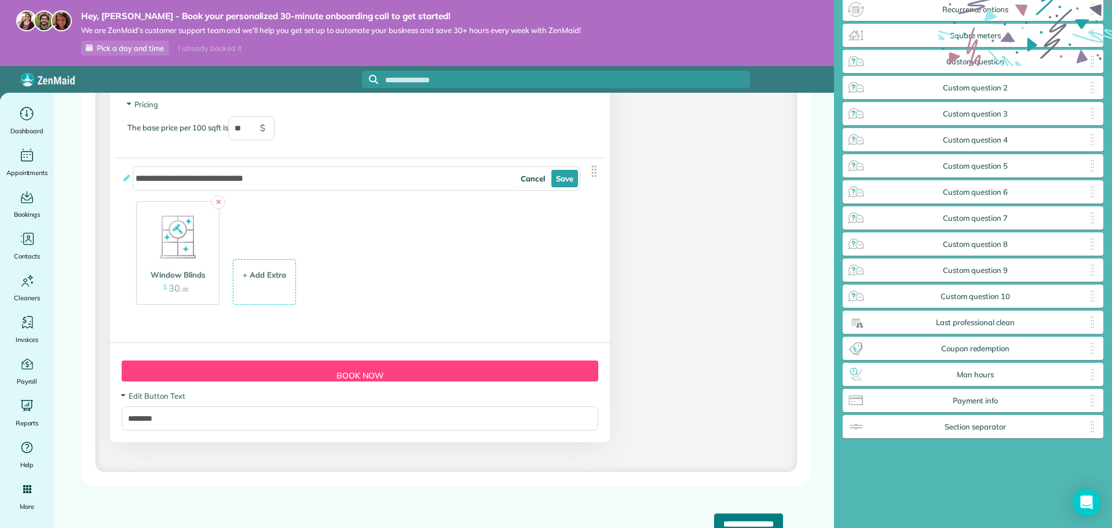
click at [721, 522] on input "**********" at bounding box center [748, 523] width 69 height 21
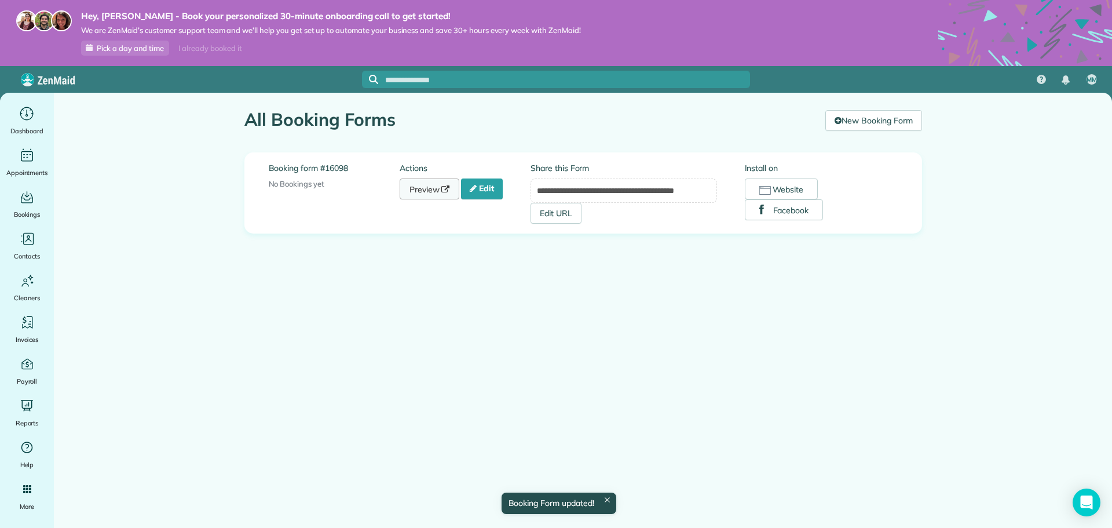
click at [428, 191] on link "Preview" at bounding box center [430, 188] width 60 height 21
click at [27, 126] on span "Dashboard" at bounding box center [26, 131] width 33 height 12
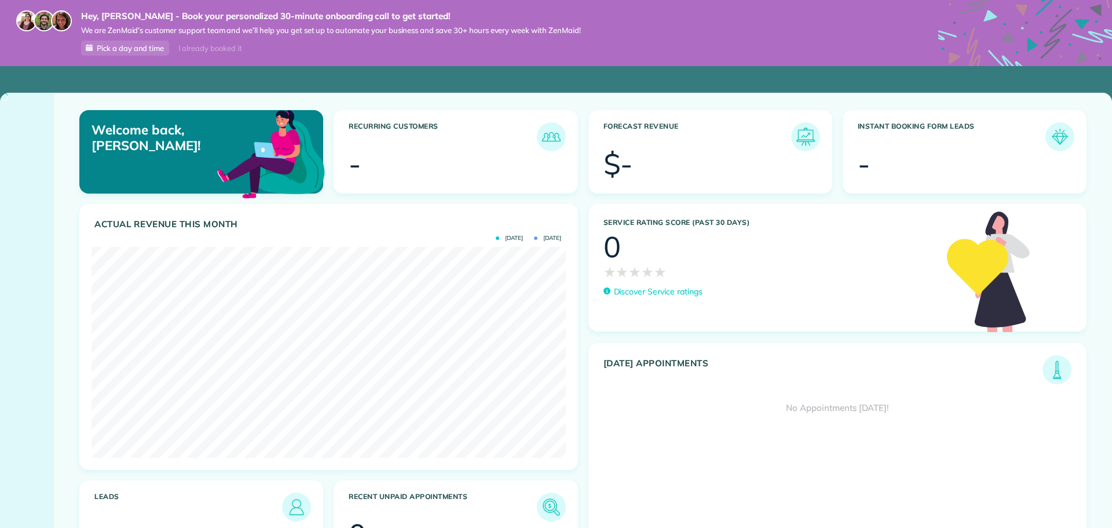
scroll to position [211, 474]
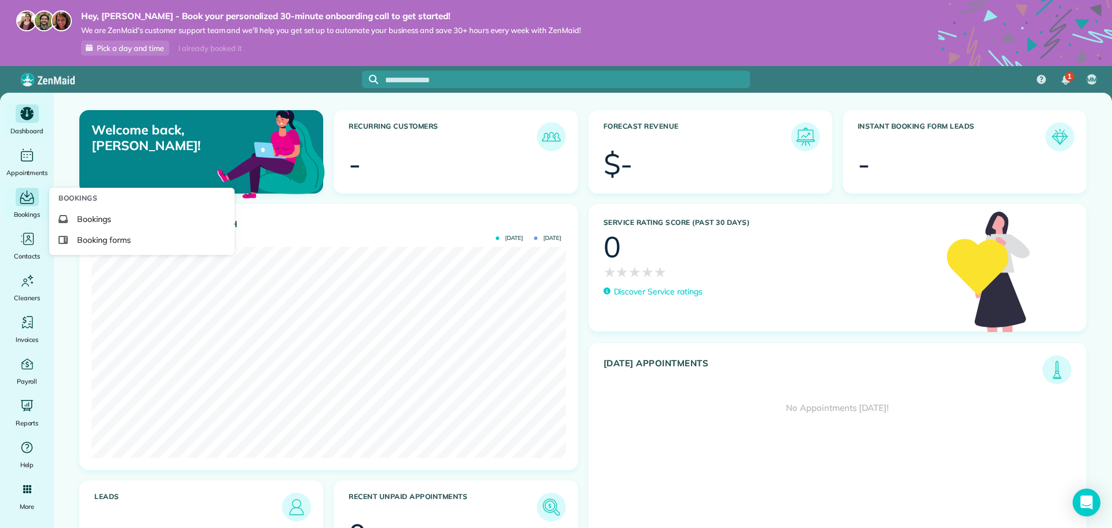
click at [27, 202] on icon "Main" at bounding box center [27, 197] width 18 height 17
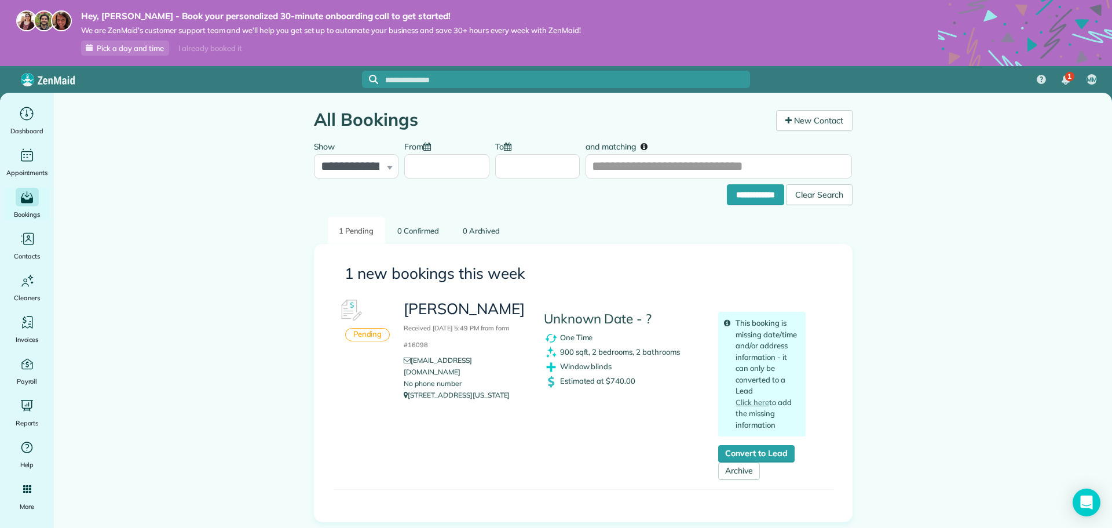
click at [422, 317] on h3 "[PERSON_NAME] [DATE] 5:49 PM from form #16098" at bounding box center [465, 326] width 122 height 50
click at [424, 313] on h3 "emiliem Received October 04, 2025 5:49 PM from form #16098" at bounding box center [465, 326] width 122 height 50
click at [419, 378] on li "No phone number" at bounding box center [465, 384] width 122 height 12
drag, startPoint x: 450, startPoint y: 389, endPoint x: 471, endPoint y: 390, distance: 20.3
click at [453, 389] on p "240 manor blvd naples Florida 34104" at bounding box center [465, 395] width 122 height 12
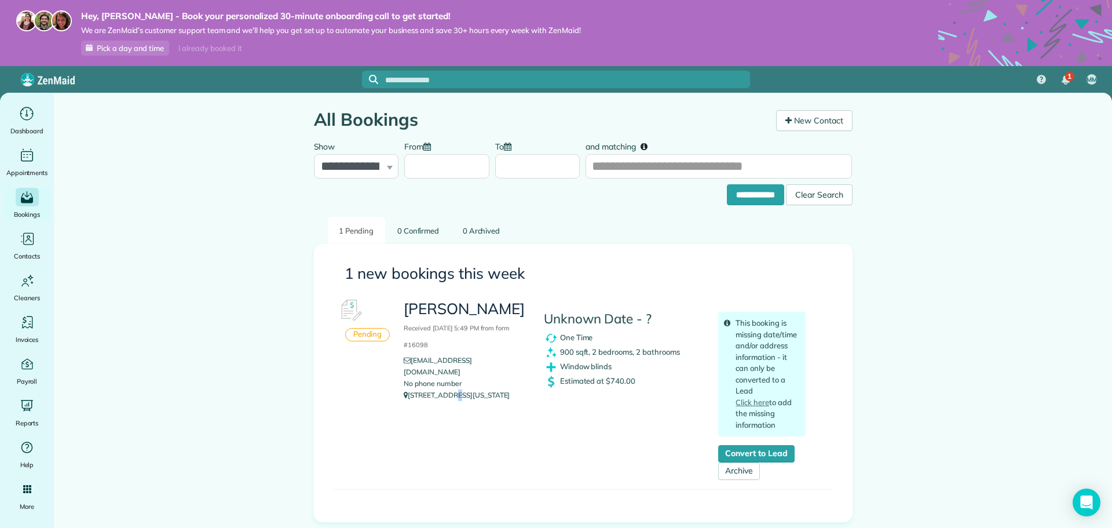
click at [550, 380] on img at bounding box center [551, 381] width 14 height 14
drag, startPoint x: 607, startPoint y: 380, endPoint x: 650, endPoint y: 382, distance: 43.4
click at [650, 382] on div "Estimated at $740.00" at bounding box center [622, 381] width 157 height 14
drag, startPoint x: 634, startPoint y: 380, endPoint x: 542, endPoint y: 339, distance: 101.1
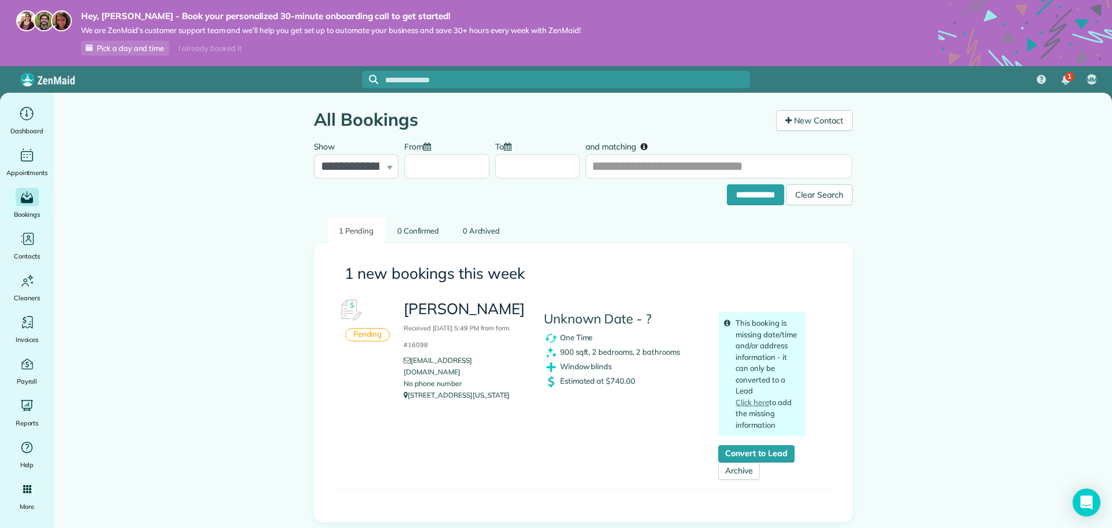
click at [542, 339] on div "Unknown Date - ? One Time 900 sqft, 2 bedrooms, 2 bathrooms Window blinds Estim…" at bounding box center [622, 341] width 175 height 96
click at [569, 339] on span "One Time" at bounding box center [576, 336] width 33 height 9
click at [551, 340] on img at bounding box center [551, 338] width 14 height 14
click at [553, 368] on img at bounding box center [551, 367] width 14 height 14
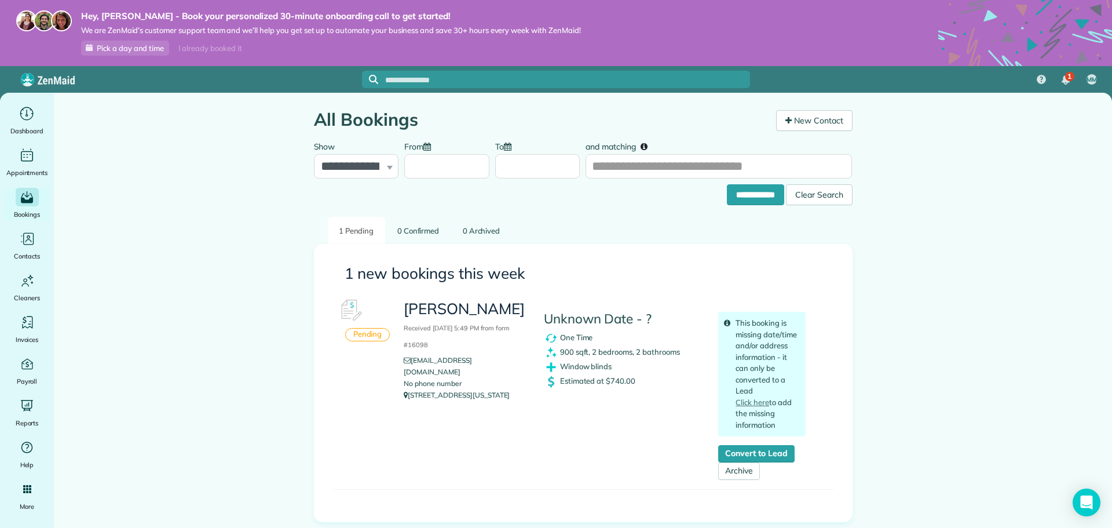
click at [553, 352] on img at bounding box center [551, 352] width 14 height 14
click at [551, 338] on img at bounding box center [551, 338] width 14 height 14
click at [549, 325] on h4 "Unknown Date - ?" at bounding box center [622, 319] width 157 height 14
click at [372, 331] on div "Pending" at bounding box center [367, 334] width 45 height 13
click at [354, 311] on img at bounding box center [350, 310] width 35 height 35
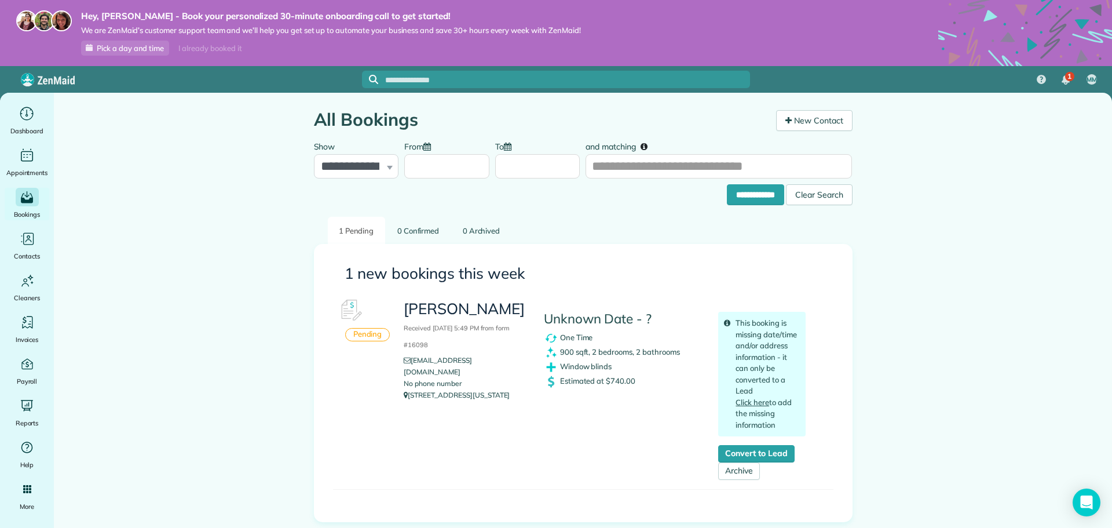
click at [757, 402] on link "Click here" at bounding box center [752, 401] width 34 height 9
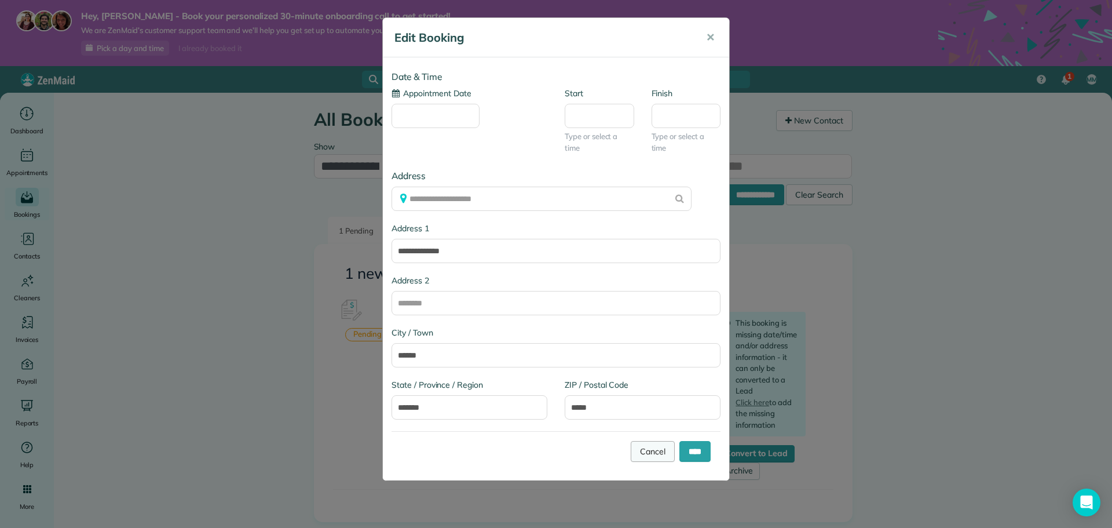
click at [650, 452] on link "Cancel" at bounding box center [653, 451] width 44 height 21
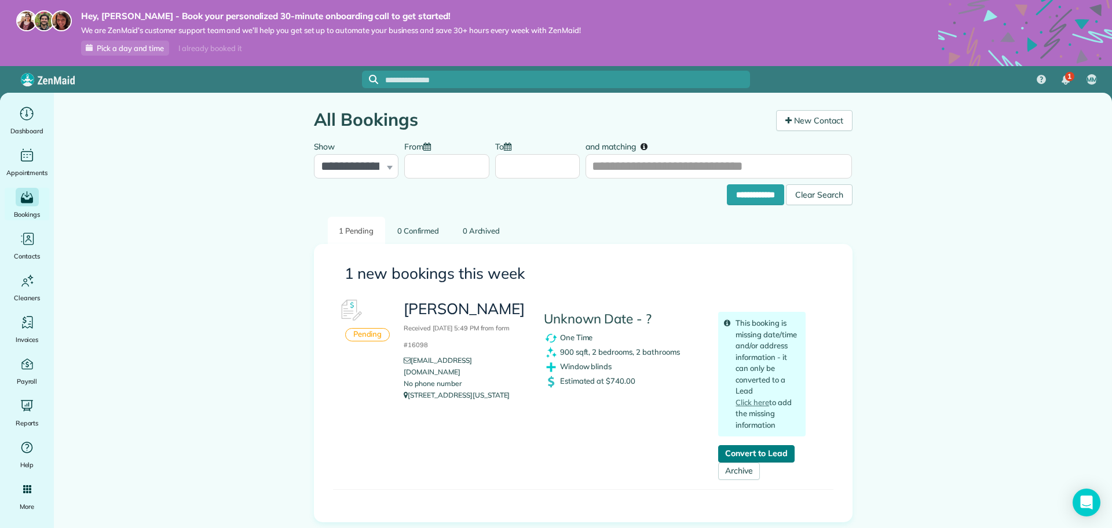
click at [734, 450] on link "Convert to Lead" at bounding box center [756, 453] width 76 height 17
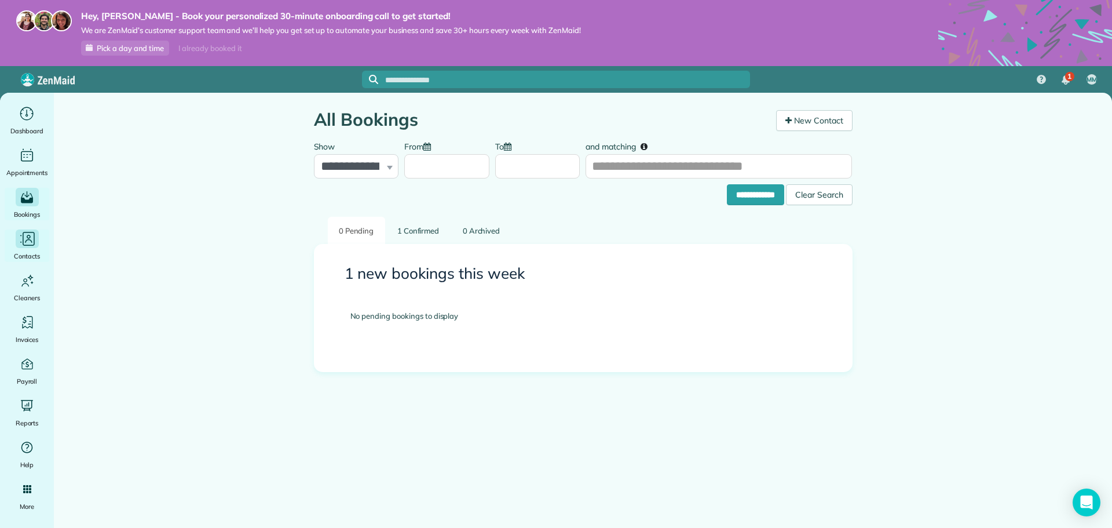
click at [36, 258] on span "Contacts" at bounding box center [27, 256] width 26 height 12
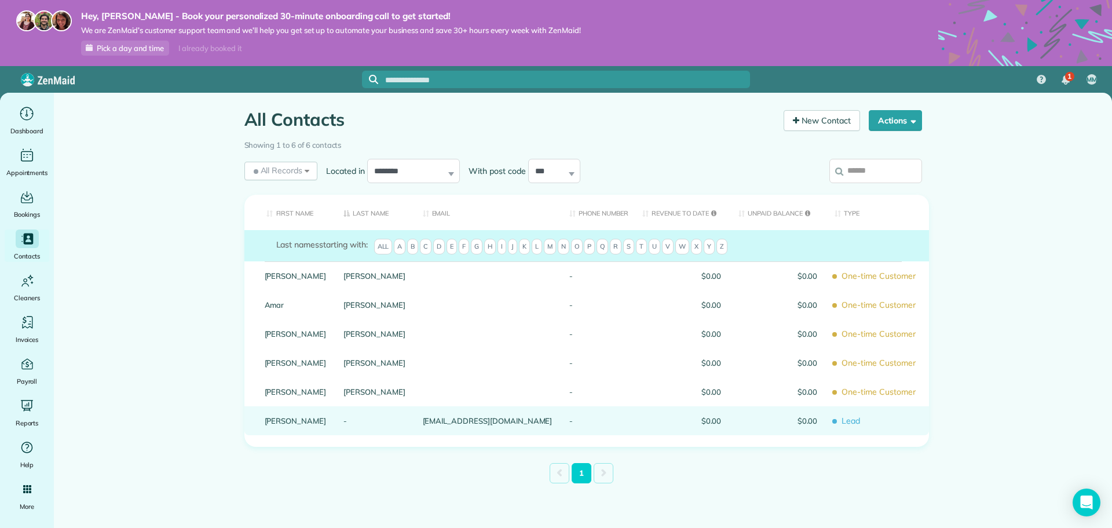
click at [296, 423] on link "[PERSON_NAME]" at bounding box center [296, 420] width 62 height 8
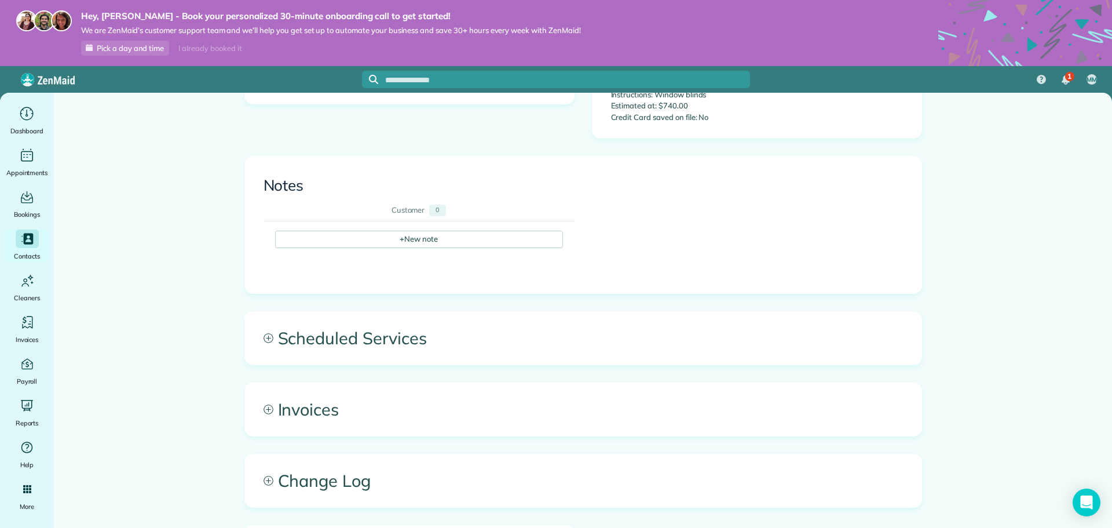
scroll to position [347, 0]
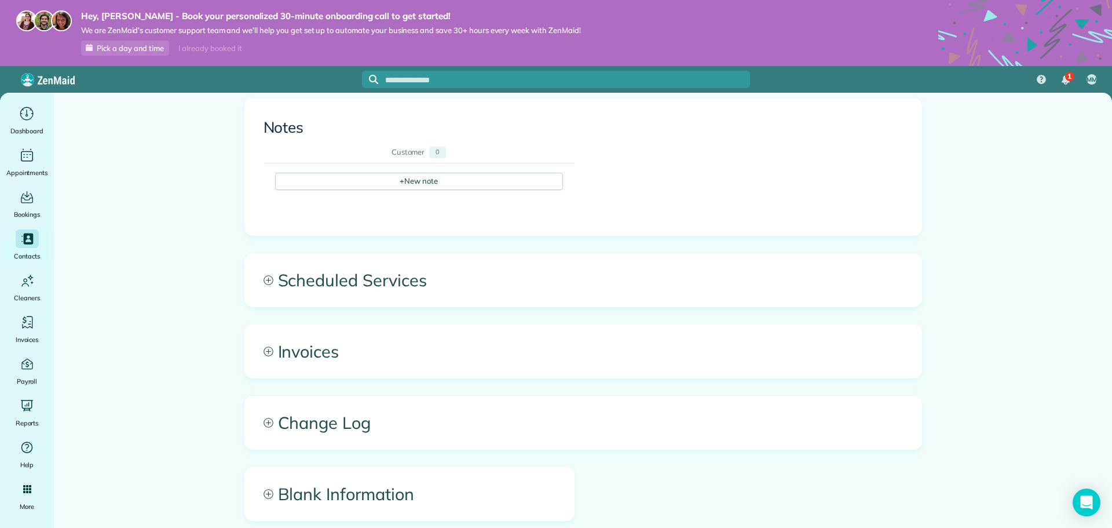
click at [263, 275] on icon at bounding box center [268, 280] width 10 height 10
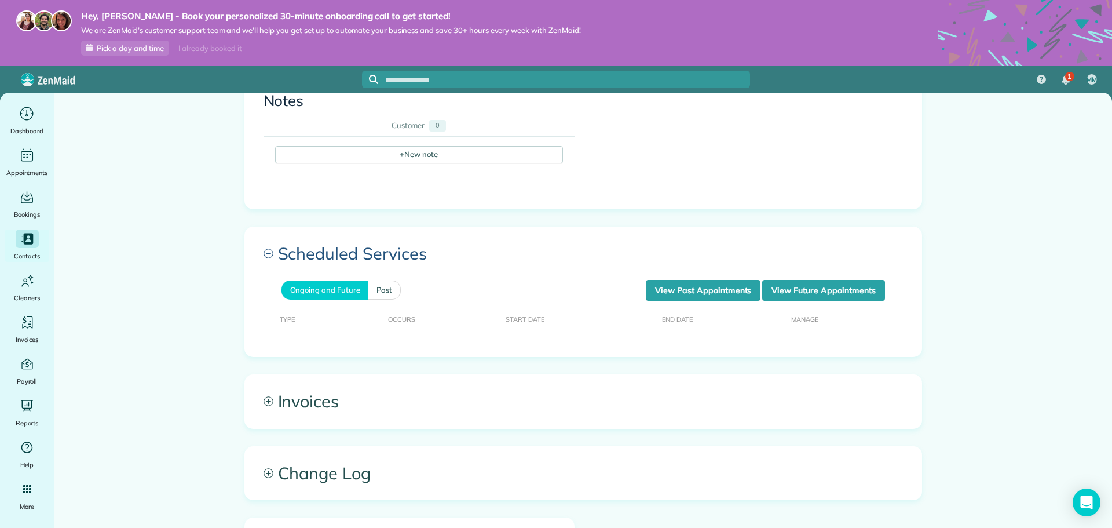
scroll to position [434, 0]
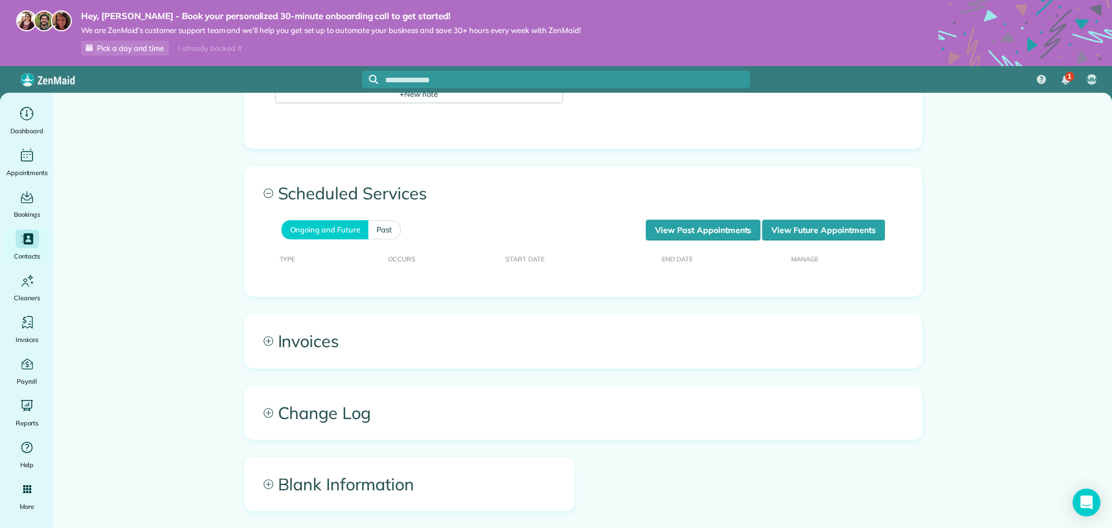
click at [263, 336] on icon at bounding box center [268, 341] width 10 height 10
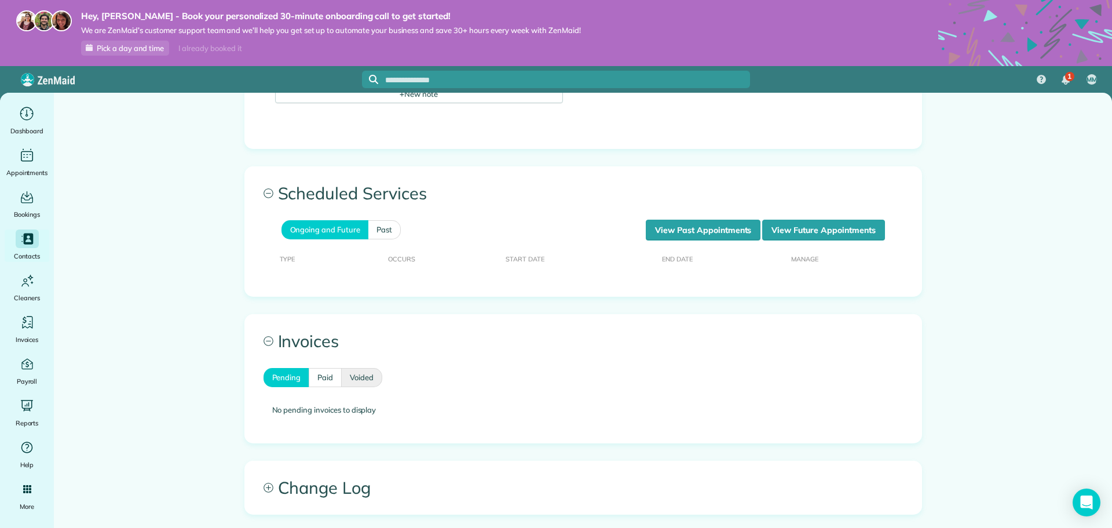
click at [357, 369] on link "Voided" at bounding box center [362, 378] width 41 height 20
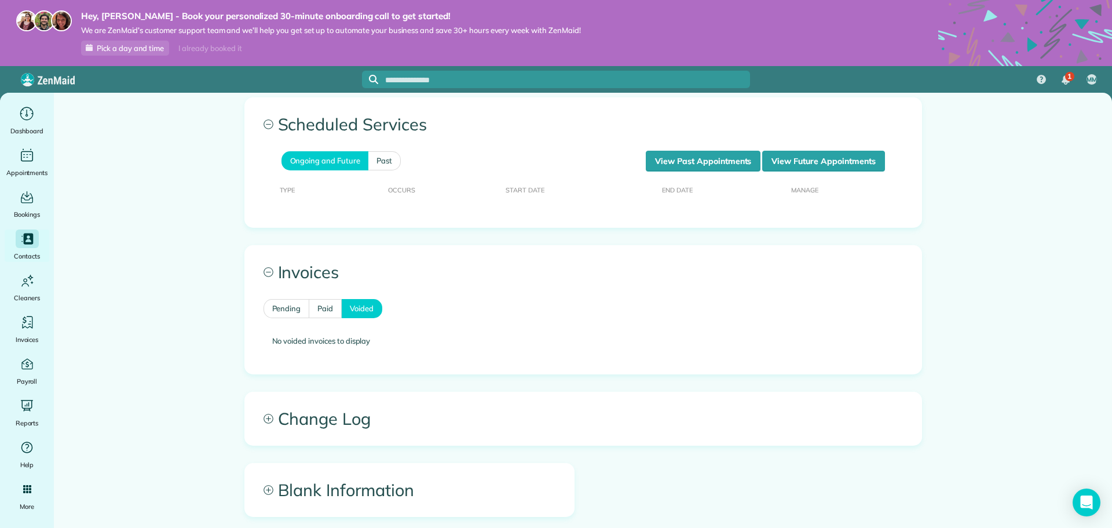
scroll to position [509, 0]
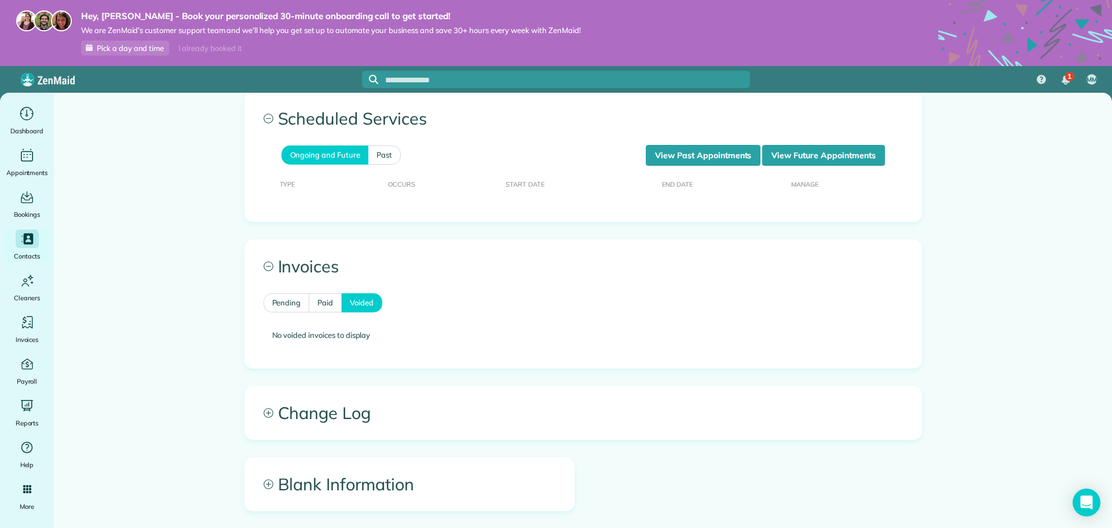
click at [262, 407] on span "Change Log" at bounding box center [583, 412] width 676 height 53
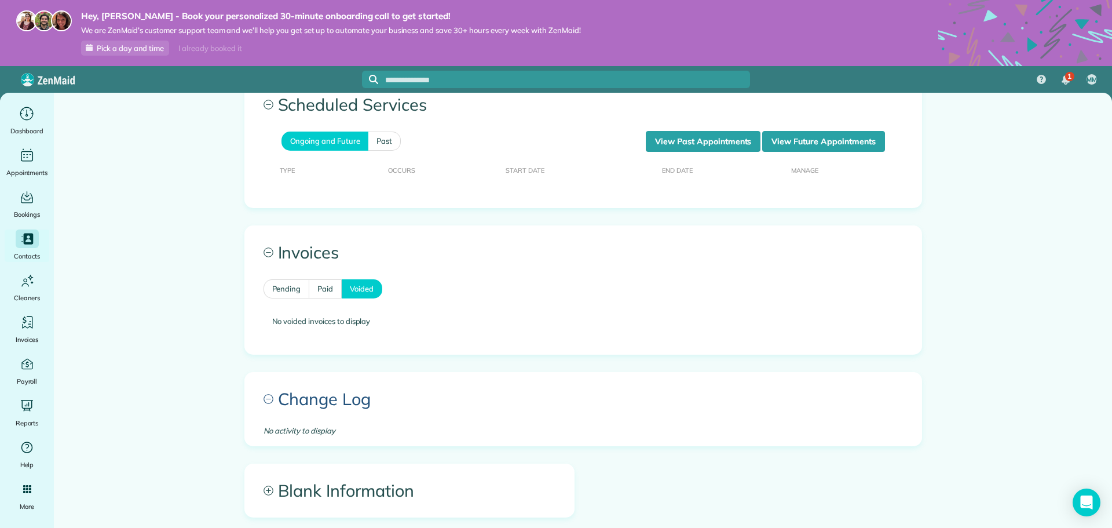
scroll to position [530, 0]
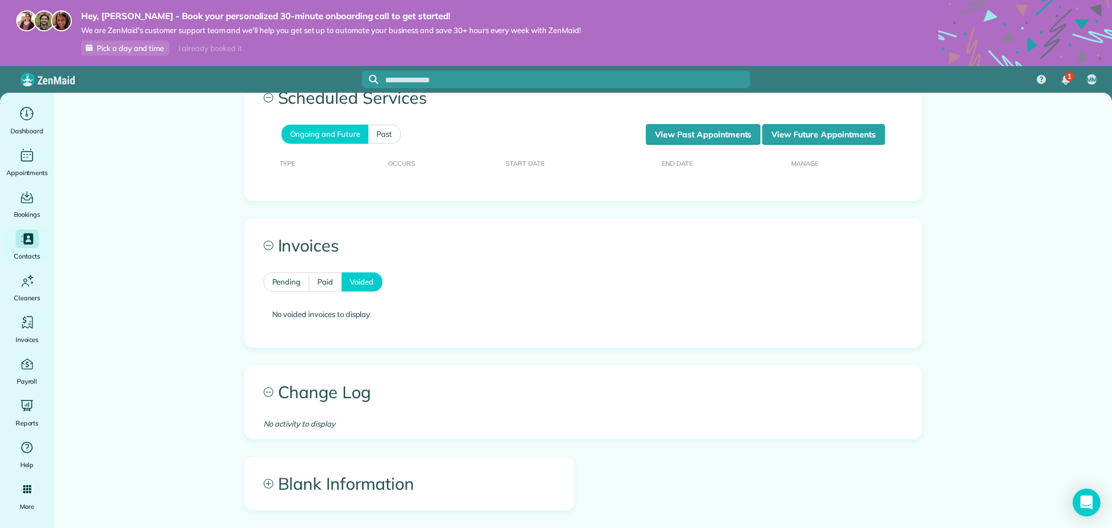
click at [266, 478] on icon at bounding box center [268, 483] width 10 height 10
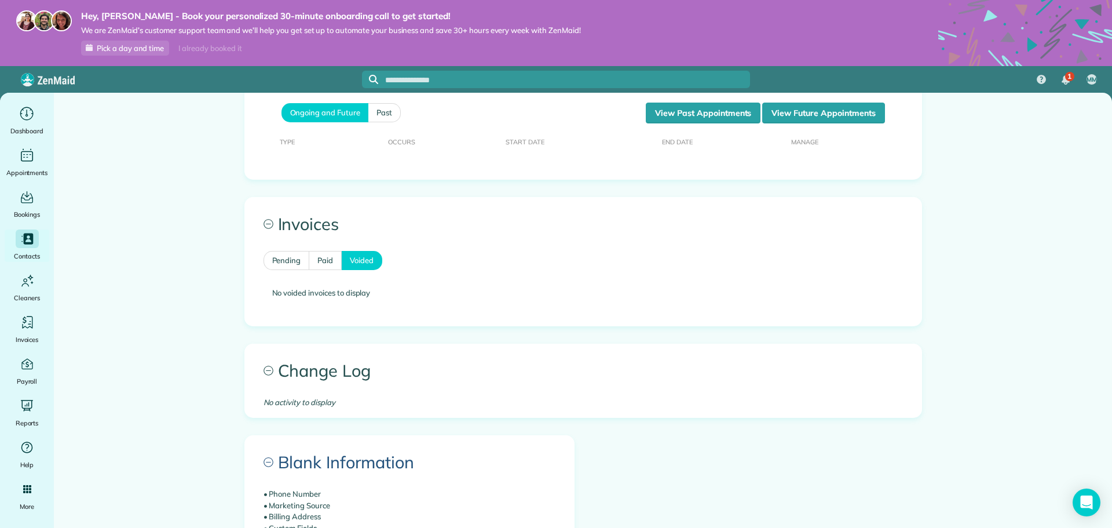
scroll to position [413, 0]
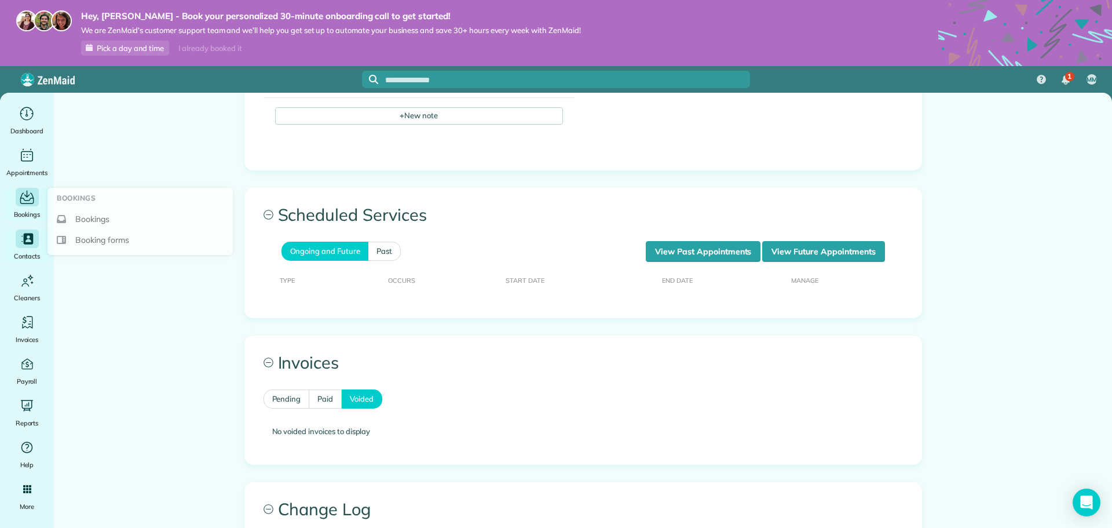
click at [26, 206] on div "Main" at bounding box center [27, 197] width 23 height 19
click at [71, 219] on link "Bookings" at bounding box center [142, 218] width 176 height 21
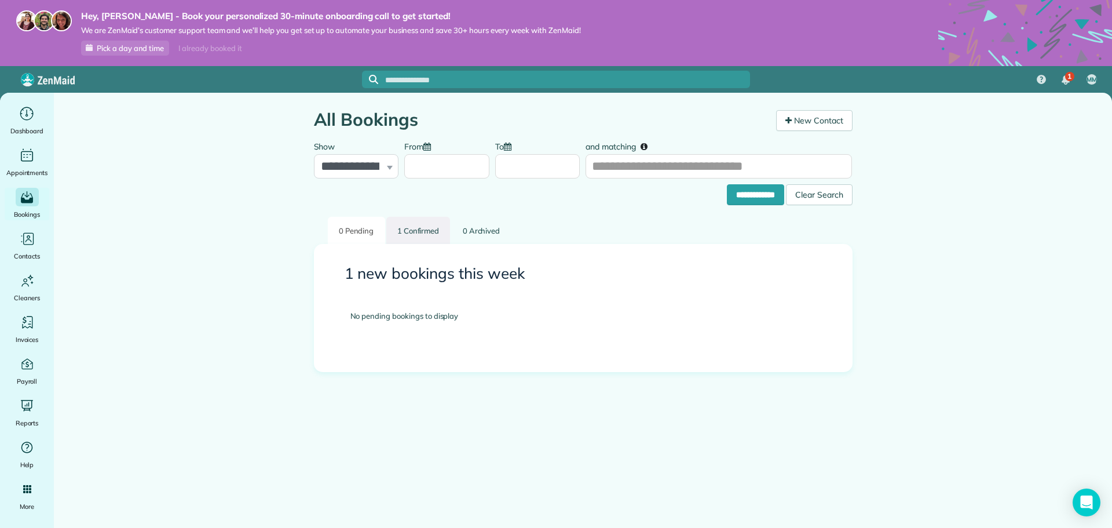
click at [419, 232] on link "1 Confirmed" at bounding box center [418, 230] width 64 height 27
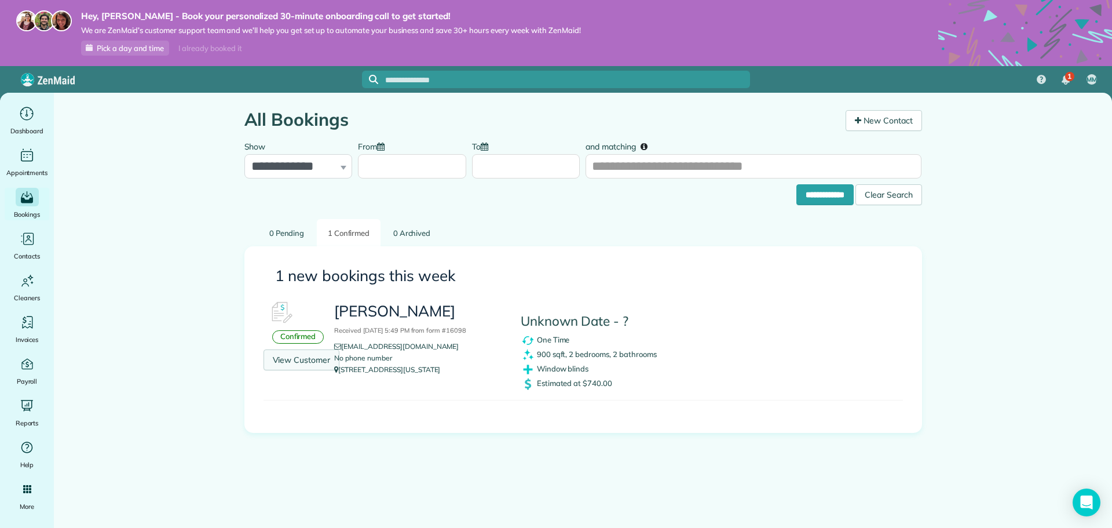
click at [280, 364] on link "View Customer" at bounding box center [301, 359] width 76 height 21
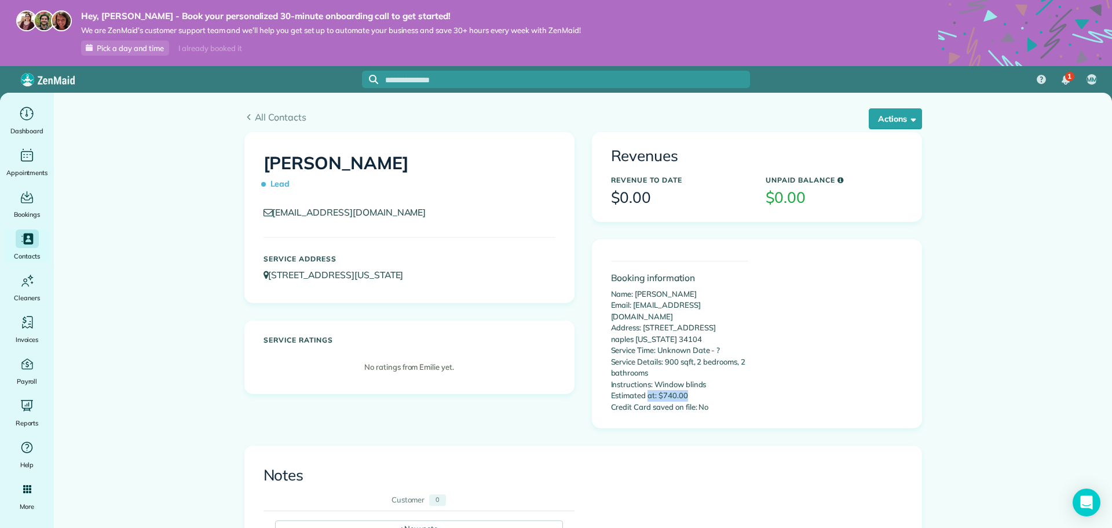
drag, startPoint x: 645, startPoint y: 383, endPoint x: 710, endPoint y: 380, distance: 65.5
click at [710, 380] on p "Name: emiliem Email: memp500@gmail.com Address: 240 manor blvd naples Florida 3…" at bounding box center [679, 350] width 137 height 124
click at [907, 115] on span "button" at bounding box center [911, 118] width 9 height 9
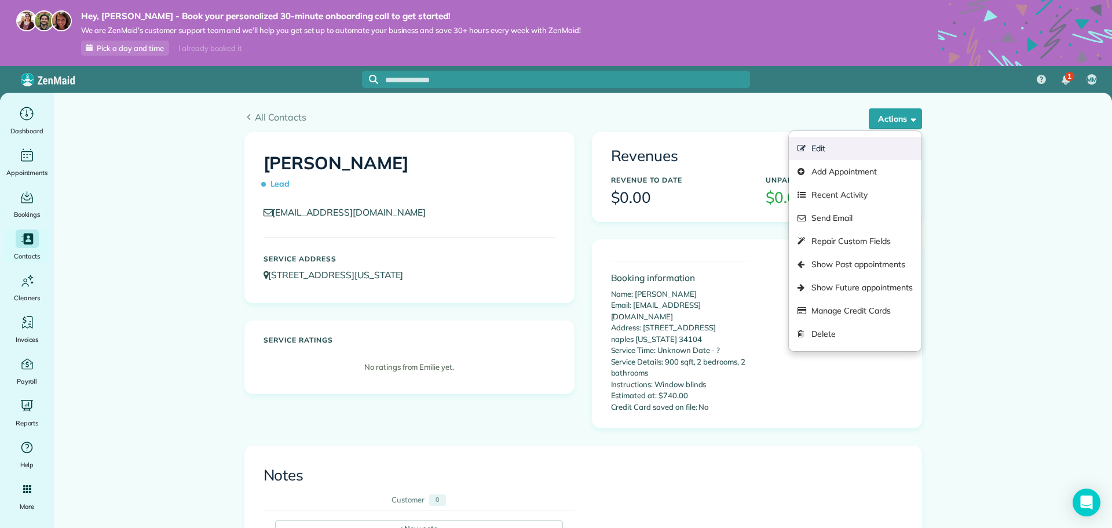
click at [887, 142] on link "Edit" at bounding box center [855, 148] width 132 height 23
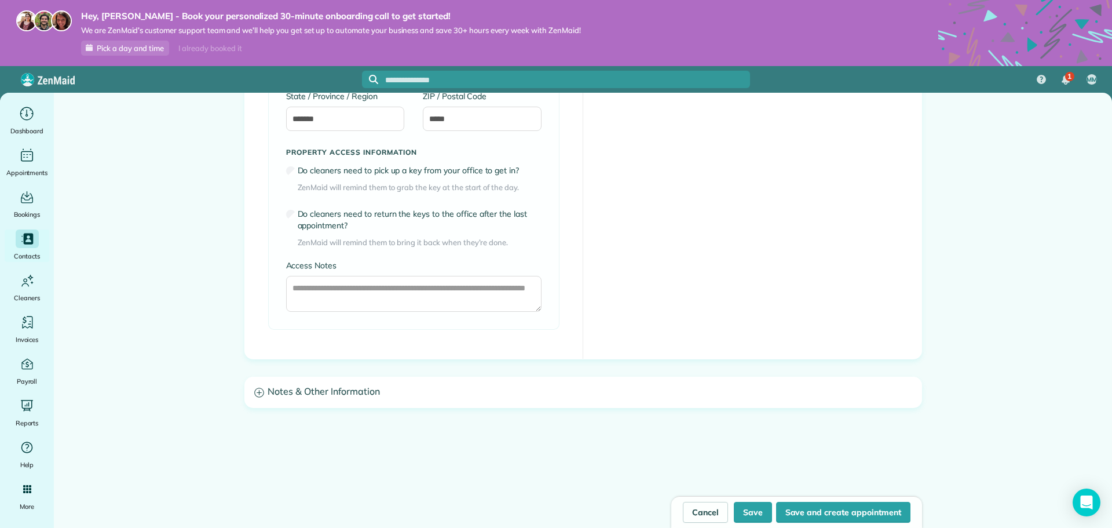
scroll to position [843, 0]
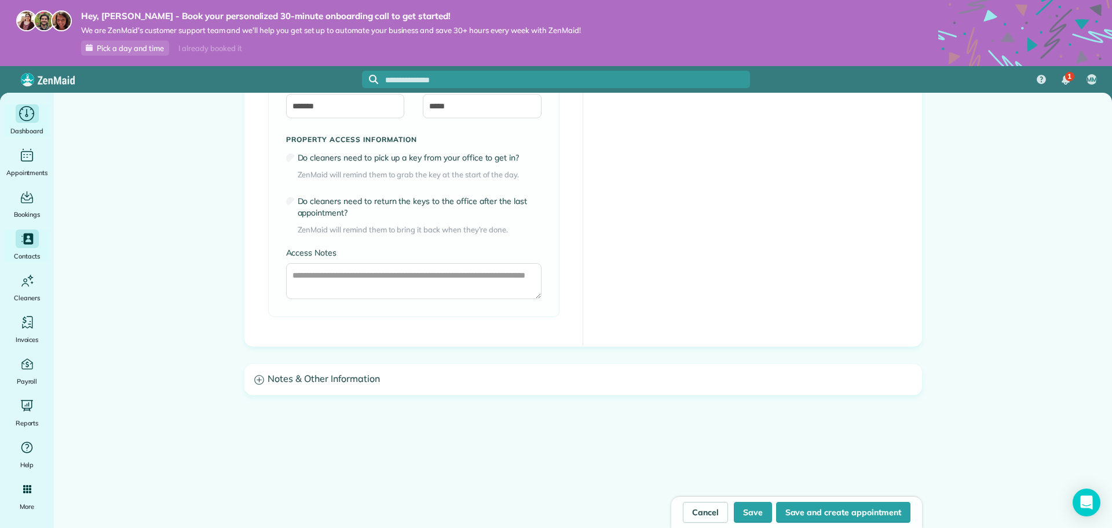
click at [23, 132] on span "Dashboard" at bounding box center [26, 131] width 33 height 12
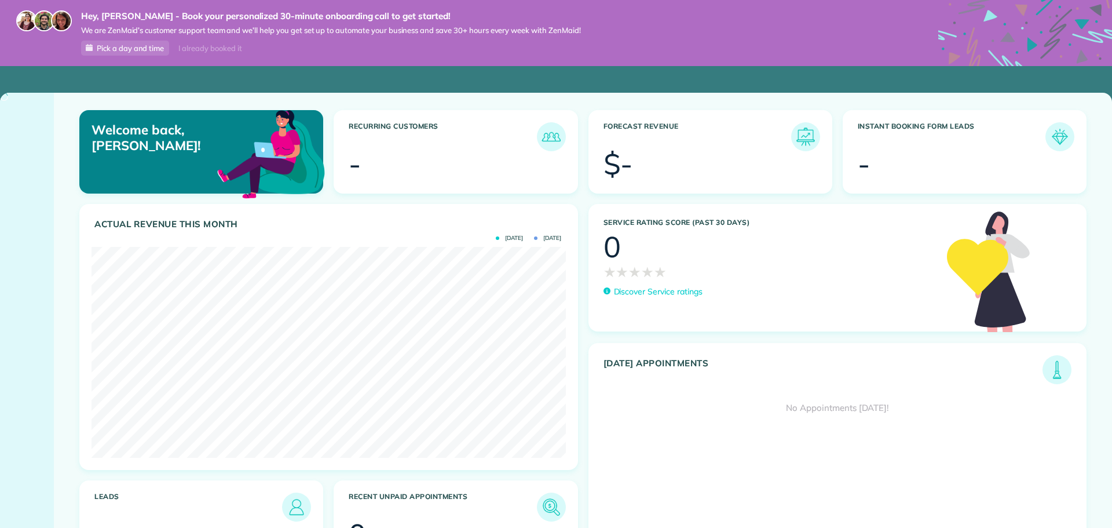
scroll to position [211, 474]
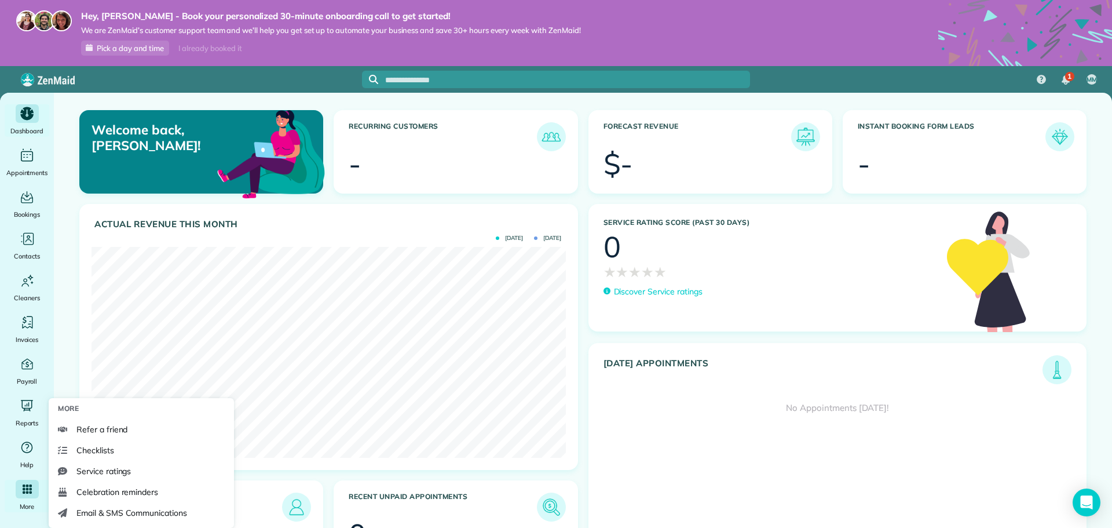
click at [28, 498] on div "Main" at bounding box center [27, 488] width 23 height 19
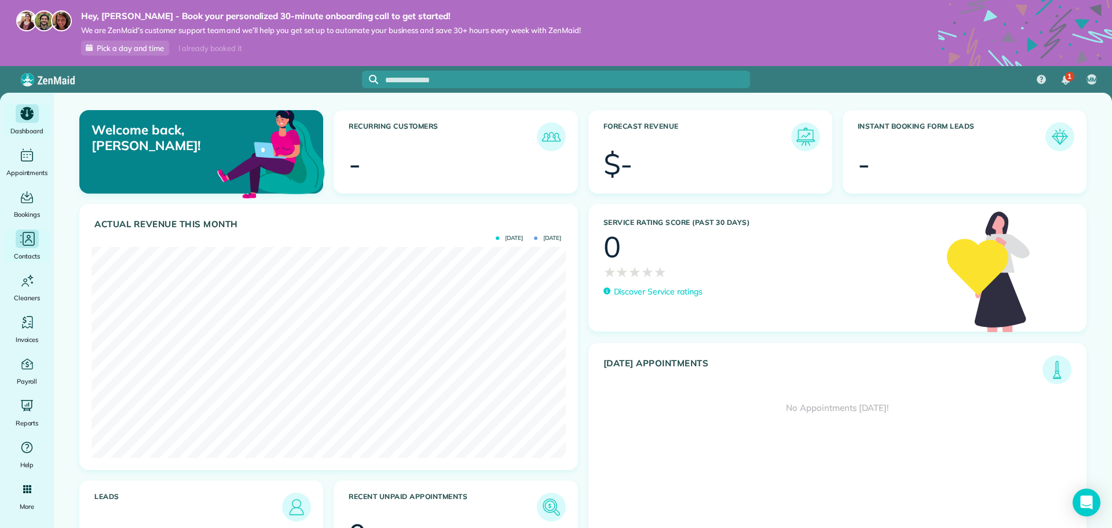
click at [24, 257] on span "Contacts" at bounding box center [27, 256] width 26 height 12
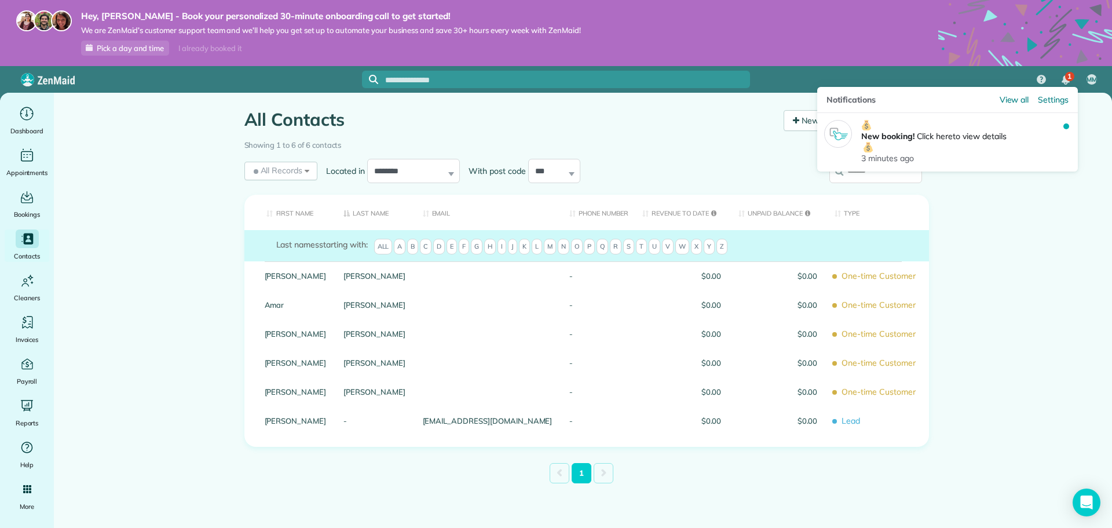
click at [1074, 78] on div "1" at bounding box center [1065, 79] width 24 height 25
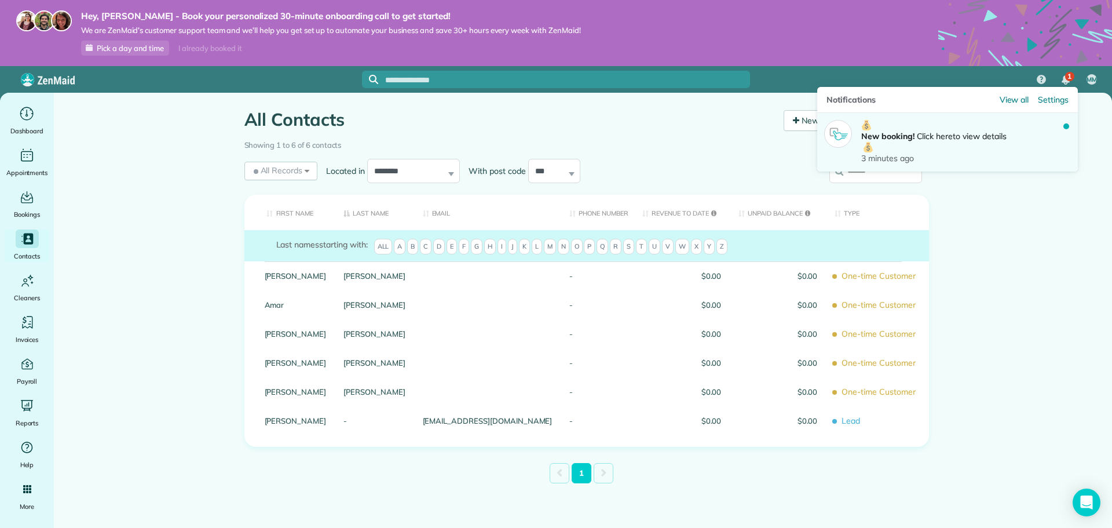
click at [971, 146] on p "New booking! Click here to view details" at bounding box center [962, 136] width 202 height 32
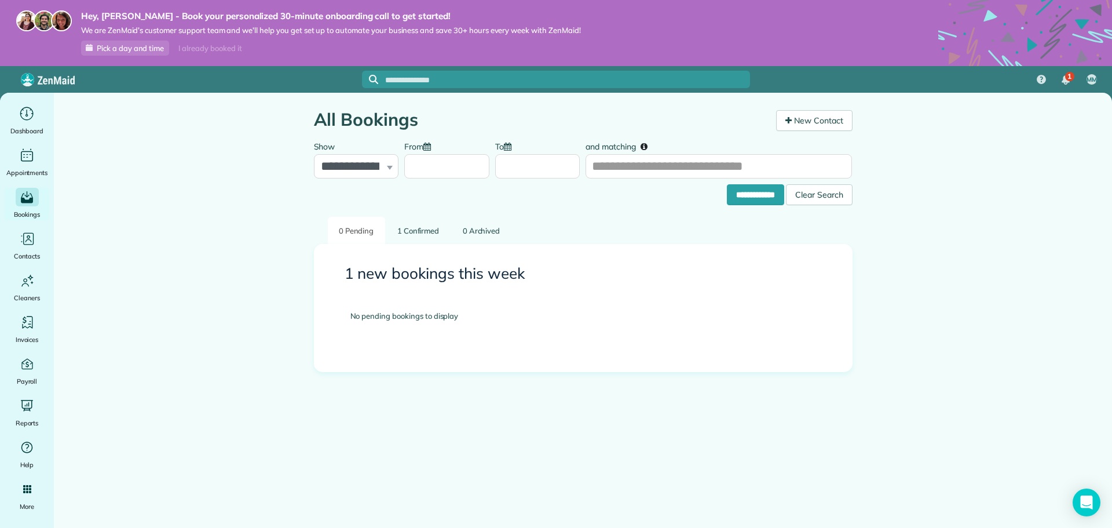
click at [429, 274] on h3 "1 new bookings this week" at bounding box center [583, 273] width 477 height 17
click at [409, 283] on div "1 new bookings this week No pending bookings to display" at bounding box center [583, 313] width 500 height 97
drag, startPoint x: 402, startPoint y: 306, endPoint x: 401, endPoint y: 325, distance: 18.6
click at [402, 308] on div "No pending bookings to display" at bounding box center [583, 316] width 500 height 46
click at [401, 325] on div "No pending bookings to display" at bounding box center [583, 316] width 500 height 46
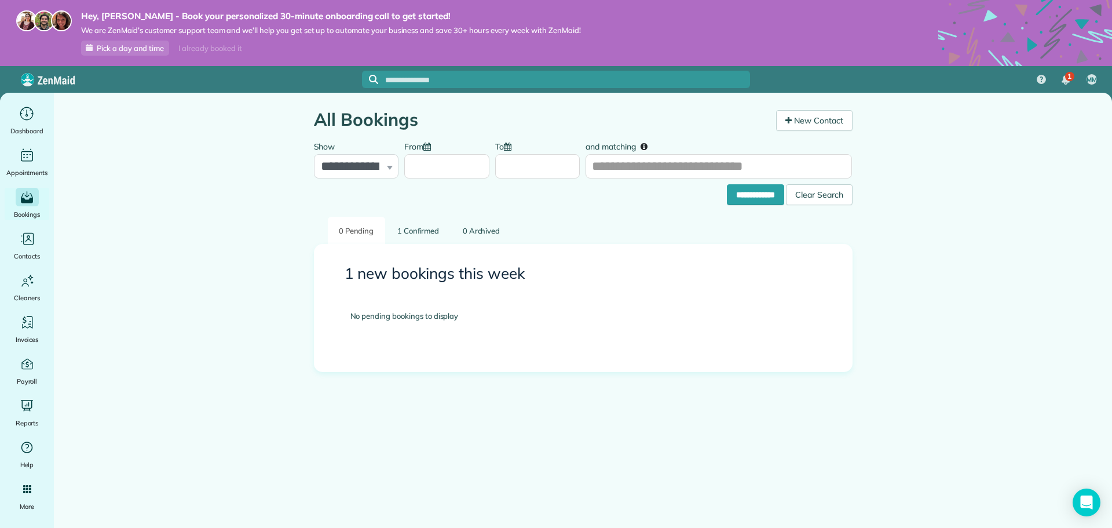
drag, startPoint x: 500, startPoint y: 283, endPoint x: 577, endPoint y: 281, distance: 76.5
click at [514, 283] on div "1 new bookings this week No pending bookings to display" at bounding box center [583, 313] width 500 height 97
drag, startPoint x: 641, startPoint y: 275, endPoint x: 713, endPoint y: 264, distance: 72.6
click at [672, 272] on h3 "1 new bookings this week" at bounding box center [583, 273] width 477 height 17
click at [899, 217] on main "**********" at bounding box center [583, 357] width 1058 height 528
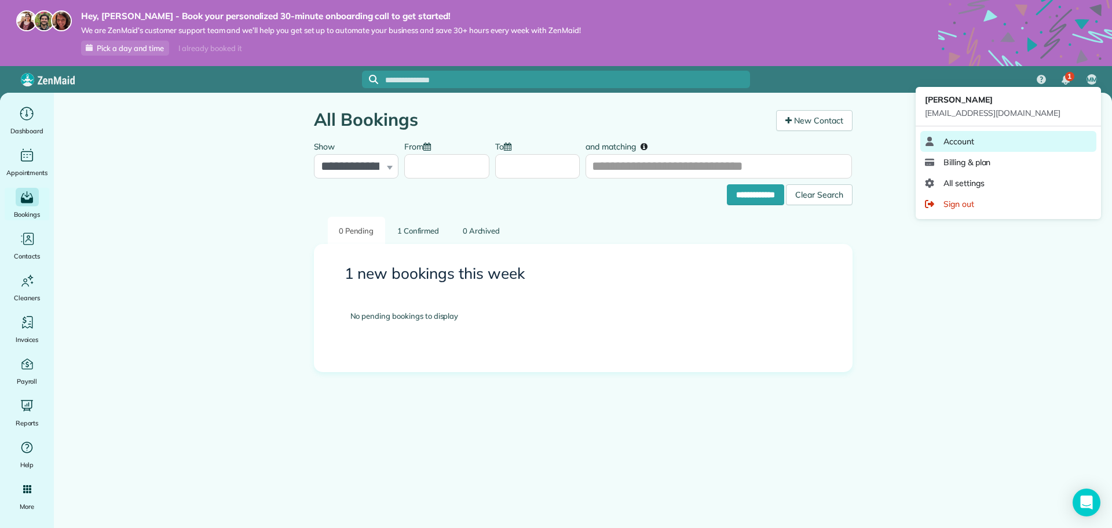
click at [987, 148] on link "Account" at bounding box center [1008, 141] width 176 height 21
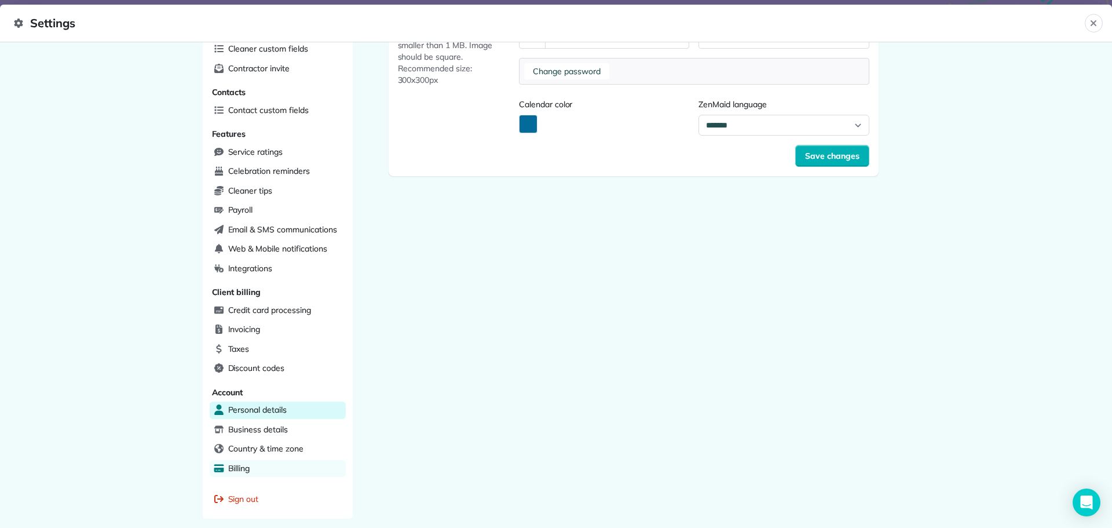
scroll to position [223, 0]
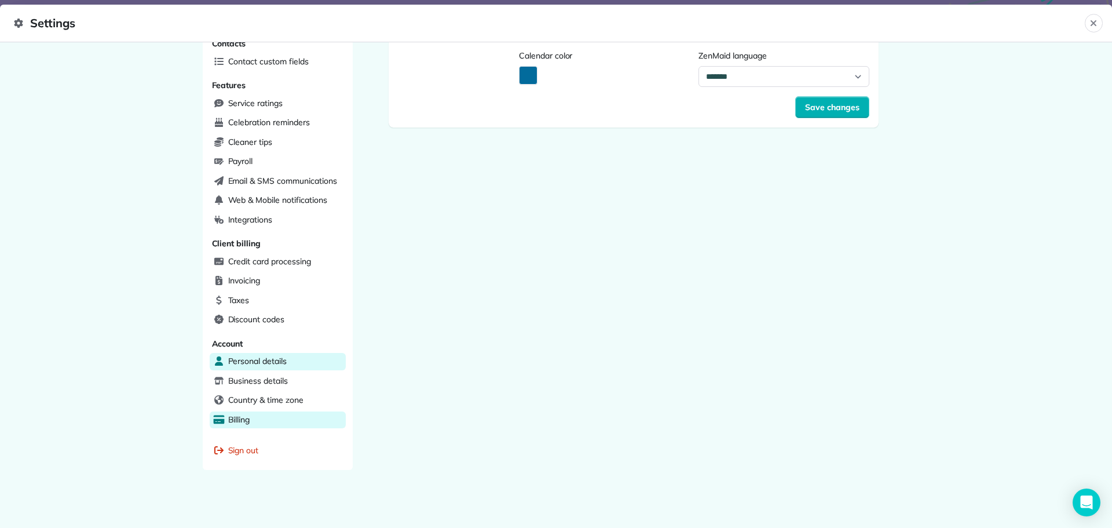
click at [301, 415] on div "Billing" at bounding box center [278, 419] width 136 height 17
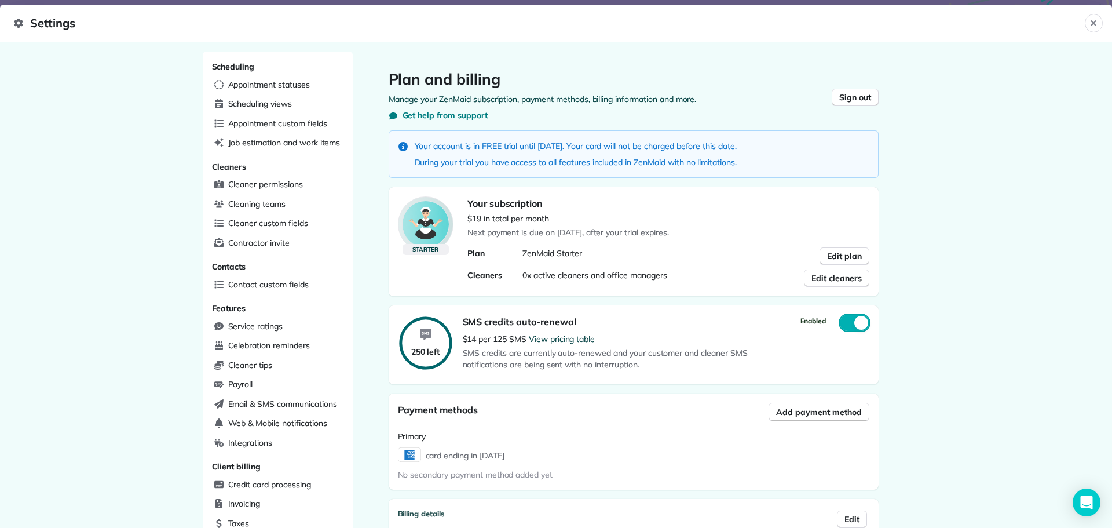
click at [742, 342] on div "250 left SMS credits auto-renewal $14 per 125 SMS View pricing table SMS credit…" at bounding box center [634, 344] width 490 height 79
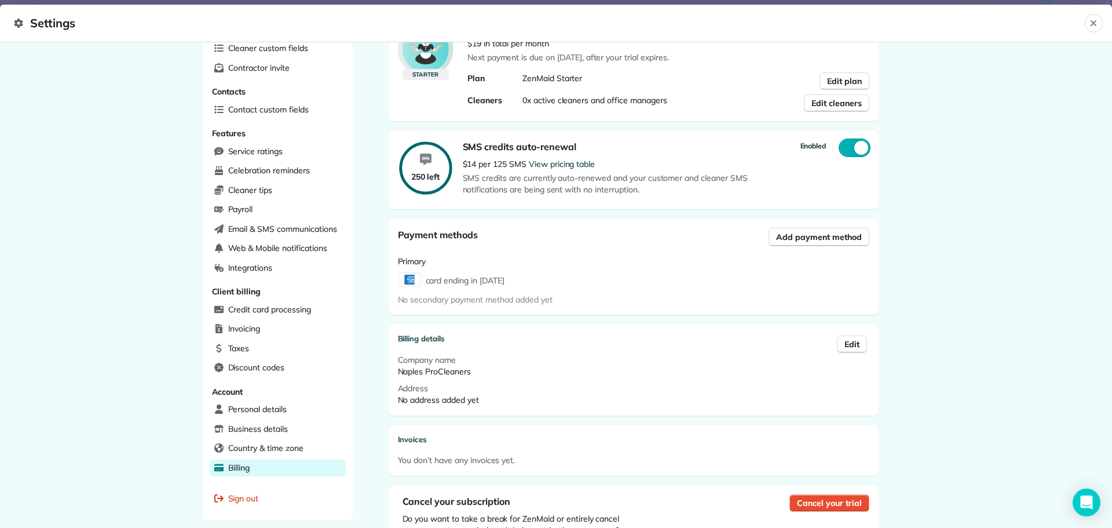
scroll to position [225, 0]
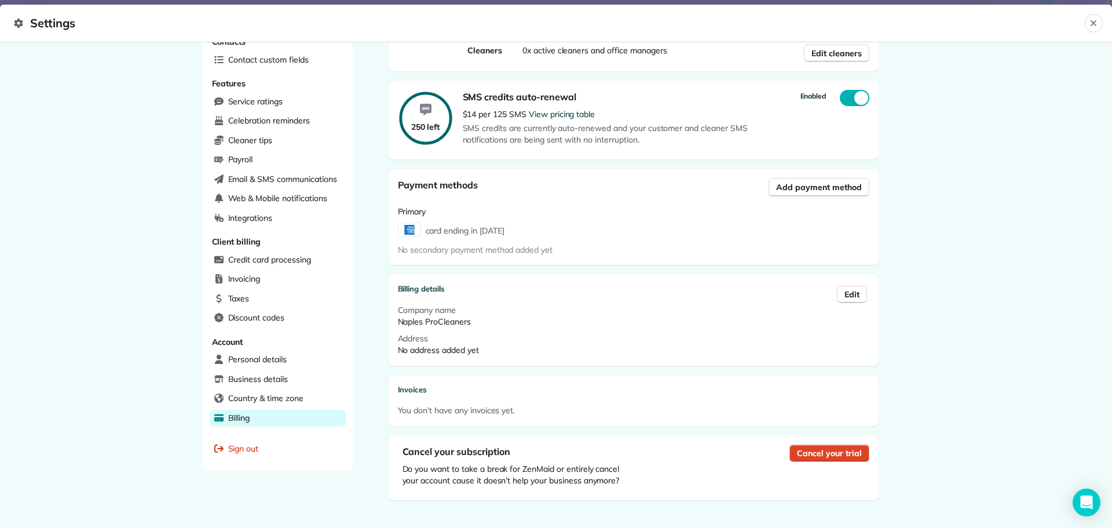
click at [831, 454] on span "Cancel your trial" at bounding box center [829, 453] width 64 height 12
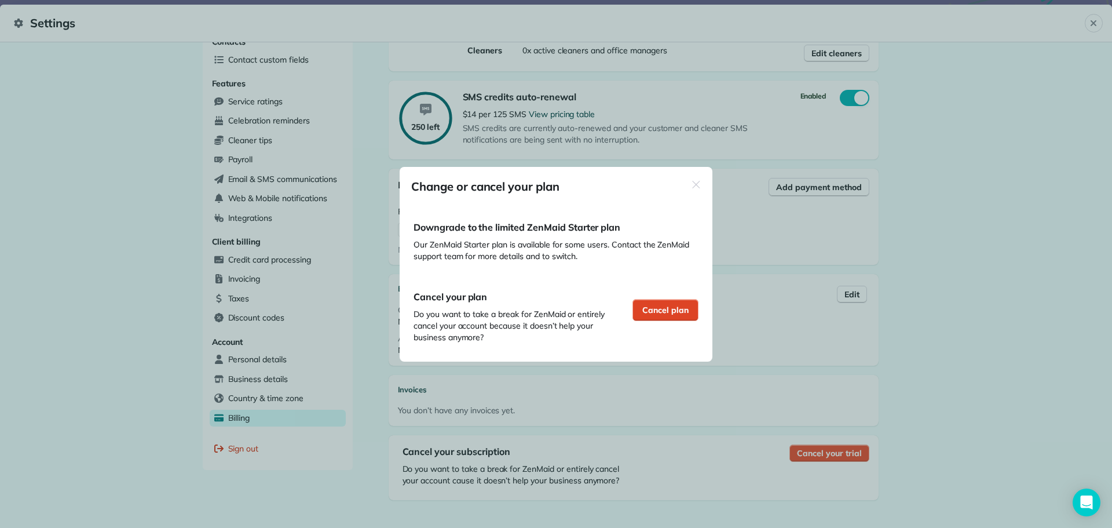
click at [672, 313] on span "Cancel plan" at bounding box center [665, 310] width 46 height 12
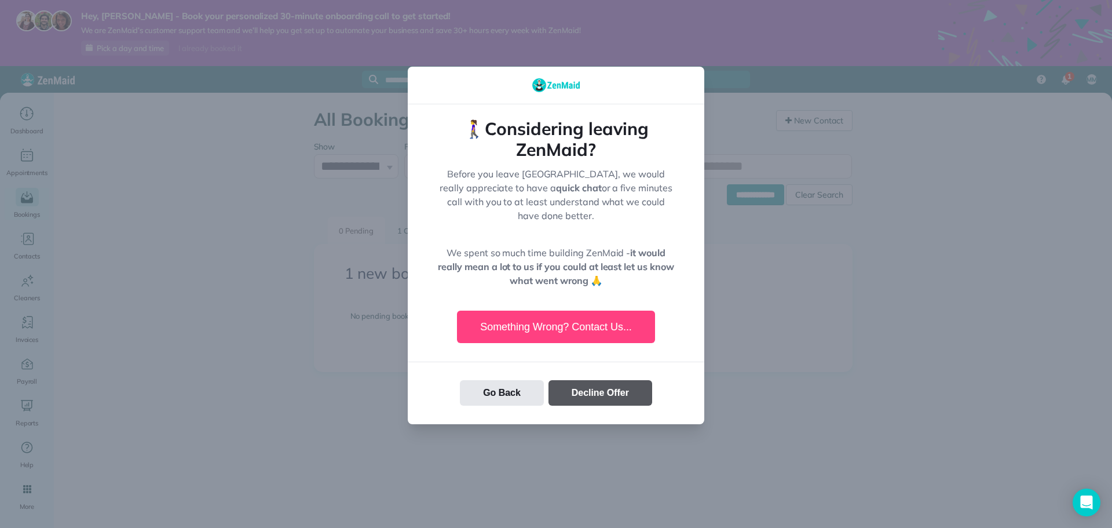
click at [563, 395] on button "Decline Offer" at bounding box center [600, 392] width 104 height 25
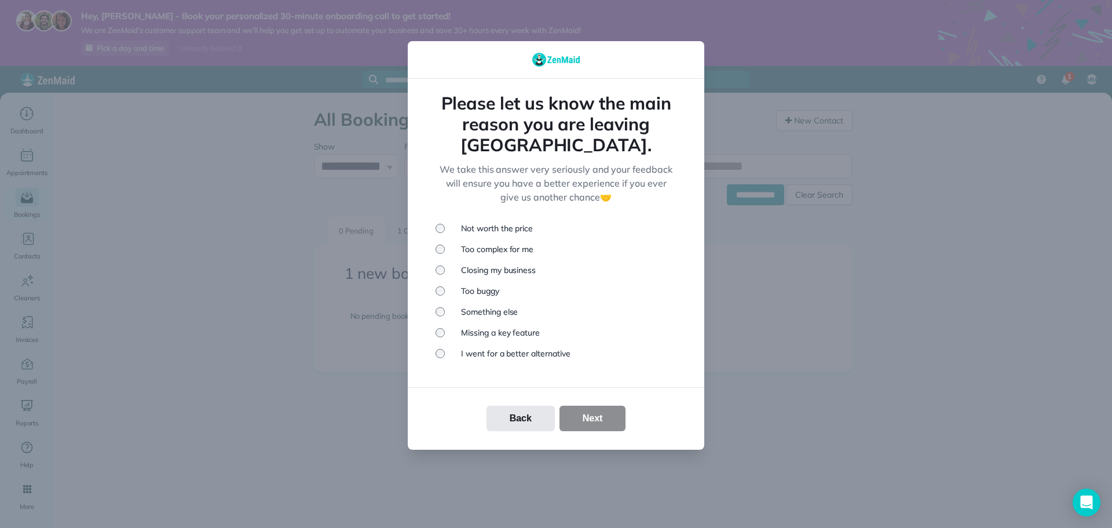
click at [525, 222] on li "Not worth the price" at bounding box center [555, 228] width 241 height 12
click at [456, 347] on li "I went for a better alternative" at bounding box center [555, 353] width 241 height 12
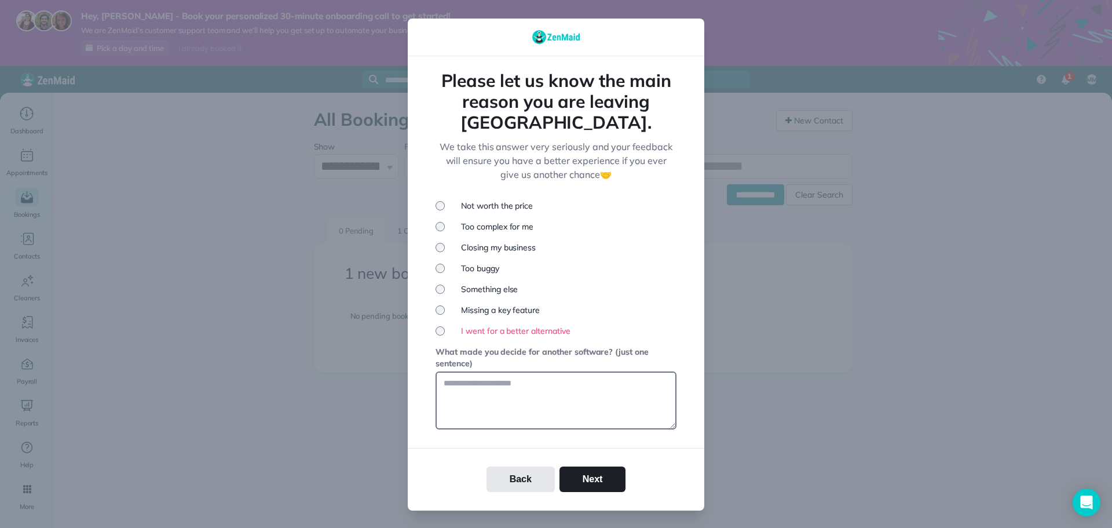
click at [461, 304] on li "Missing a key feature" at bounding box center [555, 310] width 241 height 12
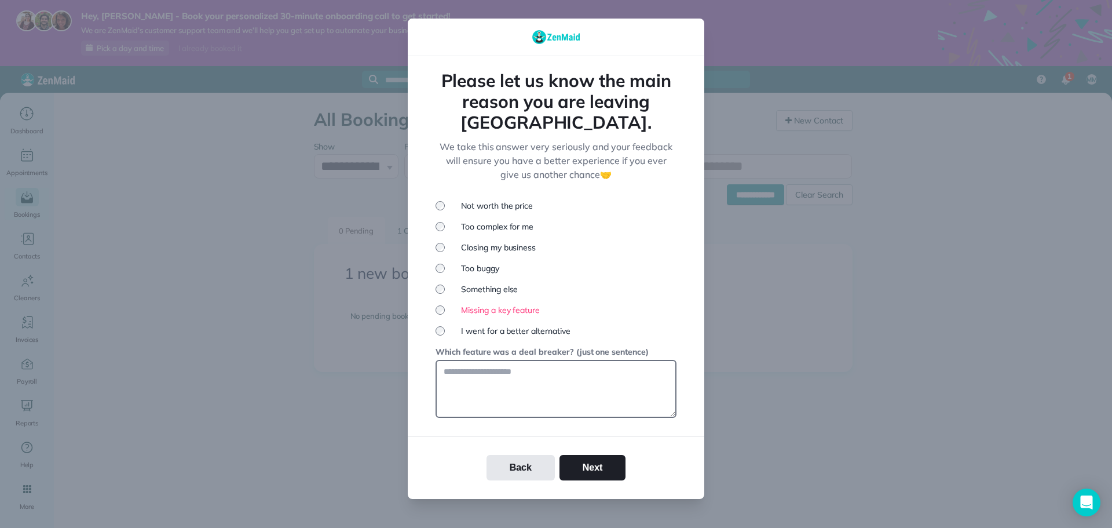
click at [464, 283] on li "Something else" at bounding box center [555, 289] width 241 height 12
click at [468, 262] on li "Too buggy" at bounding box center [555, 268] width 241 height 12
click at [476, 241] on li "Closing my business" at bounding box center [555, 247] width 241 height 12
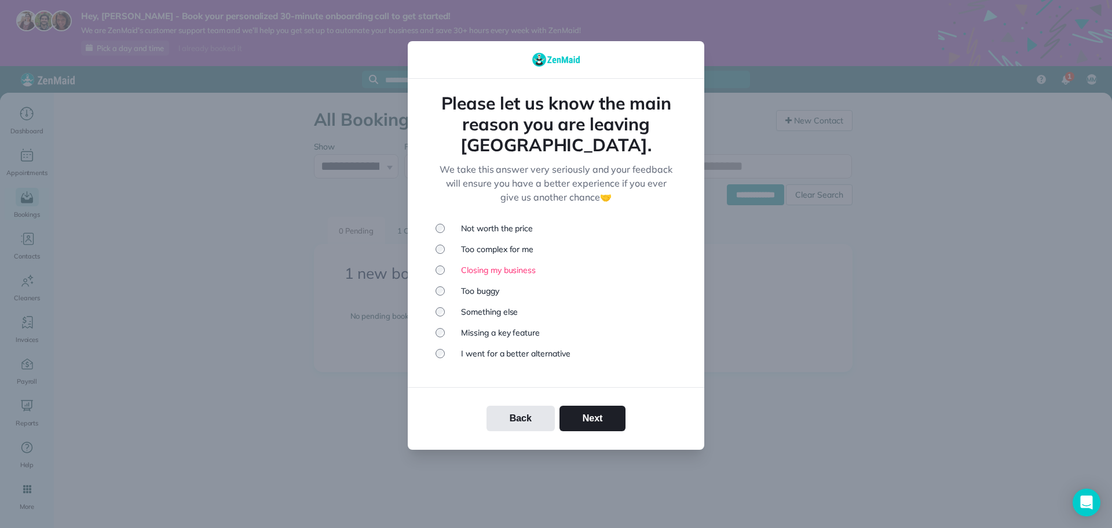
click at [475, 243] on li "Too complex for me" at bounding box center [555, 249] width 241 height 12
click at [478, 226] on ul "Not worth the price Too complex for me Closing my business Too buggy Something …" at bounding box center [555, 290] width 241 height 137
click at [480, 222] on li "Not worth the price" at bounding box center [555, 228] width 241 height 12
click at [586, 405] on button "Next" at bounding box center [592, 417] width 67 height 25
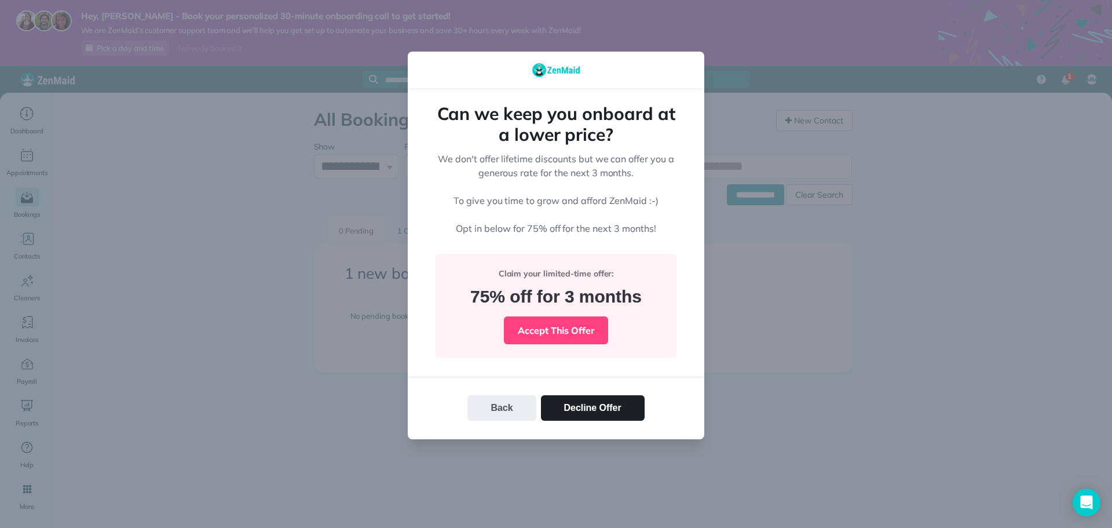
click at [515, 405] on button "Back" at bounding box center [501, 407] width 68 height 25
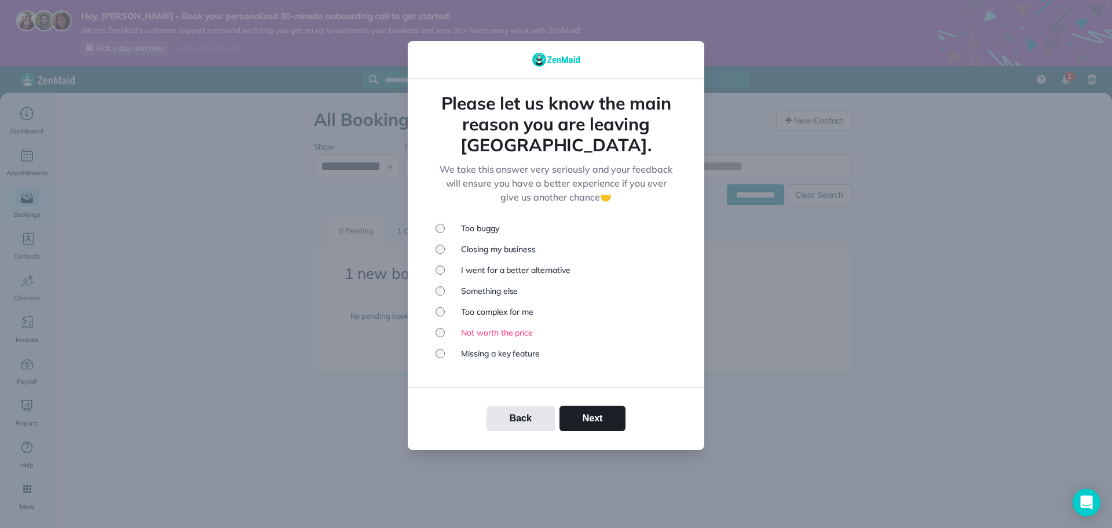
click at [482, 306] on li "Too complex for me" at bounding box center [555, 312] width 241 height 12
click at [581, 416] on button "Next" at bounding box center [592, 417] width 67 height 25
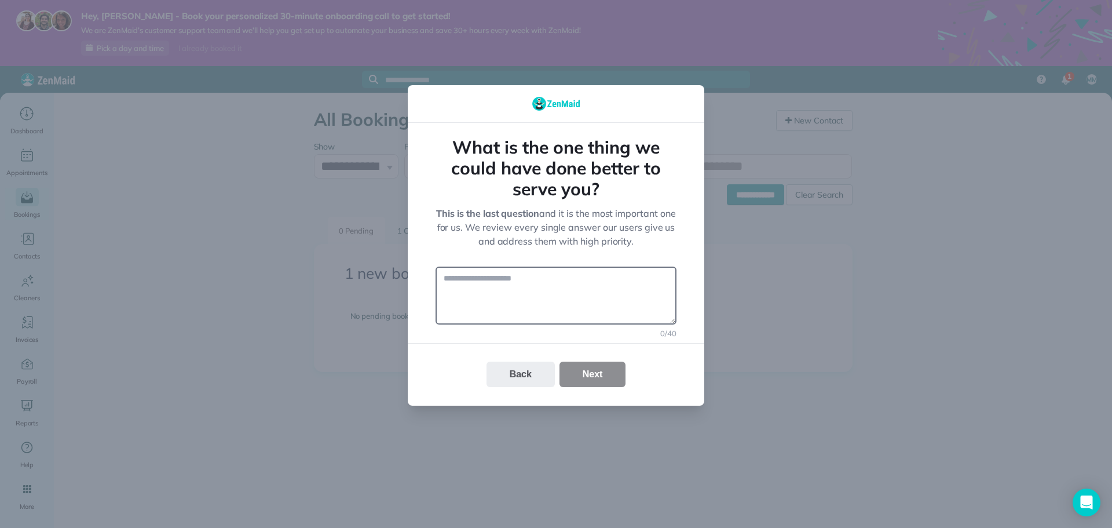
click at [504, 375] on button "Back" at bounding box center [520, 373] width 68 height 25
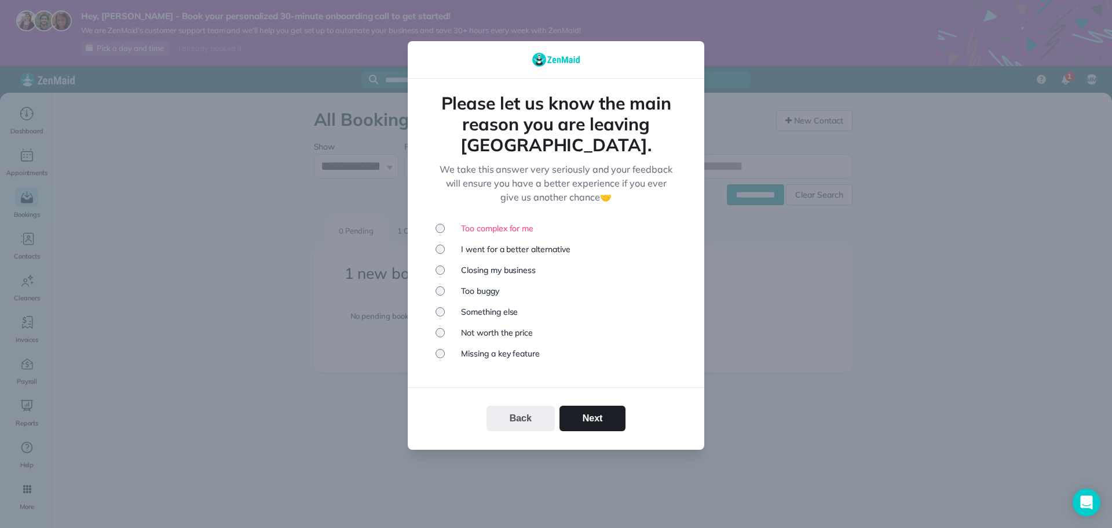
click at [503, 405] on button "Back" at bounding box center [520, 417] width 68 height 25
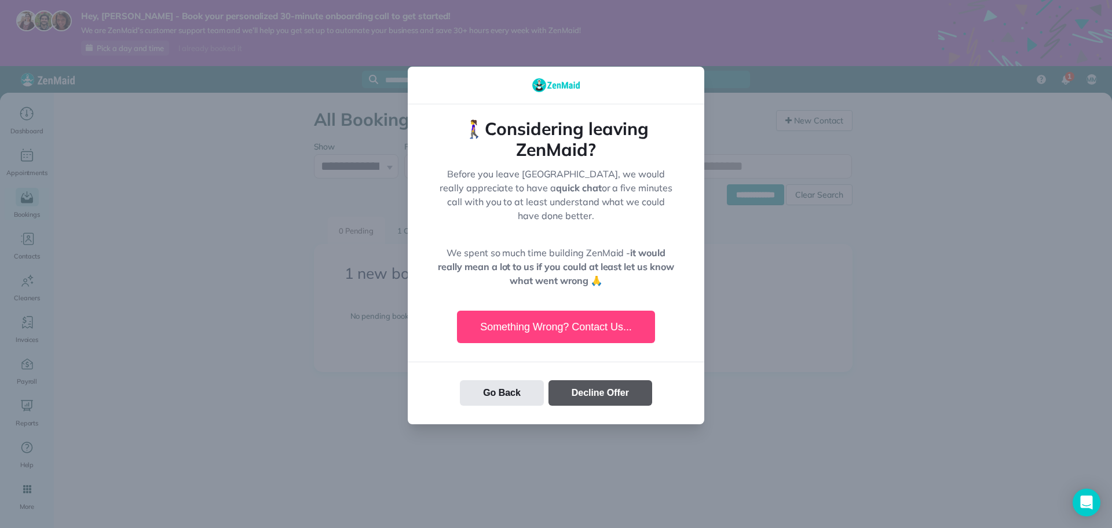
click at [563, 391] on button "Decline Offer" at bounding box center [600, 392] width 104 height 25
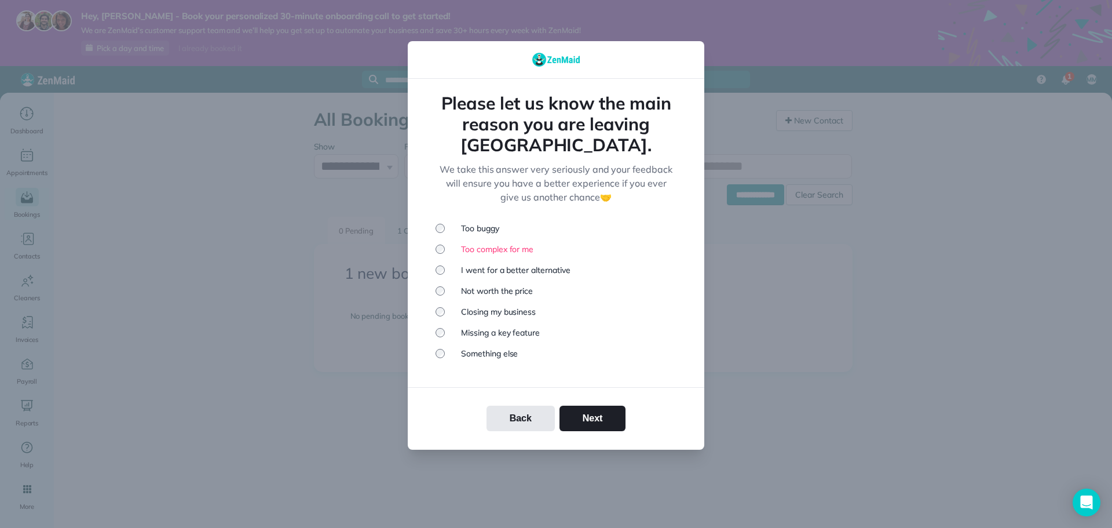
click at [468, 264] on li "I went for a better alternative" at bounding box center [555, 270] width 241 height 12
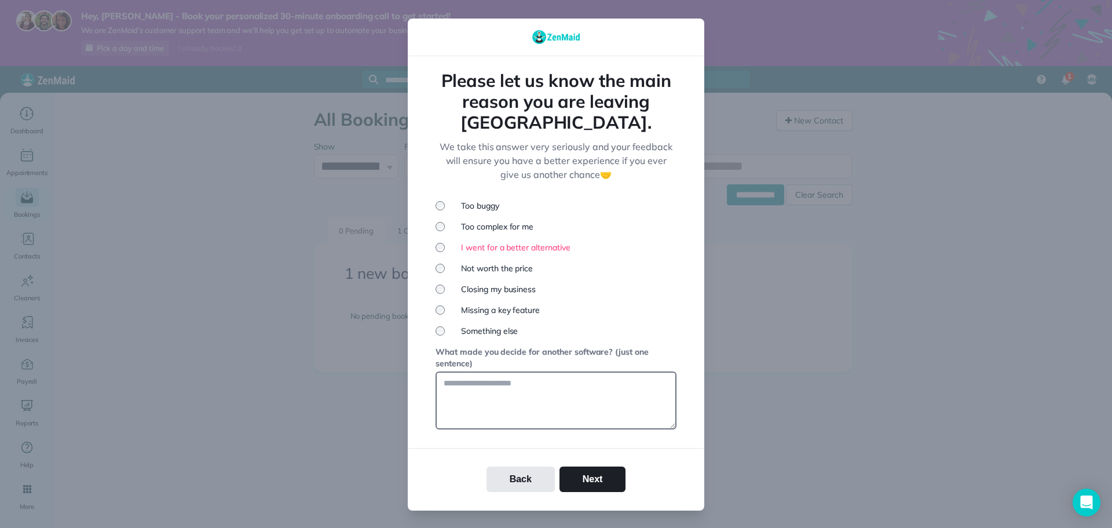
click at [468, 262] on li "Not worth the price" at bounding box center [555, 268] width 241 height 12
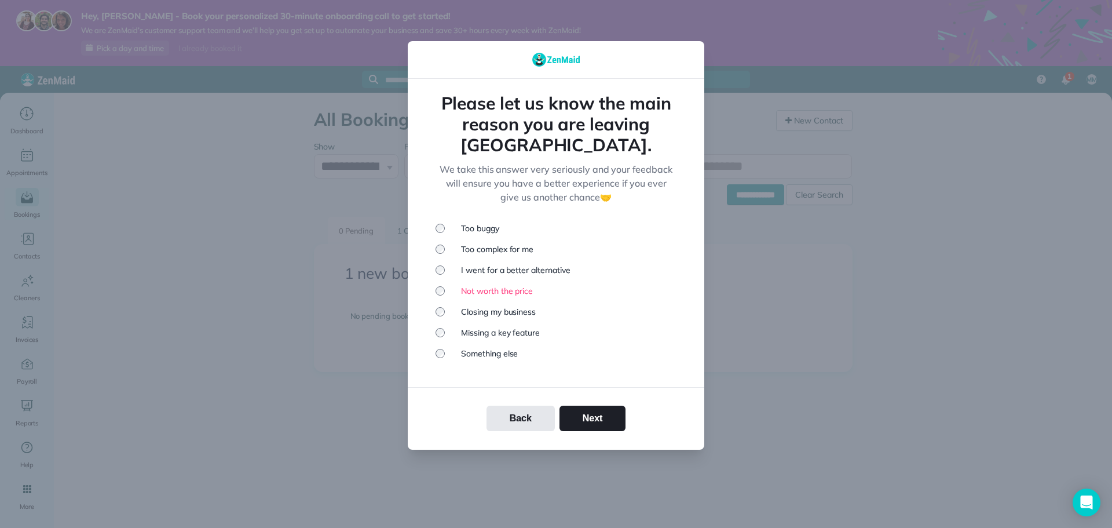
click at [467, 307] on ul "Too buggy Too complex for me I went for a better alternative Not worth the pric…" at bounding box center [555, 290] width 241 height 137
click at [467, 306] on li "Closing my business" at bounding box center [555, 312] width 241 height 12
click at [600, 405] on button "Next" at bounding box center [592, 417] width 67 height 25
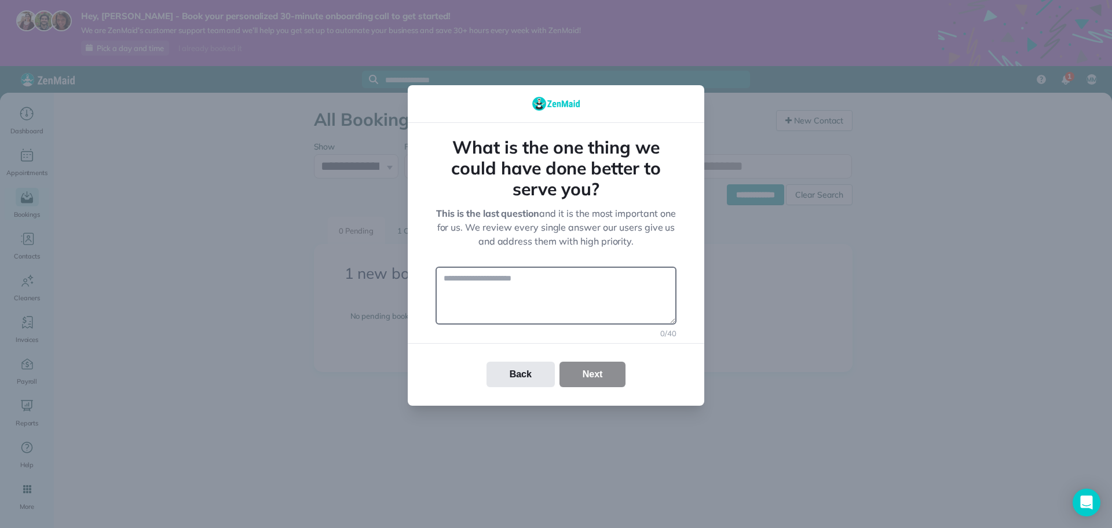
click at [594, 373] on div "Back Next" at bounding box center [556, 373] width 296 height 25
click at [541, 314] on textarea at bounding box center [555, 295] width 241 height 58
click at [569, 366] on div "Back Next" at bounding box center [556, 373] width 296 height 25
click at [493, 338] on div "What is the one thing we could have done better to serve you? This is the last …" at bounding box center [556, 264] width 296 height 283
click at [553, 302] on textarea "*" at bounding box center [555, 295] width 241 height 58
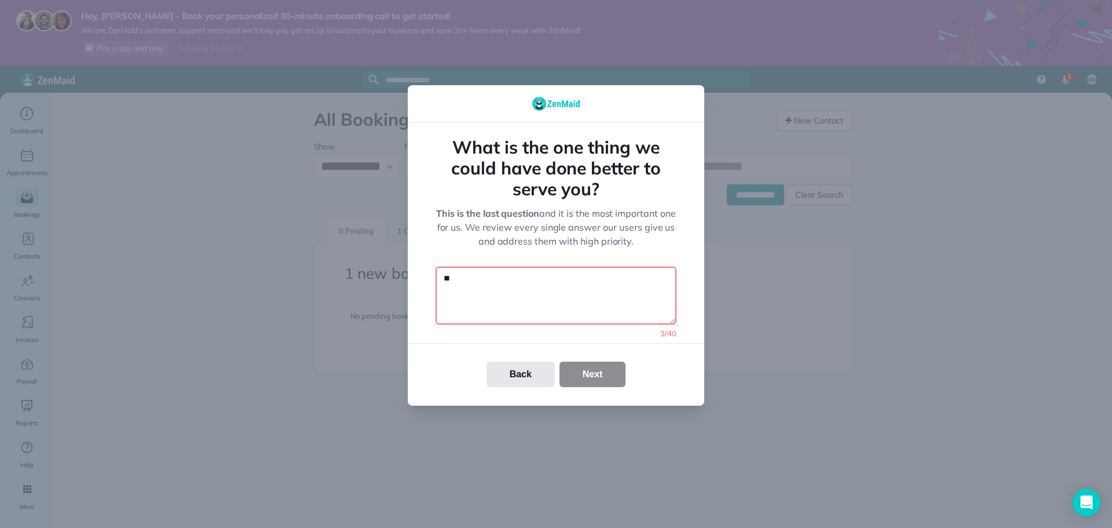
type textarea "*"
click at [682, 256] on div "What is the one thing we could have done better to serve you? This is the last …" at bounding box center [556, 264] width 296 height 283
drag, startPoint x: 500, startPoint y: 278, endPoint x: 405, endPoint y: 277, distance: 94.4
click at [405, 277] on div "Your Feedback What is the one thing we could have done better to serve you? Thi…" at bounding box center [556, 264] width 1112 height 528
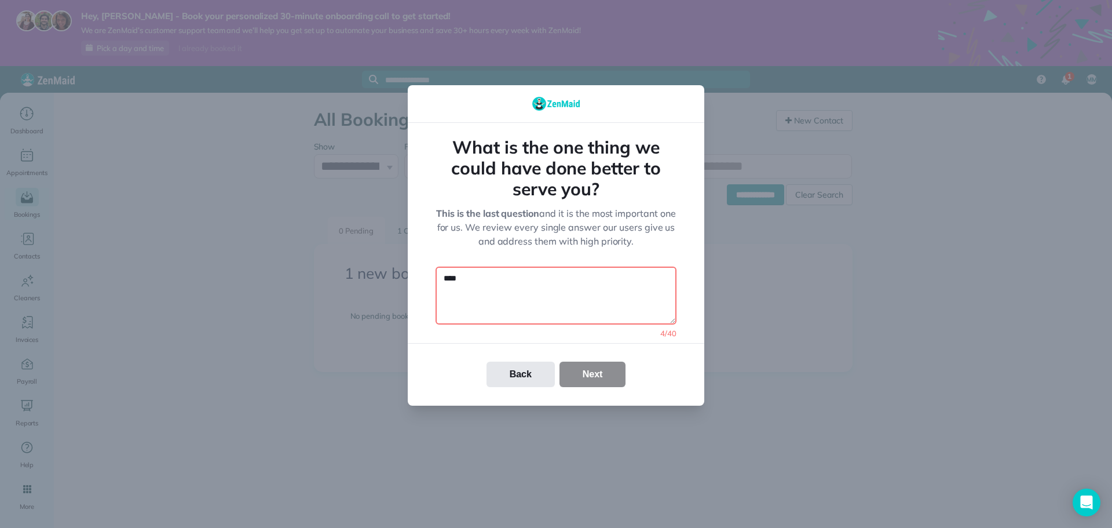
click at [665, 250] on div "What is the one thing we could have done better to serve you? This is the last …" at bounding box center [555, 231] width 241 height 188
drag, startPoint x: 543, startPoint y: 294, endPoint x: 429, endPoint y: 284, distance: 113.9
click at [429, 284] on div "What is the one thing we could have done better to serve you? This is the last …" at bounding box center [556, 264] width 296 height 283
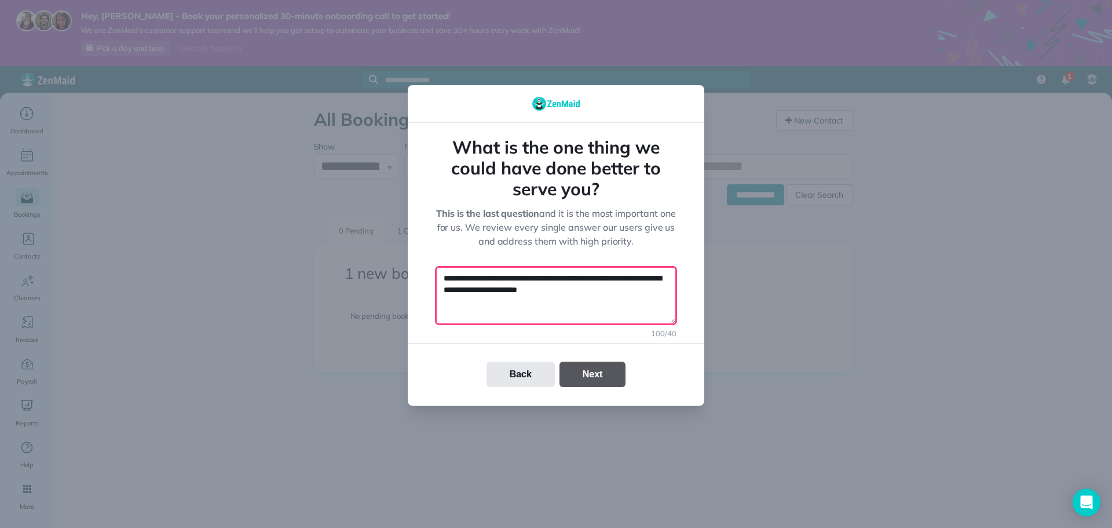
type textarea "**********"
click at [620, 369] on button "Next" at bounding box center [592, 373] width 67 height 25
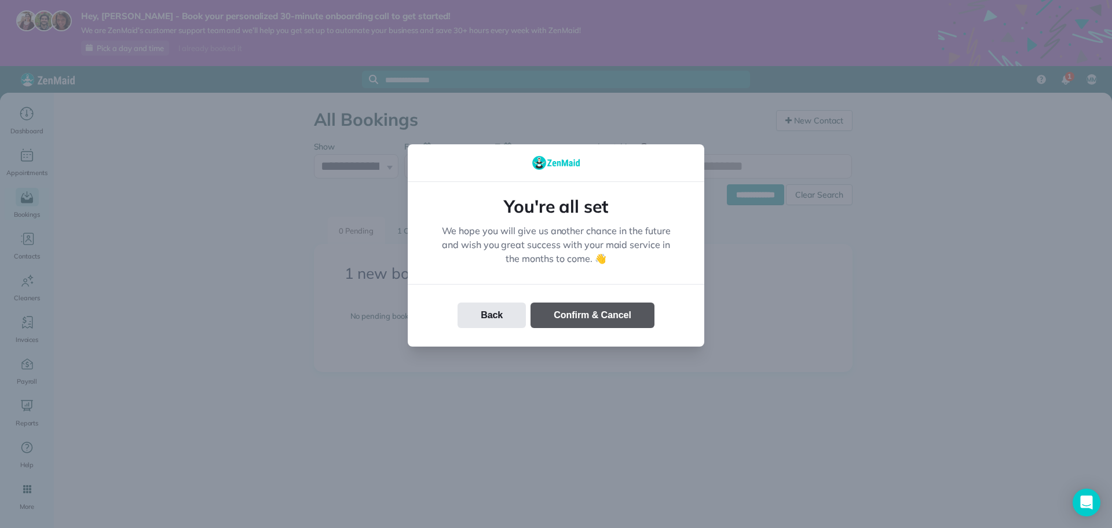
click at [609, 316] on button "Confirm & Cancel" at bounding box center [592, 314] width 124 height 25
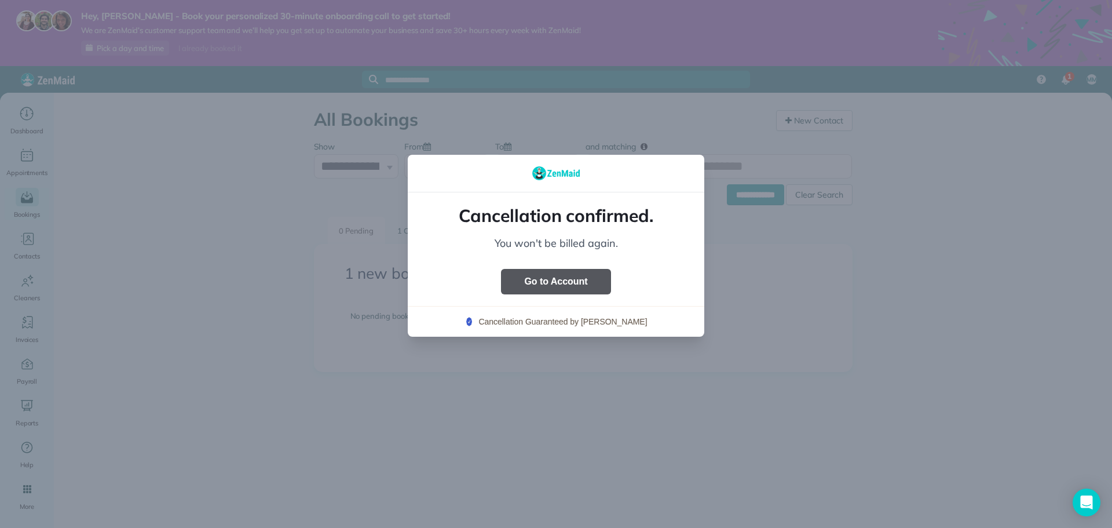
click at [584, 288] on button "Go to Account" at bounding box center [555, 281] width 109 height 25
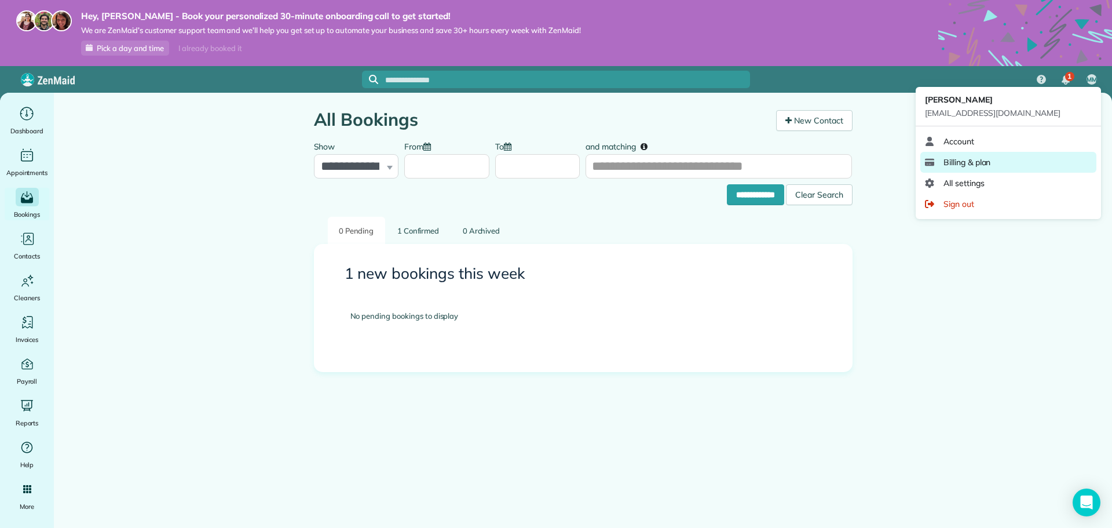
click at [1032, 162] on link "Billing & plan" at bounding box center [1008, 162] width 176 height 21
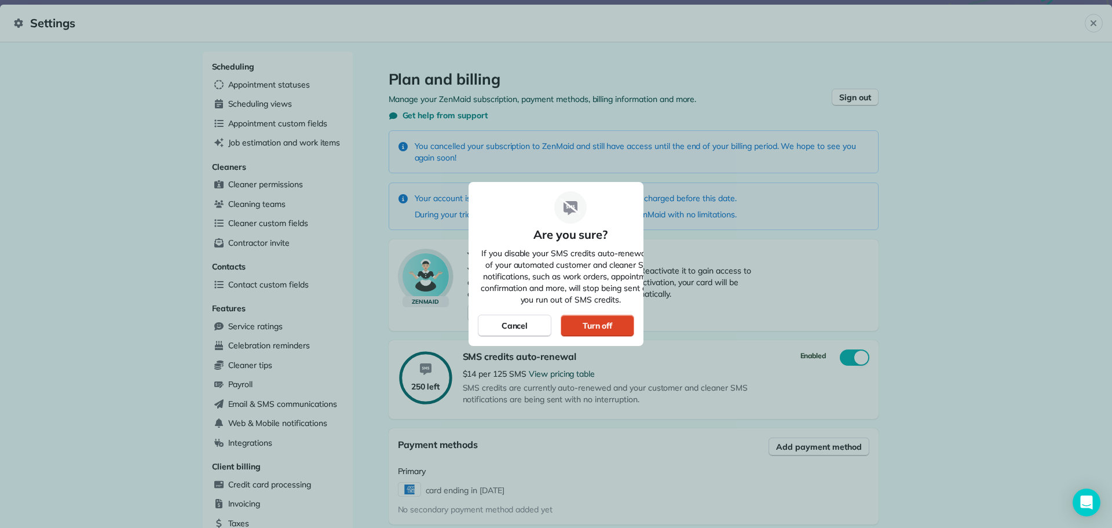
click at [587, 332] on div "Turn off" at bounding box center [598, 325] width 74 height 22
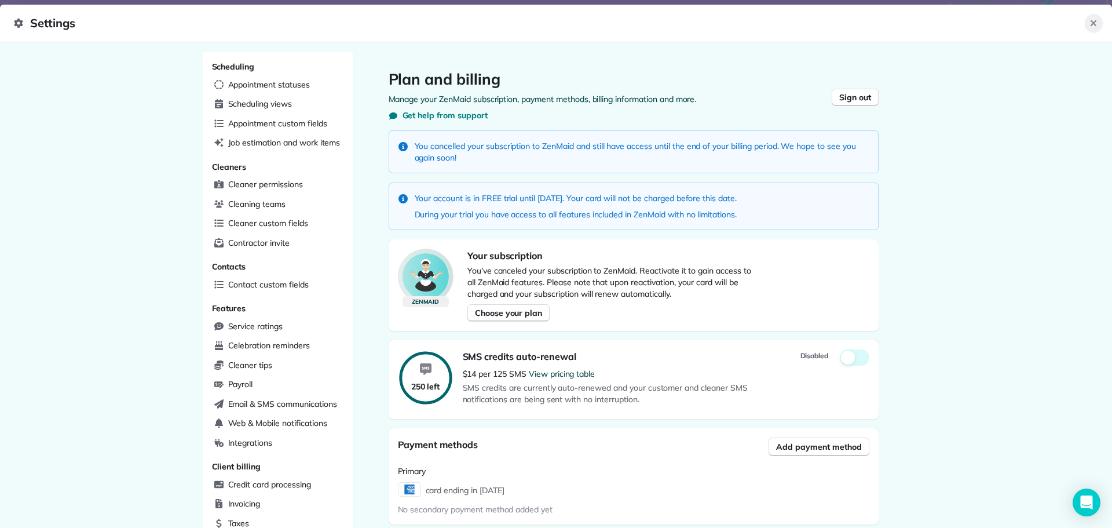
click at [1090, 22] on icon "Close" at bounding box center [1093, 23] width 9 height 9
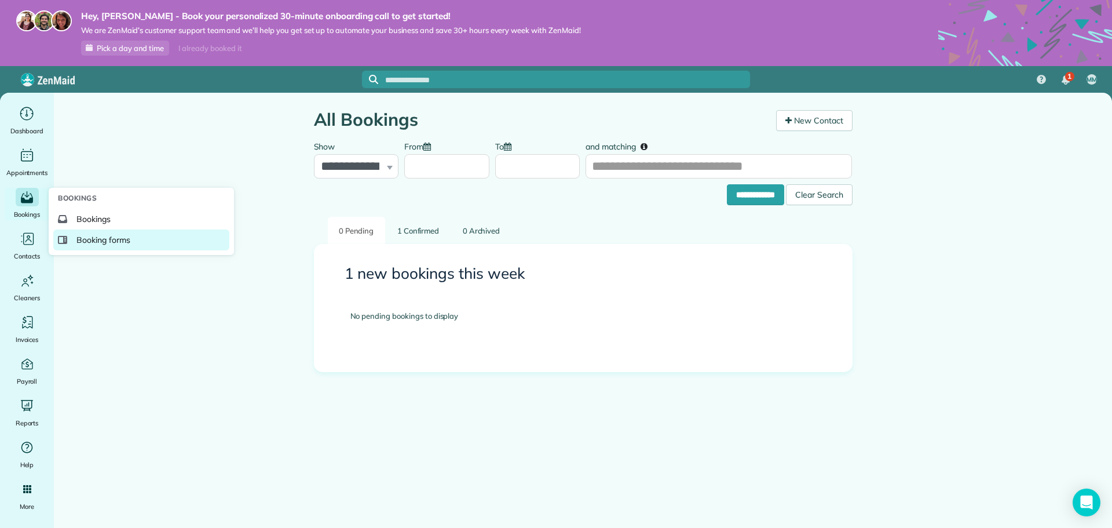
click at [92, 244] on span "Booking forms" at bounding box center [103, 240] width 54 height 12
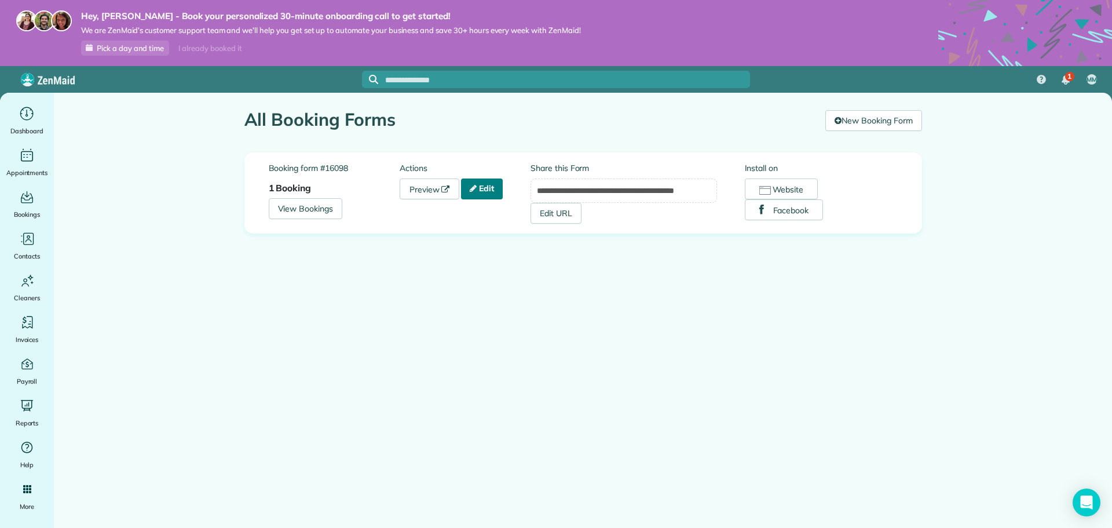
click at [492, 195] on link "Edit" at bounding box center [482, 188] width 42 height 21
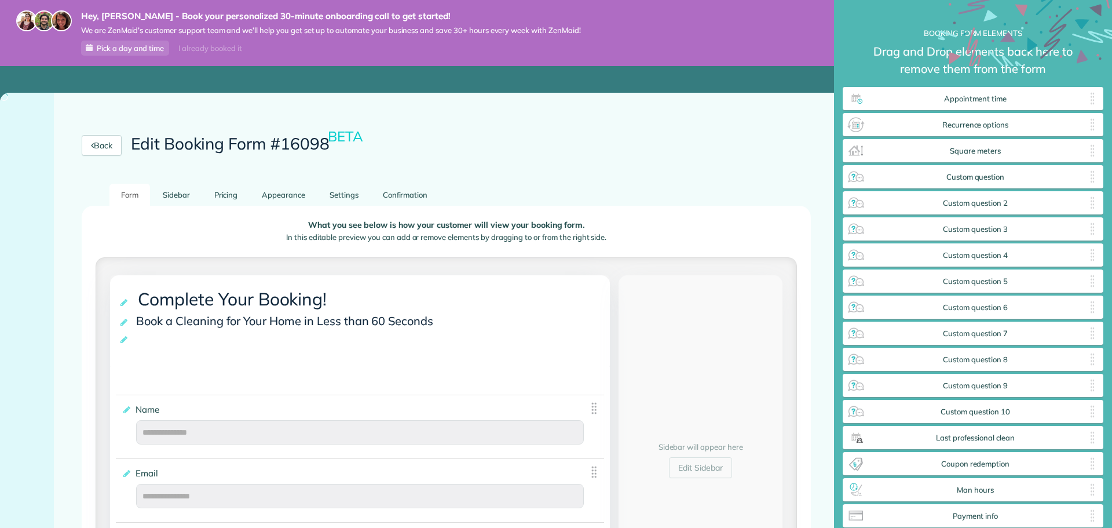
scroll to position [556, 261]
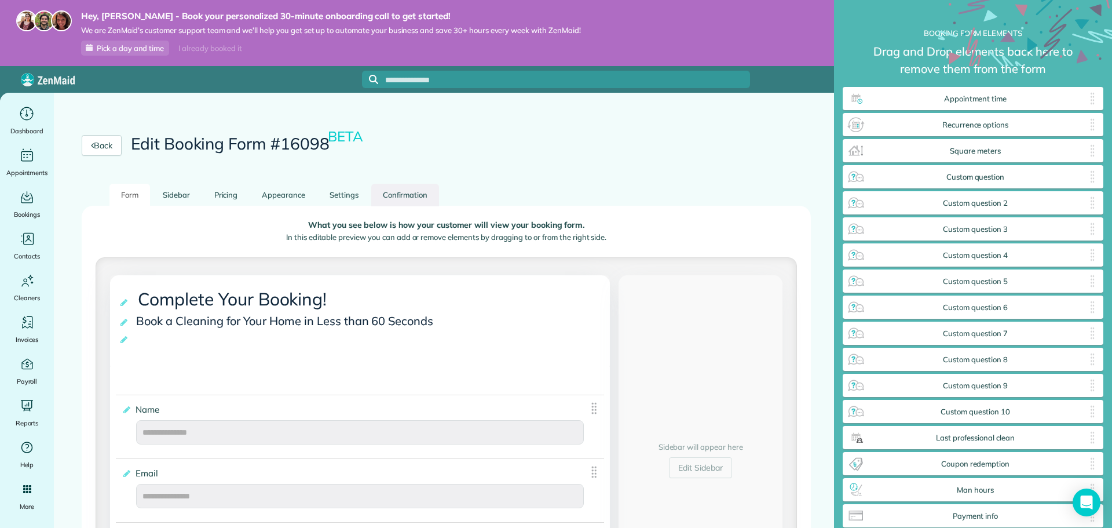
click at [419, 201] on link "Confirmation" at bounding box center [405, 195] width 68 height 23
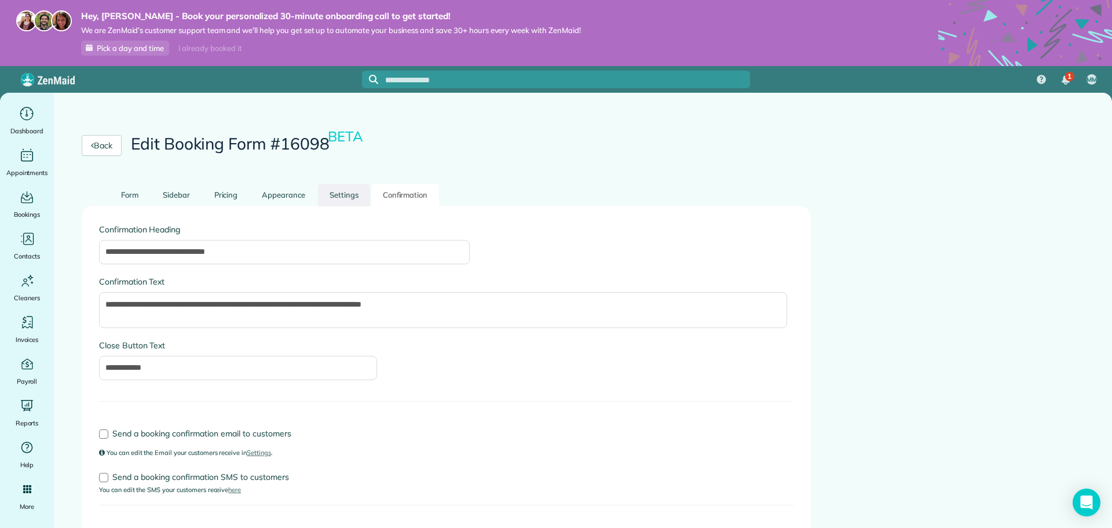
click at [346, 202] on link "Settings" at bounding box center [344, 195] width 52 height 23
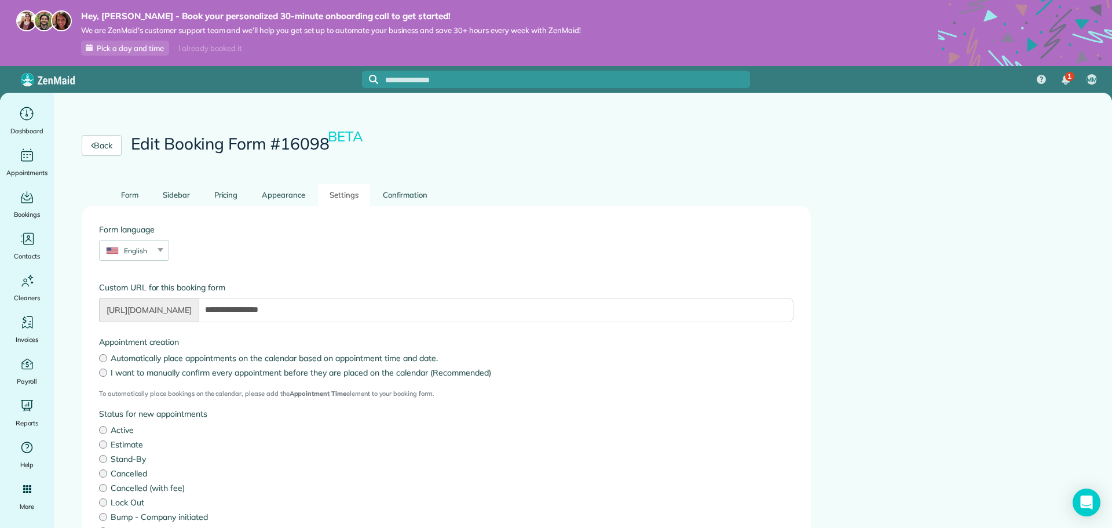
scroll to position [152, 0]
